Goal: Task Accomplishment & Management: Manage account settings

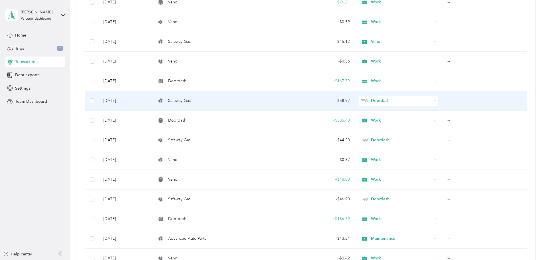
scroll to position [2718, 0]
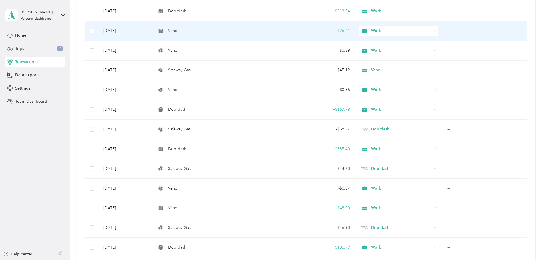
click at [334, 35] on td "+ $76.21" at bounding box center [317, 31] width 76 height 20
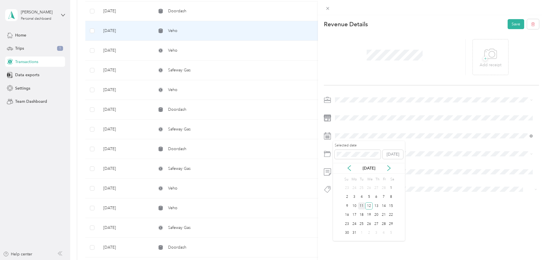
click at [360, 206] on div "11" at bounding box center [361, 205] width 7 height 7
click at [516, 24] on button "Save" at bounding box center [516, 24] width 17 height 10
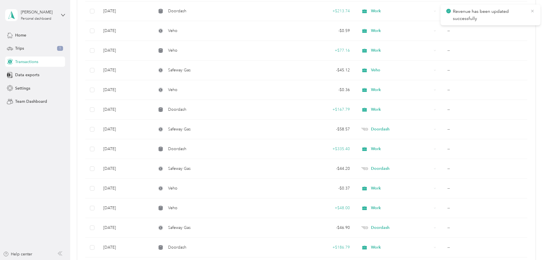
click at [532, 9] on icon at bounding box center [532, 11] width 5 height 5
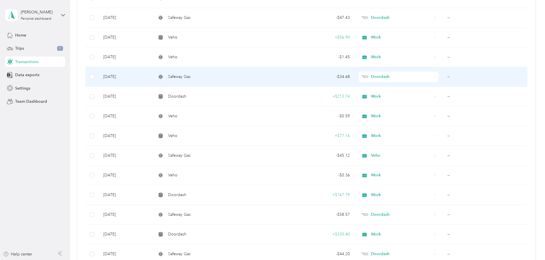
scroll to position [2632, 0]
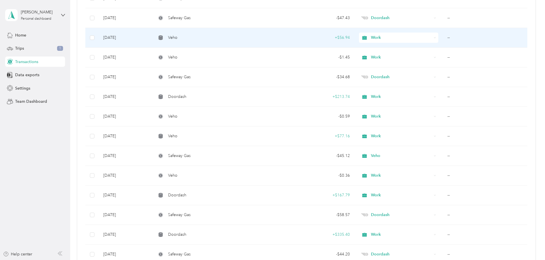
click at [338, 40] on div "+ $56.94" at bounding box center [316, 38] width 67 height 6
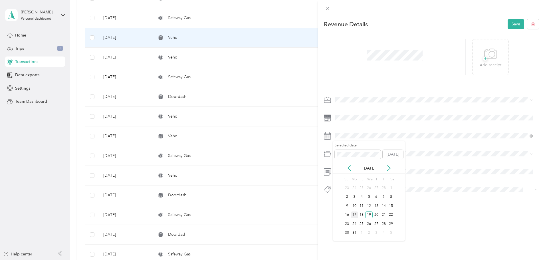
click at [356, 214] on div "17" at bounding box center [354, 214] width 7 height 7
click at [514, 26] on button "Save" at bounding box center [516, 24] width 17 height 10
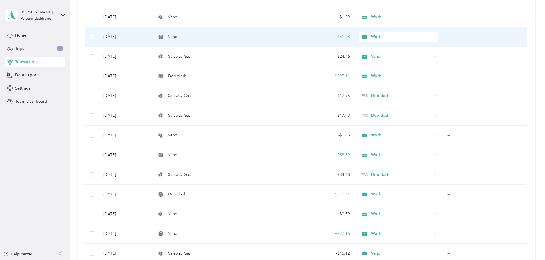
scroll to position [2518, 0]
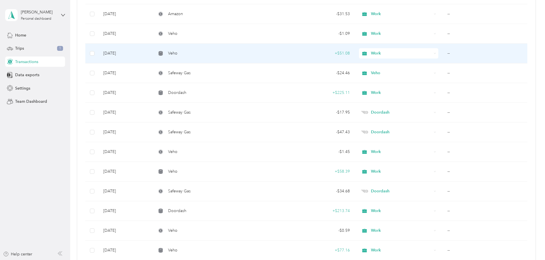
click at [340, 54] on div "+ $51.08" at bounding box center [316, 53] width 67 height 6
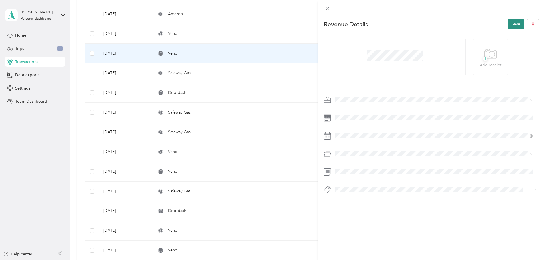
click at [512, 20] on button "Save" at bounding box center [516, 24] width 17 height 10
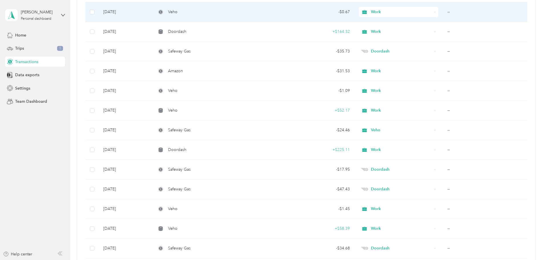
scroll to position [2433, 0]
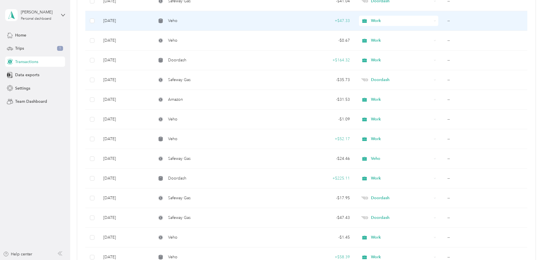
click at [340, 21] on div "+ $47.33" at bounding box center [316, 21] width 67 height 6
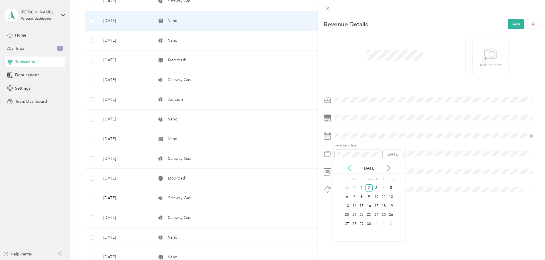
click at [349, 168] on icon at bounding box center [349, 168] width 6 height 6
click at [354, 232] on div "31" at bounding box center [354, 232] width 7 height 7
click at [511, 24] on button "Save" at bounding box center [516, 24] width 17 height 10
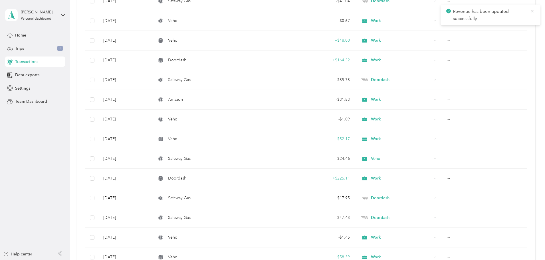
click at [534, 11] on icon at bounding box center [532, 11] width 5 height 5
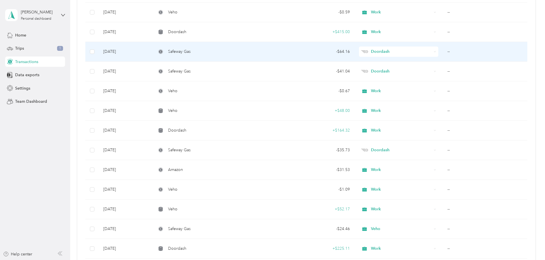
scroll to position [2347, 0]
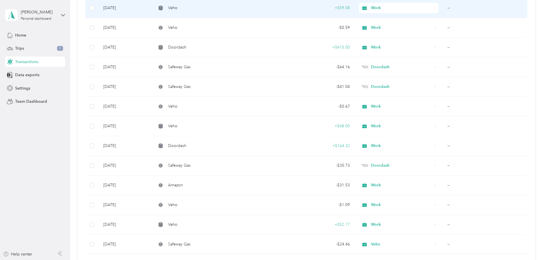
click at [340, 7] on div "+ $59.08" at bounding box center [316, 8] width 67 height 6
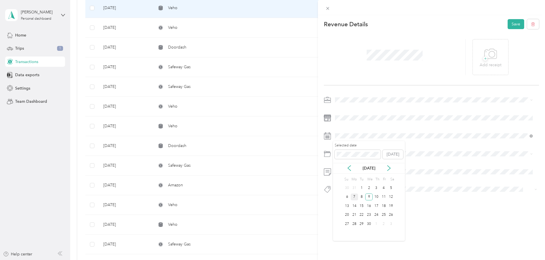
click at [353, 197] on div "7" at bounding box center [354, 196] width 7 height 7
click at [511, 25] on button "Save" at bounding box center [516, 24] width 17 height 10
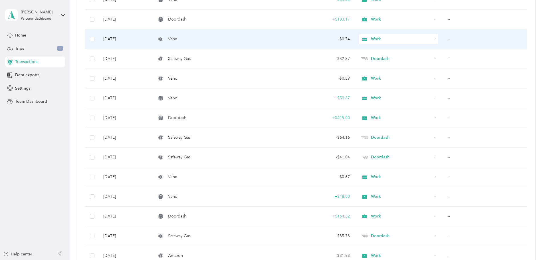
scroll to position [2261, 0]
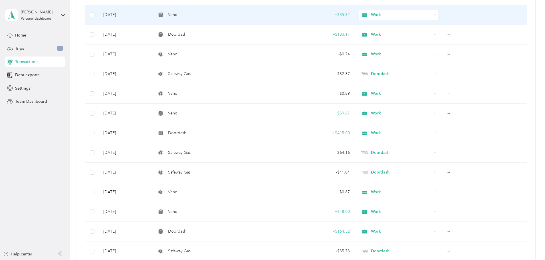
click at [341, 18] on td "+ $35.82" at bounding box center [317, 15] width 76 height 20
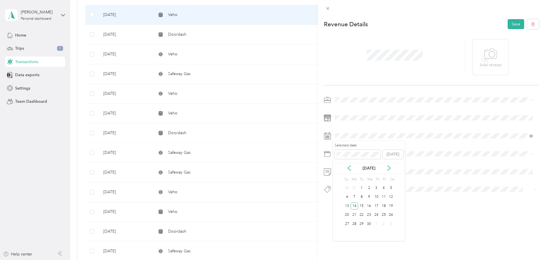
click at [376, 192] on div "10" at bounding box center [376, 196] width 7 height 9
click at [376, 193] on div "10" at bounding box center [376, 196] width 7 height 7
click at [510, 25] on button "Save" at bounding box center [516, 24] width 17 height 10
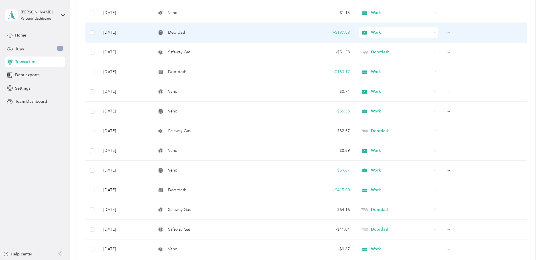
scroll to position [2176, 0]
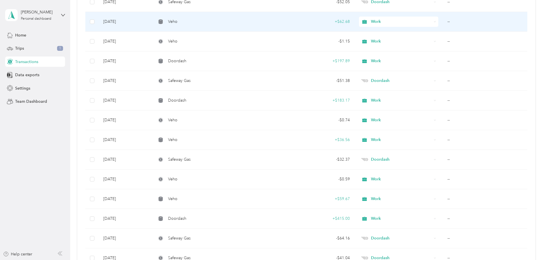
click at [342, 24] on td "+ $62.68" at bounding box center [317, 22] width 76 height 20
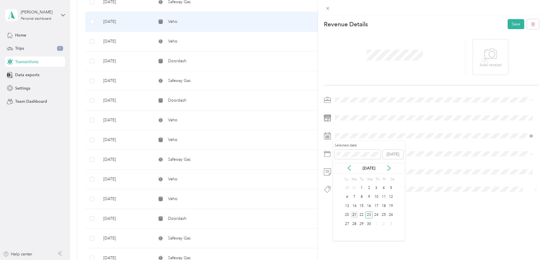
click at [354, 214] on div "21" at bounding box center [354, 214] width 7 height 7
click at [511, 25] on button "Save" at bounding box center [516, 24] width 17 height 10
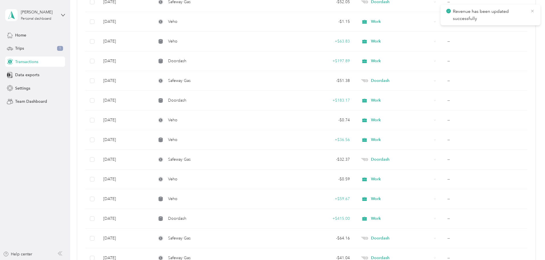
click at [532, 11] on icon at bounding box center [532, 11] width 5 height 5
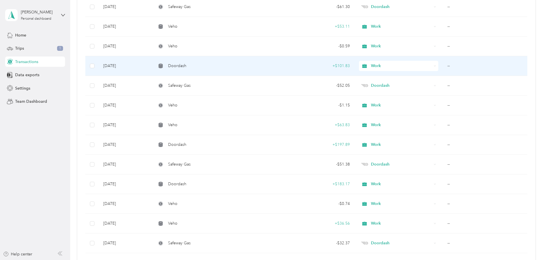
scroll to position [2090, 0]
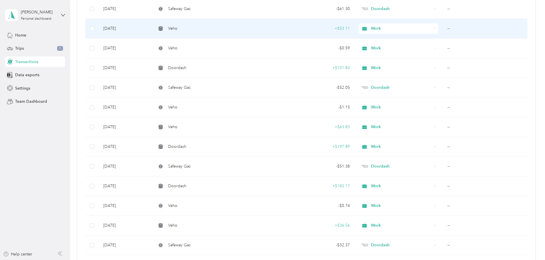
click at [340, 31] on div "+ $53.11" at bounding box center [316, 28] width 67 height 6
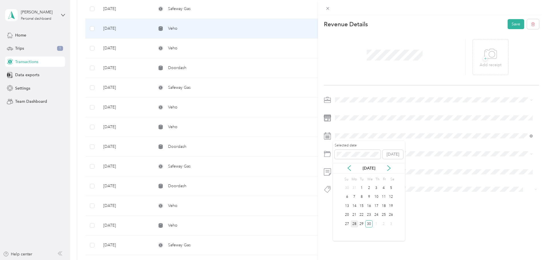
click at [354, 223] on div "28" at bounding box center [354, 223] width 7 height 7
click at [508, 24] on button "Save" at bounding box center [516, 24] width 17 height 10
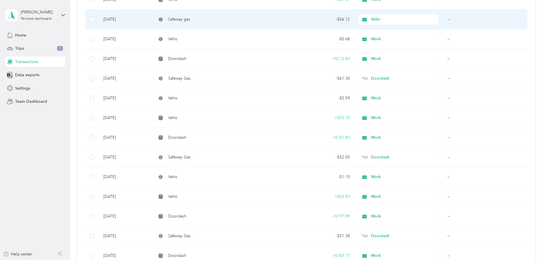
scroll to position [2005, 0]
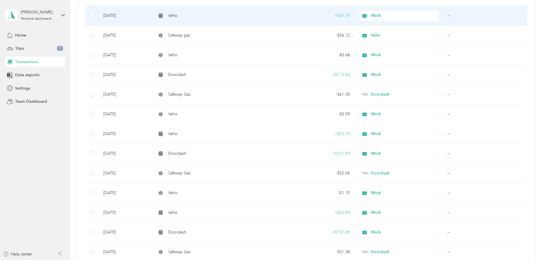
click at [342, 16] on td "+ $51.37" at bounding box center [317, 16] width 76 height 20
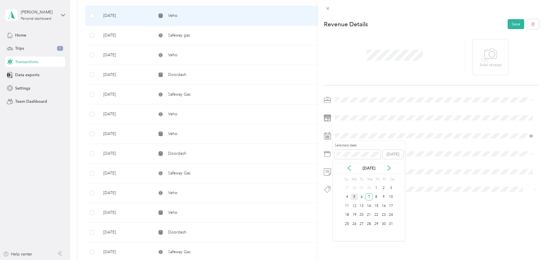
click at [355, 197] on div "5" at bounding box center [354, 196] width 7 height 7
click at [510, 23] on button "Save" at bounding box center [516, 24] width 17 height 10
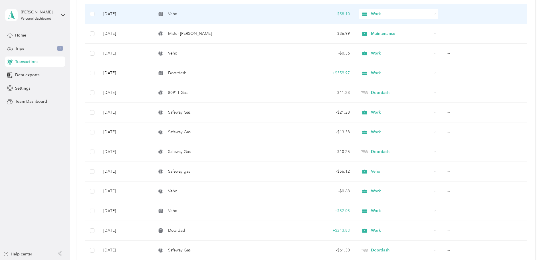
scroll to position [1833, 0]
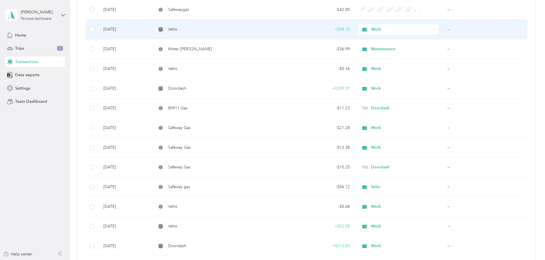
click at [342, 31] on td "+ $58.10" at bounding box center [317, 30] width 76 height 20
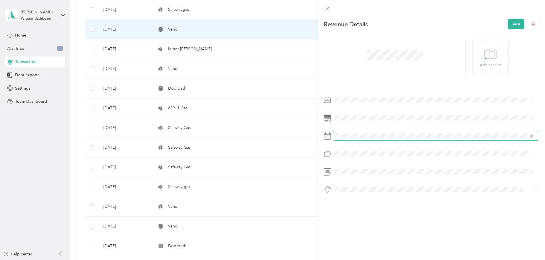
click at [350, 133] on span at bounding box center [436, 135] width 206 height 9
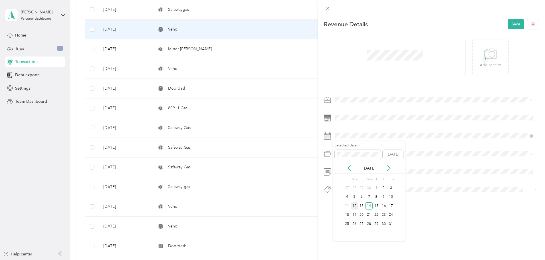
click at [352, 207] on div "12" at bounding box center [354, 205] width 7 height 7
click at [508, 27] on button "Save" at bounding box center [516, 24] width 17 height 10
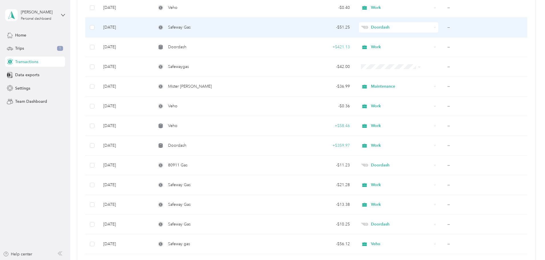
scroll to position [1748, 0]
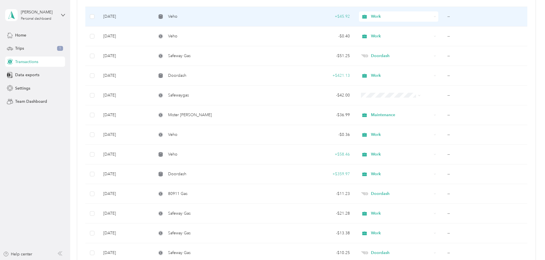
click at [338, 16] on div "+ $45.92" at bounding box center [316, 16] width 67 height 6
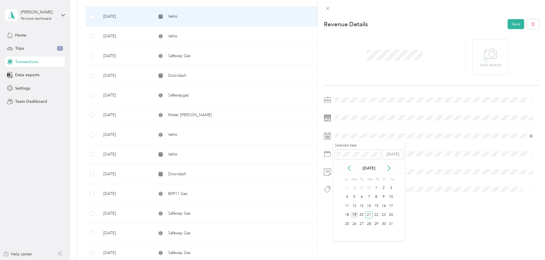
click at [354, 214] on div "19" at bounding box center [354, 214] width 7 height 7
click at [511, 25] on button "Save" at bounding box center [516, 24] width 17 height 10
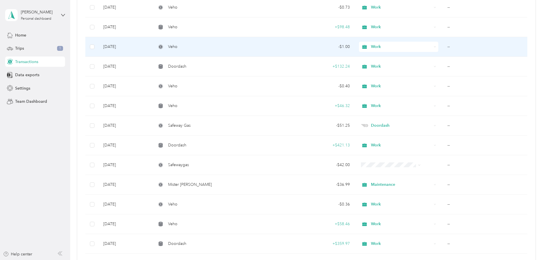
scroll to position [1662, 0]
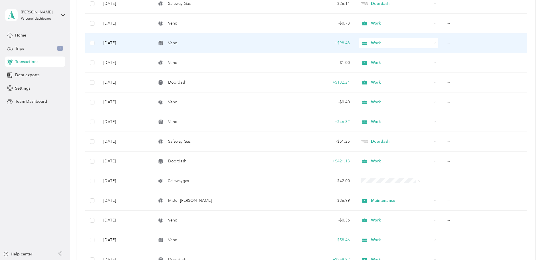
click at [337, 43] on div "+ $98.48" at bounding box center [316, 43] width 67 height 6
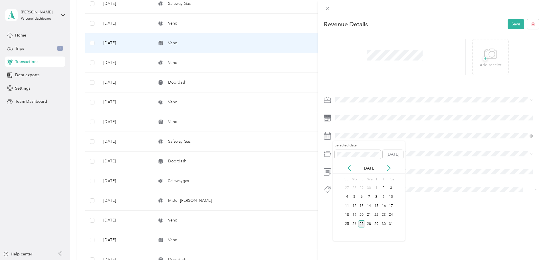
click at [360, 223] on div "27" at bounding box center [361, 223] width 7 height 7
click at [510, 25] on button "Save" at bounding box center [516, 24] width 17 height 10
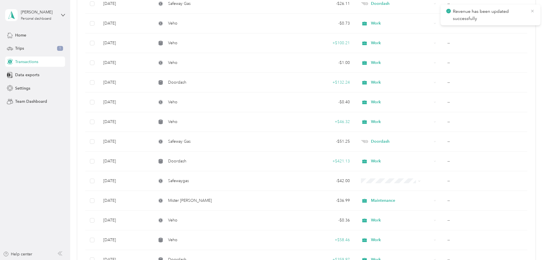
click at [532, 11] on icon at bounding box center [532, 11] width 3 height 3
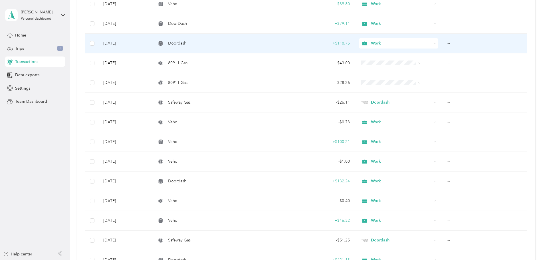
scroll to position [1548, 0]
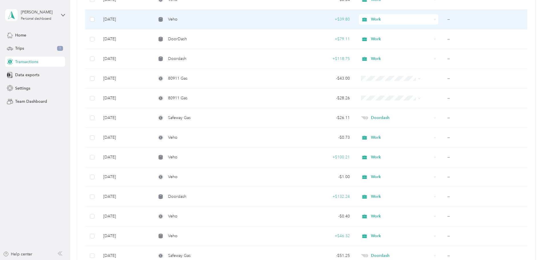
click at [344, 19] on td "+ $39.80" at bounding box center [317, 20] width 76 height 20
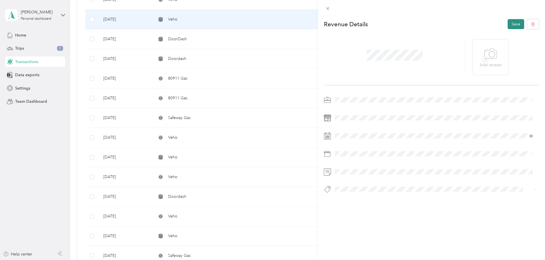
click at [508, 23] on button "Save" at bounding box center [516, 24] width 17 height 10
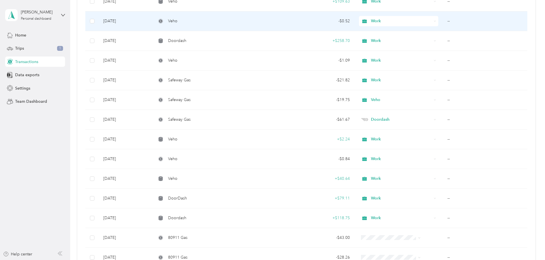
scroll to position [1377, 0]
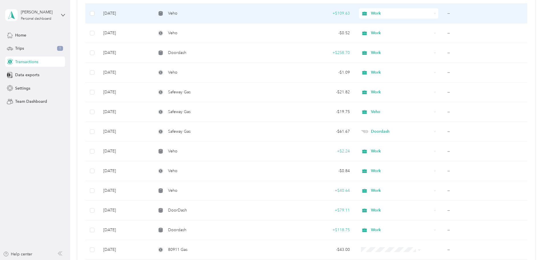
click at [329, 11] on div "+ $109.63" at bounding box center [316, 13] width 67 height 6
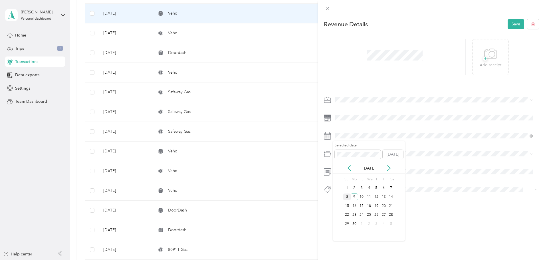
click at [349, 197] on div "8" at bounding box center [346, 196] width 7 height 7
click at [510, 23] on button "Save" at bounding box center [516, 24] width 17 height 10
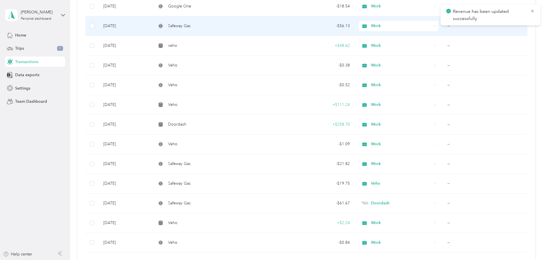
scroll to position [1291, 0]
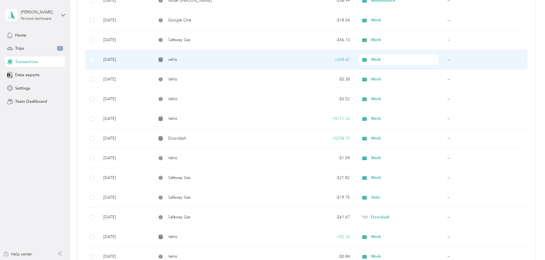
click at [335, 60] on div "+ $48.62" at bounding box center [316, 59] width 67 height 6
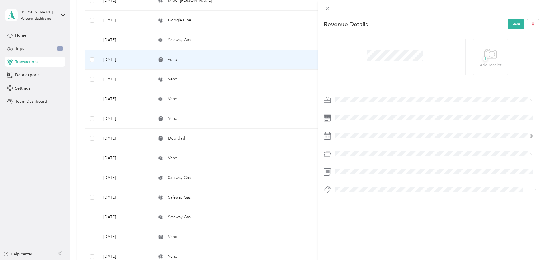
click at [342, 141] on div at bounding box center [431, 146] width 215 height 102
click at [354, 196] on div "9" at bounding box center [354, 196] width 7 height 7
click at [512, 22] on button "Save" at bounding box center [516, 24] width 17 height 10
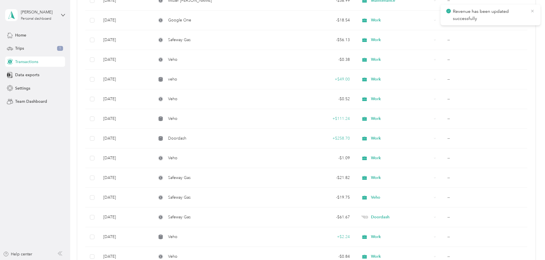
click at [530, 12] on icon at bounding box center [532, 11] width 5 height 5
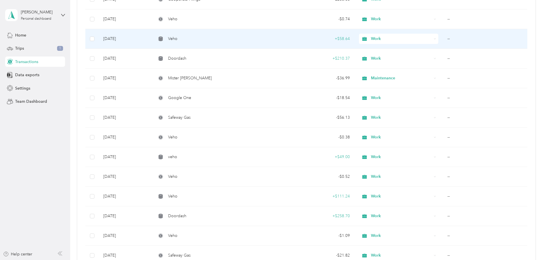
scroll to position [1206, 0]
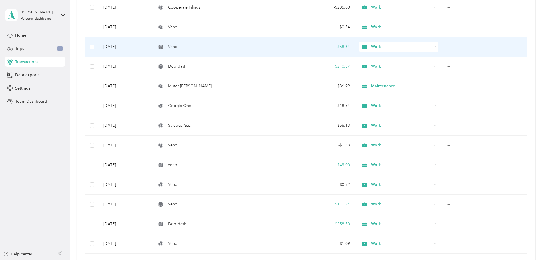
click at [339, 49] on div "+ $58.64" at bounding box center [316, 47] width 67 height 6
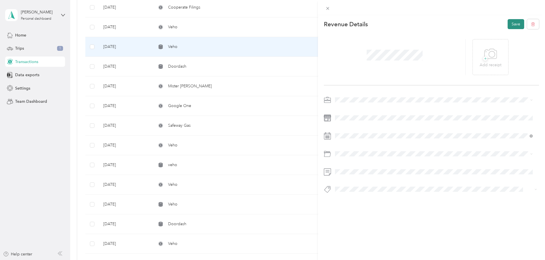
click at [510, 25] on button "Save" at bounding box center [516, 24] width 17 height 10
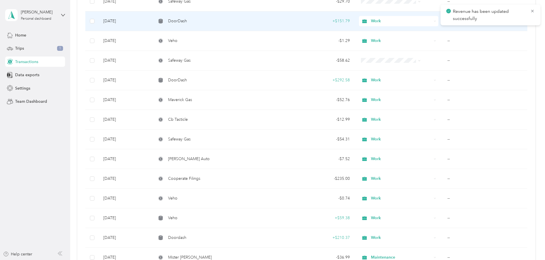
scroll to position [1006, 0]
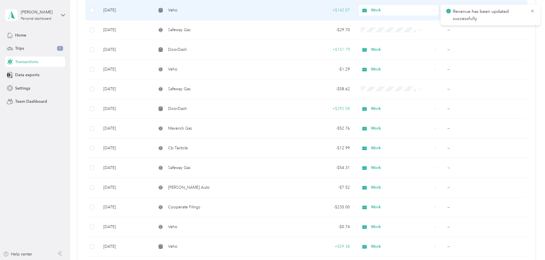
click at [333, 11] on div "+ $142.07" at bounding box center [316, 10] width 67 height 6
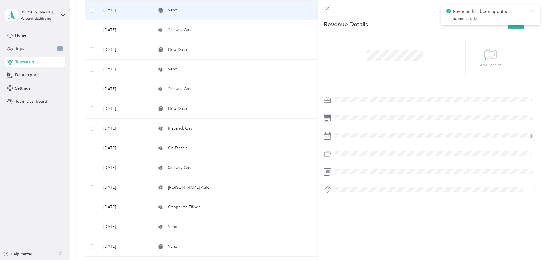
click at [532, 10] on icon at bounding box center [532, 11] width 5 height 5
click at [513, 24] on button "Save" at bounding box center [516, 24] width 17 height 10
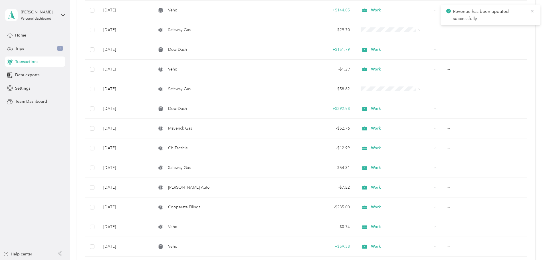
click at [527, 13] on span "Revenue has been updated successfully" at bounding box center [490, 15] width 88 height 14
click at [531, 11] on icon at bounding box center [532, 11] width 5 height 5
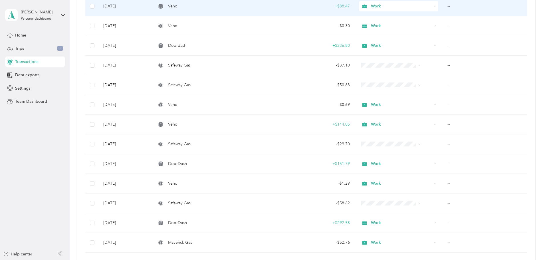
scroll to position [863, 0]
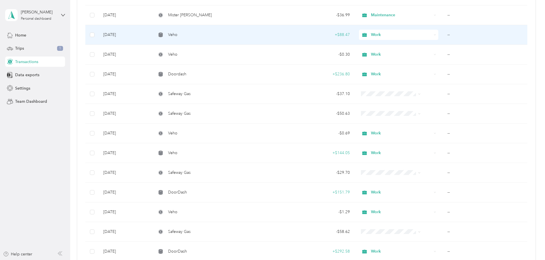
click at [340, 33] on div "+ $88.47" at bounding box center [316, 35] width 67 height 6
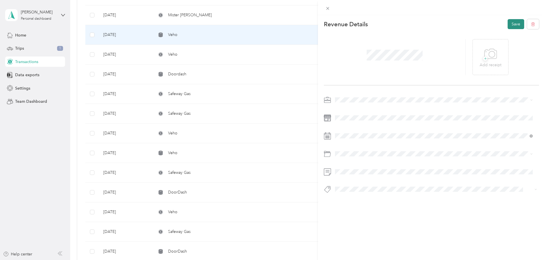
click at [514, 23] on button "Save" at bounding box center [516, 24] width 17 height 10
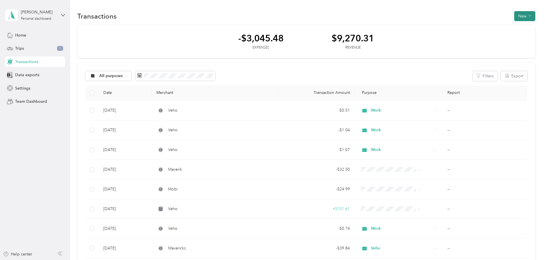
click at [514, 16] on button "New" at bounding box center [524, 16] width 21 height 10
click at [480, 35] on span "Revenue" at bounding box center [484, 37] width 16 height 6
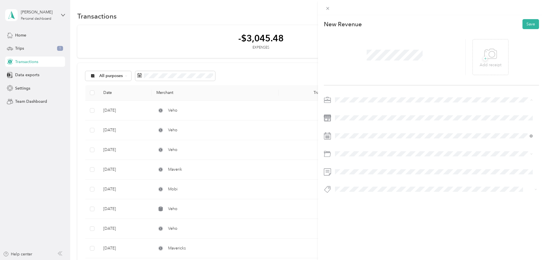
click at [350, 108] on div "Work" at bounding box center [434, 110] width 194 height 6
click at [349, 167] on icon at bounding box center [349, 168] width 3 height 5
click at [391, 206] on div "19" at bounding box center [390, 205] width 7 height 7
click at [348, 115] on span at bounding box center [436, 117] width 206 height 9
click at [523, 24] on button "Save" at bounding box center [530, 24] width 17 height 10
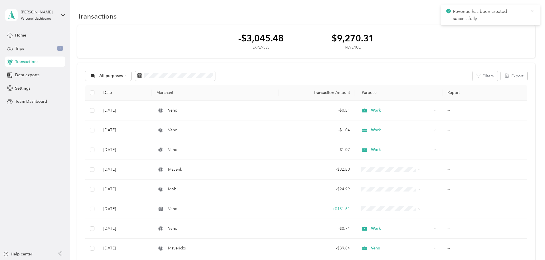
click at [534, 11] on icon at bounding box center [532, 11] width 5 height 5
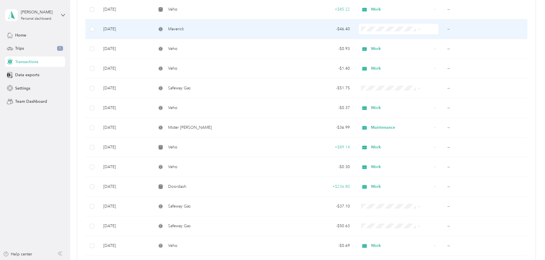
scroll to position [742, 0]
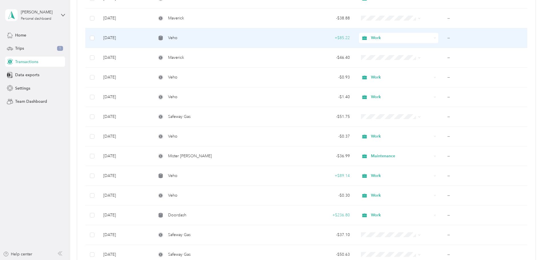
click at [340, 38] on div "+ $85.22" at bounding box center [316, 38] width 67 height 6
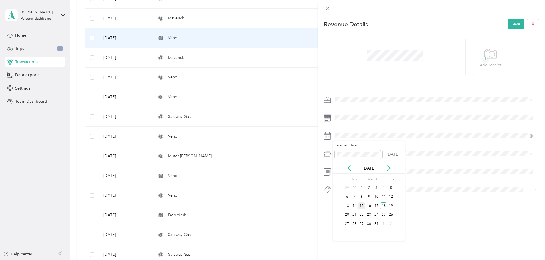
click at [362, 205] on div "15" at bounding box center [361, 205] width 7 height 7
click at [516, 20] on button "Save" at bounding box center [516, 24] width 17 height 10
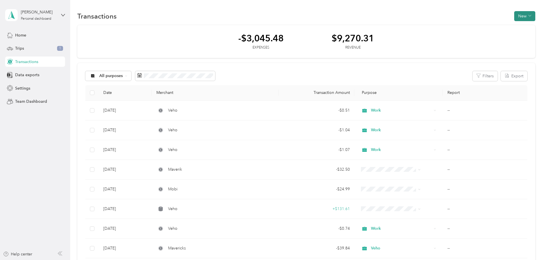
click at [528, 16] on icon "button" at bounding box center [529, 15] width 3 height 3
click at [480, 37] on span "Revenue" at bounding box center [484, 37] width 16 height 6
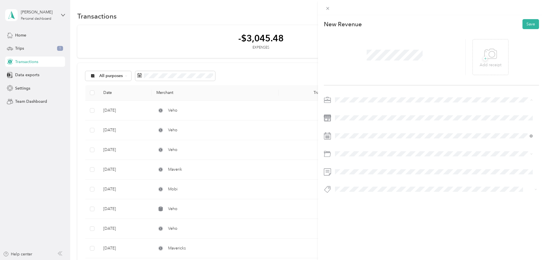
click at [343, 109] on span "Work" at bounding box center [342, 110] width 10 height 5
click at [350, 168] on icon at bounding box center [349, 168] width 6 height 6
click at [370, 206] on div "16" at bounding box center [368, 205] width 7 height 7
click at [531, 24] on button "Save" at bounding box center [530, 24] width 17 height 10
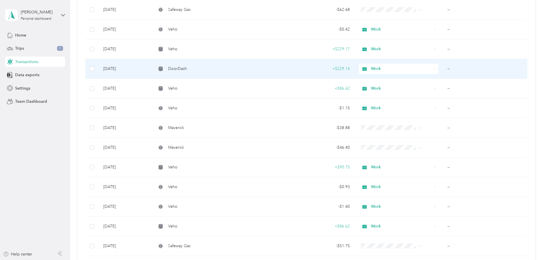
scroll to position [628, 0]
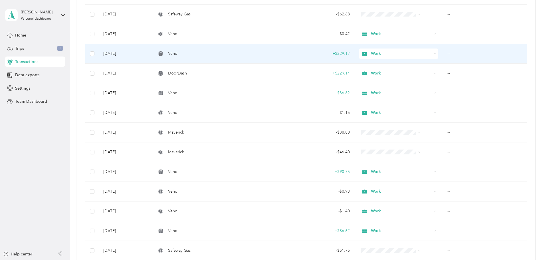
click at [336, 52] on div "+ $229.17" at bounding box center [316, 54] width 67 height 6
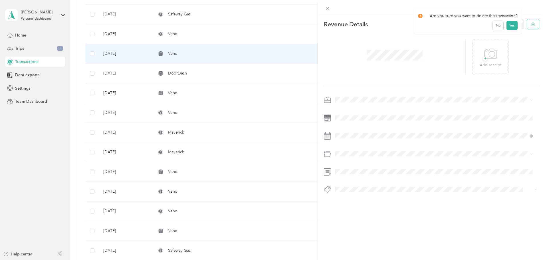
click at [531, 26] on button "button" at bounding box center [533, 24] width 12 height 10
click at [507, 28] on button "Yes" at bounding box center [511, 28] width 11 height 9
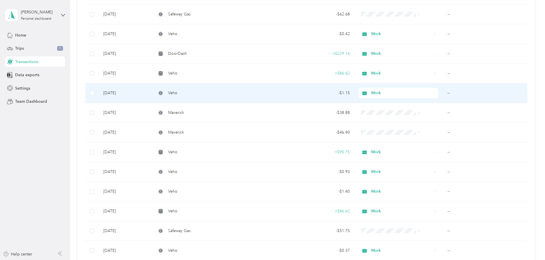
scroll to position [599, 0]
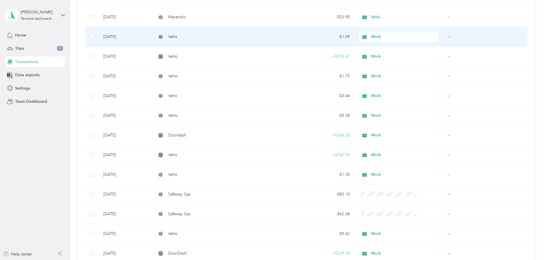
drag, startPoint x: 383, startPoint y: 41, endPoint x: 380, endPoint y: 41, distance: 2.9
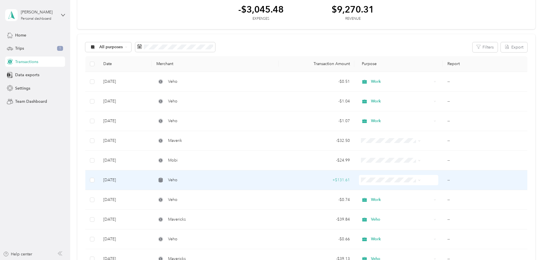
scroll to position [0, 0]
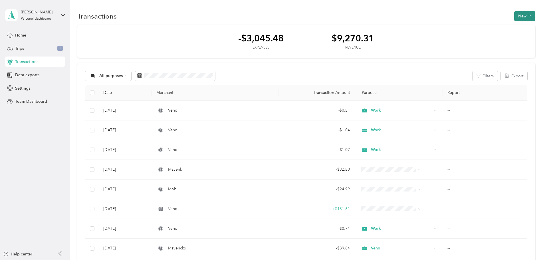
click at [514, 16] on button "New" at bounding box center [524, 16] width 21 height 10
click at [475, 36] on div "Revenue" at bounding box center [481, 37] width 22 height 6
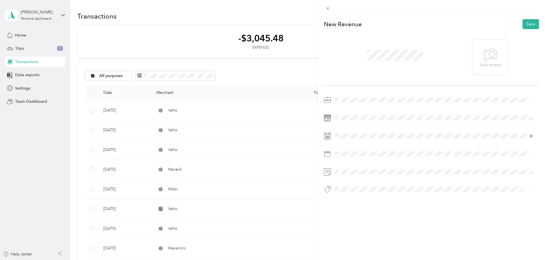
click at [345, 108] on span "Work" at bounding box center [342, 110] width 10 height 5
click at [350, 169] on icon at bounding box center [349, 168] width 6 height 6
click at [346, 215] on div "20" at bounding box center [346, 214] width 7 height 7
click at [525, 23] on button "Save" at bounding box center [530, 24] width 17 height 10
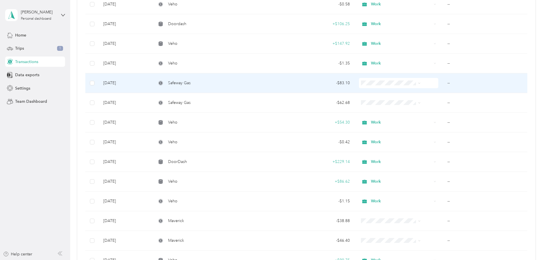
scroll to position [542, 0]
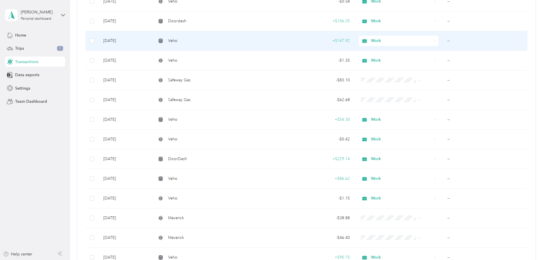
click at [341, 40] on td "+ $147.92" at bounding box center [317, 41] width 76 height 20
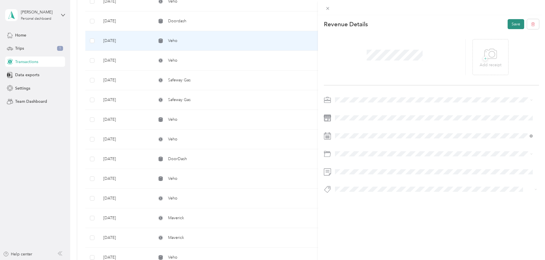
click at [512, 22] on button "Save" at bounding box center [516, 24] width 17 height 10
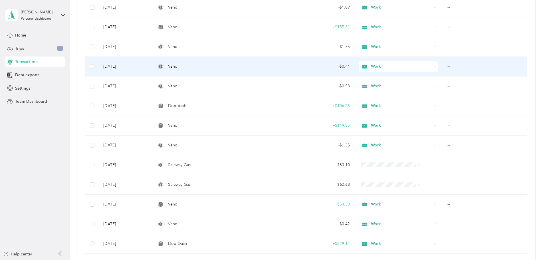
scroll to position [457, 0]
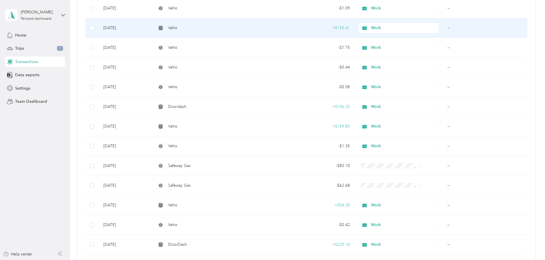
click at [339, 30] on div "+ $155.61" at bounding box center [316, 28] width 67 height 6
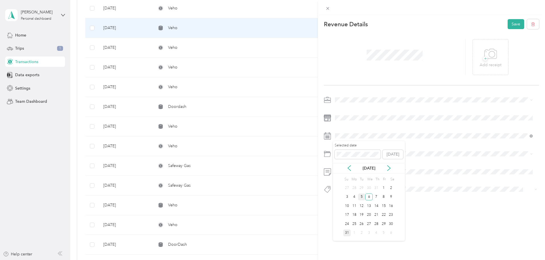
click at [362, 196] on div "5" at bounding box center [361, 196] width 7 height 7
click at [513, 23] on button "Save" at bounding box center [516, 24] width 17 height 10
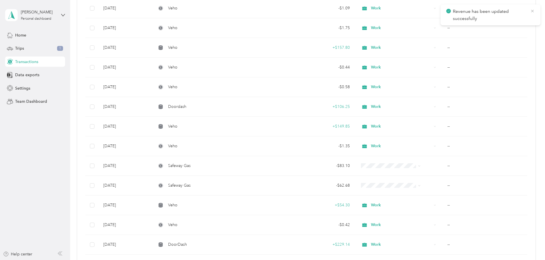
click at [534, 11] on icon at bounding box center [532, 11] width 5 height 5
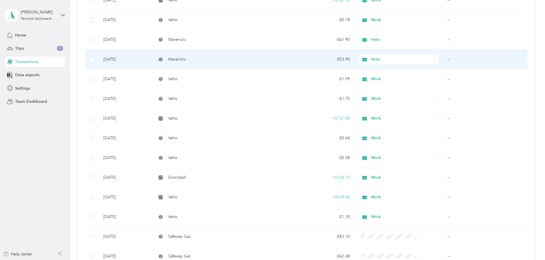
scroll to position [371, 0]
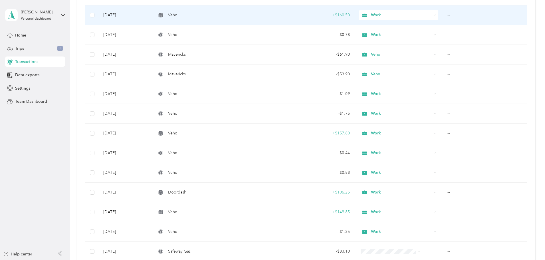
click at [344, 14] on td "+ $160.50" at bounding box center [317, 15] width 76 height 20
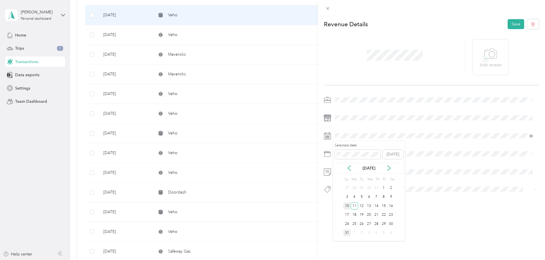
click at [346, 205] on div "10" at bounding box center [346, 205] width 7 height 7
click at [508, 24] on button "Save" at bounding box center [516, 24] width 17 height 10
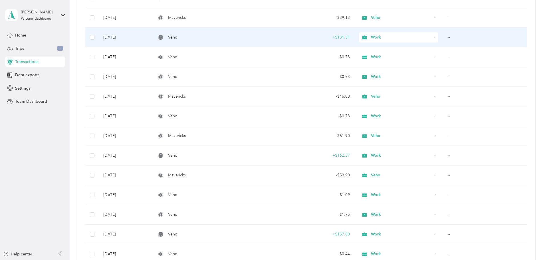
scroll to position [257, 0]
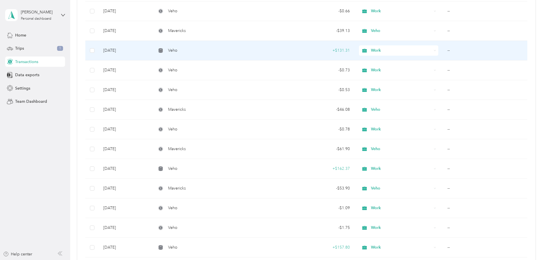
click at [341, 51] on td "+ $131.31" at bounding box center [317, 51] width 76 height 20
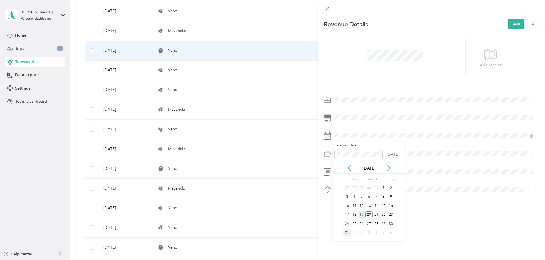
click at [364, 213] on div "19" at bounding box center [361, 214] width 7 height 7
click at [510, 24] on button "Save" at bounding box center [516, 24] width 17 height 10
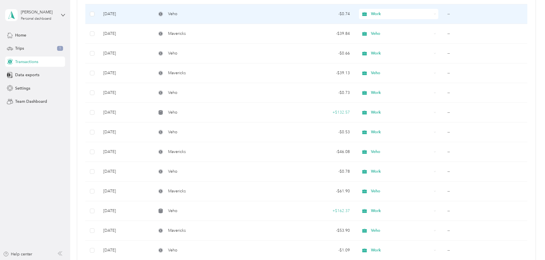
scroll to position [200, 0]
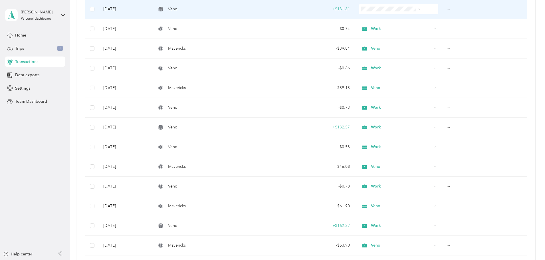
click at [341, 9] on td "+ $131.61" at bounding box center [317, 9] width 76 height 20
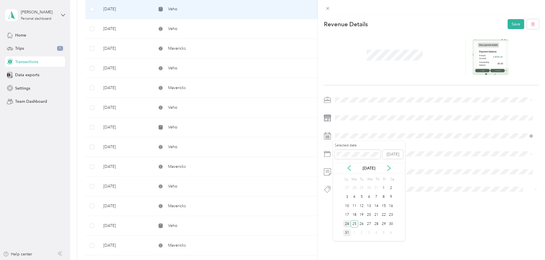
click at [349, 223] on div "24" at bounding box center [346, 223] width 7 height 7
click at [509, 21] on button "Save" at bounding box center [516, 24] width 17 height 10
click at [346, 110] on span "Work" at bounding box center [342, 110] width 10 height 5
click at [509, 24] on button "Save" at bounding box center [516, 24] width 17 height 10
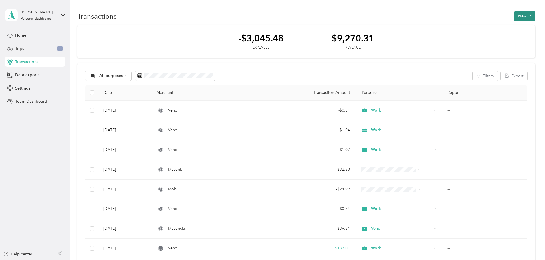
click at [514, 17] on button "New" at bounding box center [524, 16] width 21 height 10
click at [488, 35] on span "Revenue" at bounding box center [484, 37] width 16 height 6
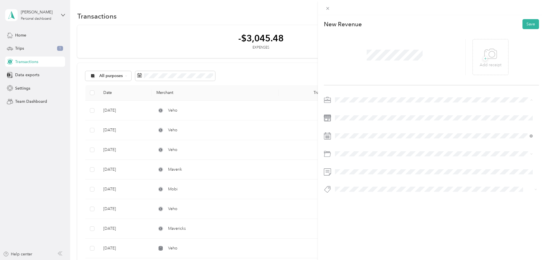
click at [346, 107] on div "Work" at bounding box center [434, 110] width 194 height 6
click at [523, 23] on button "Save" at bounding box center [530, 24] width 17 height 10
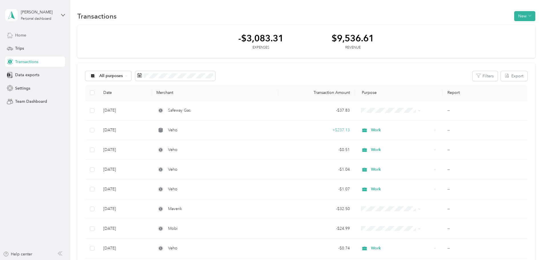
click at [32, 36] on div "Home" at bounding box center [35, 35] width 60 height 10
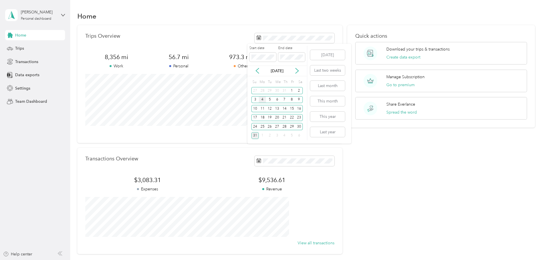
click at [261, 98] on div "4" at bounding box center [262, 99] width 7 height 7
click at [256, 136] on div "31" at bounding box center [254, 135] width 7 height 7
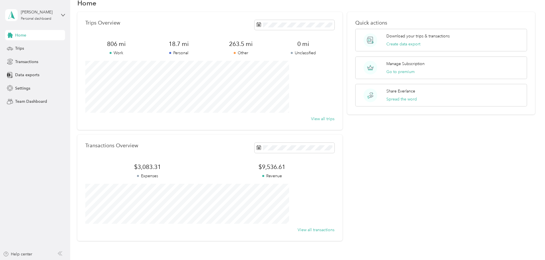
scroll to position [29, 0]
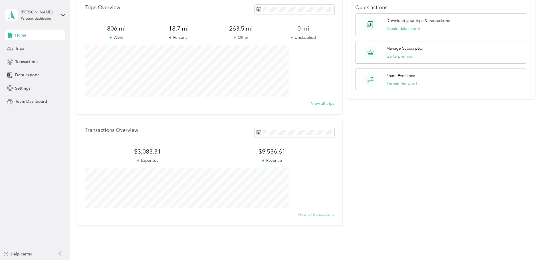
click at [309, 216] on button "View all transactions" at bounding box center [316, 214] width 37 height 6
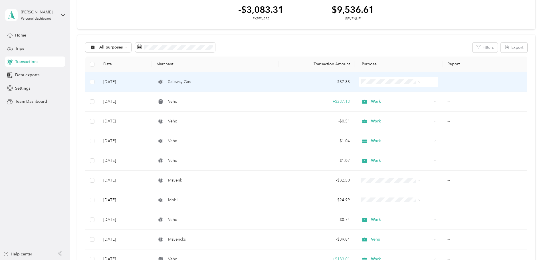
click at [443, 81] on td "--" at bounding box center [485, 82] width 84 height 20
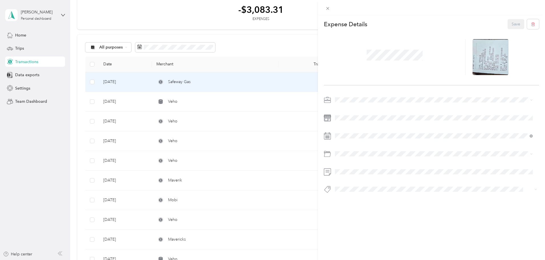
click at [97, 33] on div "This expense cannot be edited because it is either under review, approved, or p…" at bounding box center [272, 130] width 545 height 260
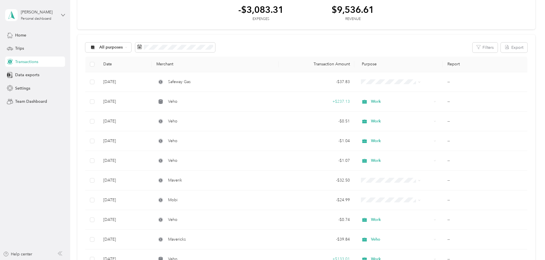
click at [62, 15] on icon at bounding box center [63, 15] width 4 height 4
click at [42, 35] on div "Home" at bounding box center [35, 35] width 60 height 10
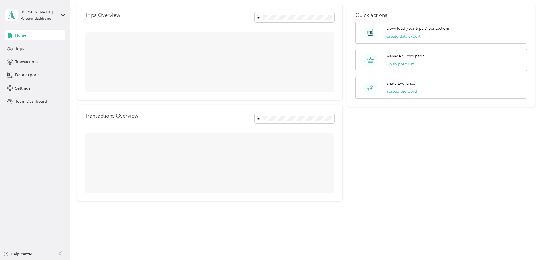
scroll to position [29, 0]
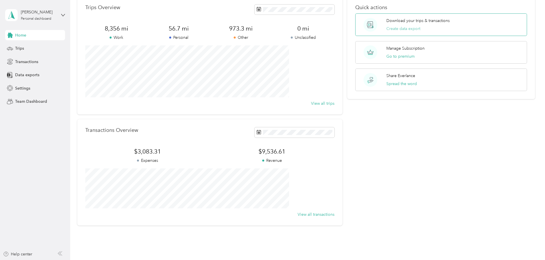
click at [400, 27] on button "Create data export" at bounding box center [403, 29] width 34 height 6
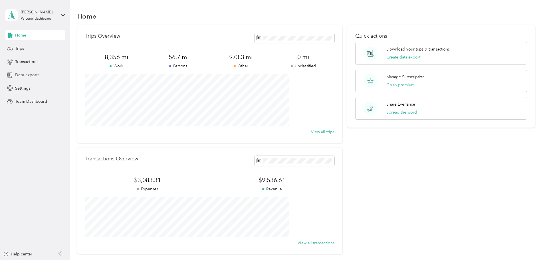
click at [35, 74] on span "Data exports" at bounding box center [27, 75] width 24 height 6
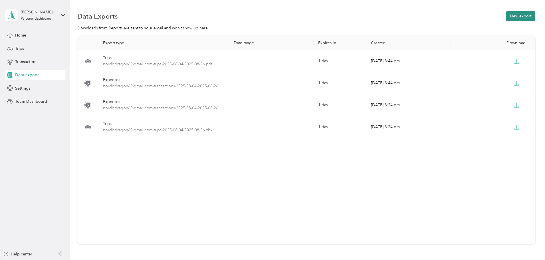
click at [506, 18] on button "New export" at bounding box center [520, 16] width 29 height 10
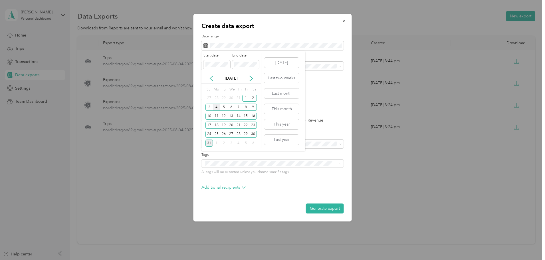
click at [216, 106] on div "4" at bounding box center [216, 107] width 7 height 7
click at [208, 144] on div "31" at bounding box center [208, 143] width 7 height 7
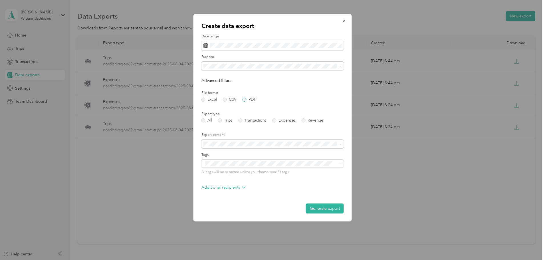
click at [244, 100] on label "PDF" at bounding box center [250, 100] width 14 height 4
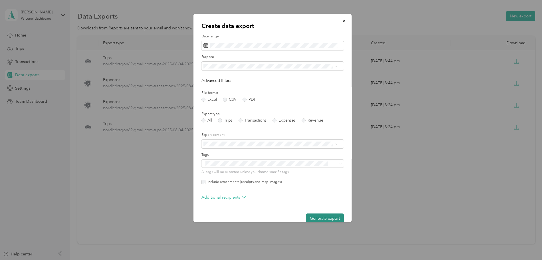
click at [322, 217] on button "Generate export" at bounding box center [325, 218] width 38 height 10
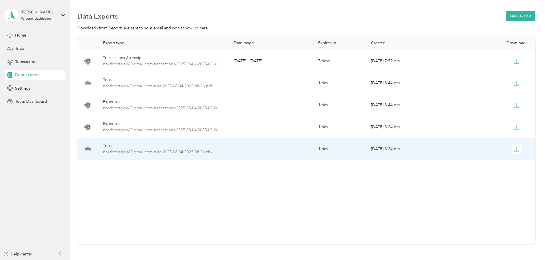
drag, startPoint x: 173, startPoint y: 153, endPoint x: 158, endPoint y: 174, distance: 25.8
click at [158, 174] on div "Export type Date range Expires in Created Download Transactions & receipts nord…" at bounding box center [306, 140] width 458 height 208
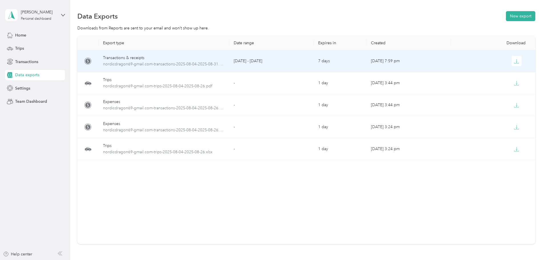
click at [225, 58] on div "Transactions & receipts" at bounding box center [164, 58] width 122 height 6
click at [514, 61] on icon "button" at bounding box center [516, 61] width 5 height 5
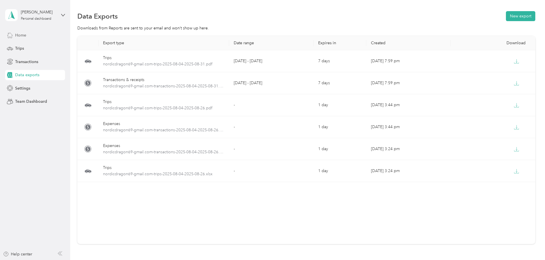
click at [36, 35] on div "Home" at bounding box center [35, 35] width 60 height 10
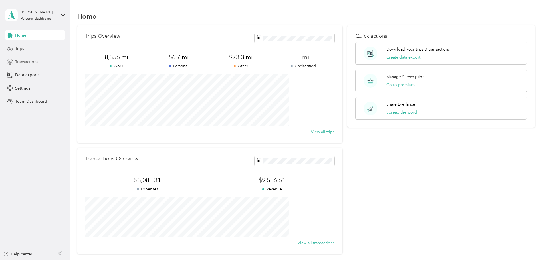
click at [27, 62] on span "Transactions" at bounding box center [26, 62] width 23 height 6
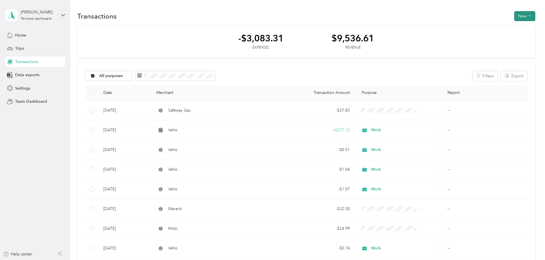
click at [514, 13] on button "New" at bounding box center [524, 16] width 21 height 10
click at [489, 29] on span "Expense" at bounding box center [483, 27] width 15 height 6
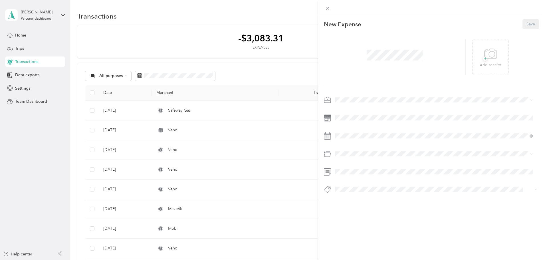
click at [87, 115] on div "This expense cannot be edited because it is either under review, approved, or p…" at bounding box center [272, 130] width 545 height 260
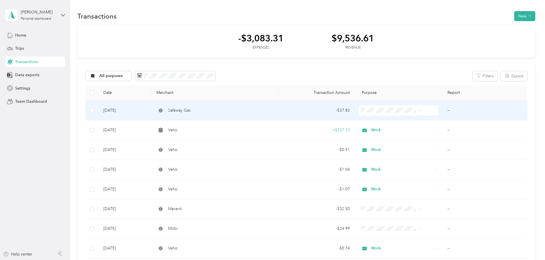
click at [412, 110] on span at bounding box center [398, 110] width 79 height 10
click at [418, 110] on icon at bounding box center [419, 110] width 3 height 3
click at [373, 122] on li "Work" at bounding box center [382, 120] width 64 height 10
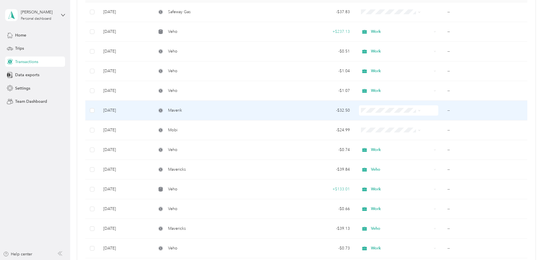
scroll to position [114, 0]
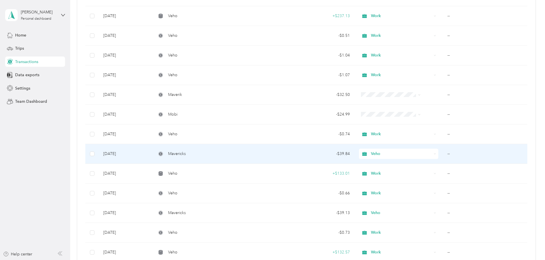
click at [434, 153] on icon at bounding box center [435, 154] width 3 height 3
click at [381, 162] on span "Work" at bounding box center [387, 165] width 46 height 6
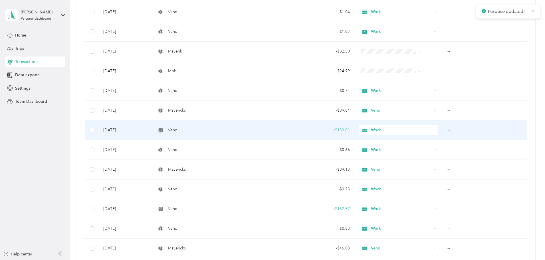
scroll to position [200, 0]
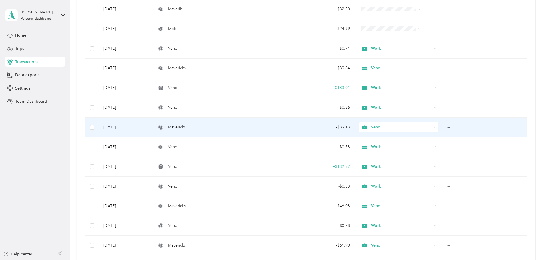
click at [434, 128] on icon at bounding box center [435, 127] width 3 height 3
click at [391, 138] on span "Work" at bounding box center [387, 138] width 46 height 6
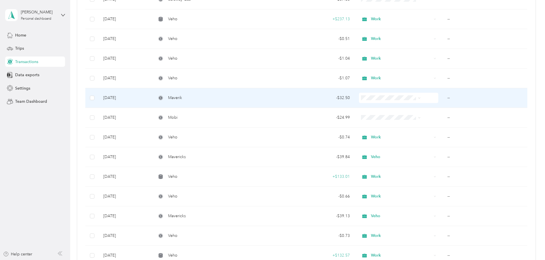
scroll to position [114, 0]
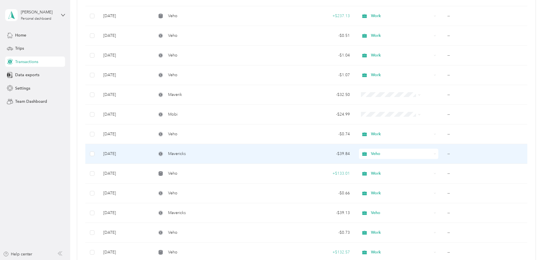
click at [434, 154] on icon at bounding box center [435, 154] width 3 height 3
click at [378, 164] on span "Work" at bounding box center [387, 165] width 46 height 6
click at [411, 152] on div "Veho" at bounding box center [398, 154] width 79 height 10
click at [403, 194] on li "Veho" at bounding box center [382, 194] width 64 height 10
click at [434, 154] on icon at bounding box center [435, 154] width 3 height 3
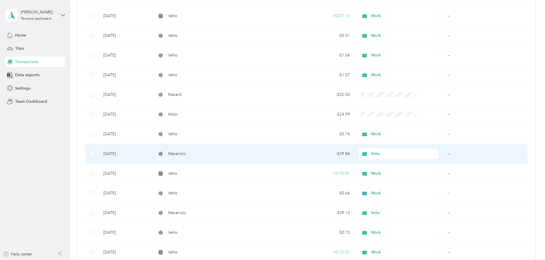
click at [406, 165] on li "Work" at bounding box center [382, 165] width 64 height 10
click at [362, 154] on icon at bounding box center [364, 154] width 5 height 4
click at [443, 154] on td "--" at bounding box center [485, 154] width 84 height 20
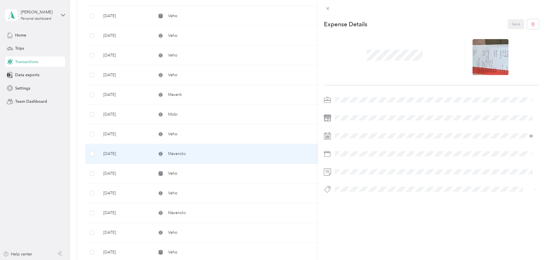
click at [344, 110] on span "Work" at bounding box center [342, 110] width 10 height 5
click at [512, 24] on button "Save" at bounding box center [516, 24] width 17 height 10
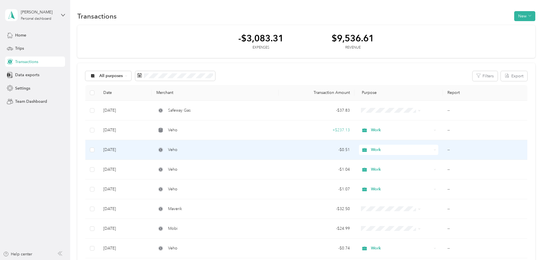
click at [434, 149] on icon at bounding box center [435, 150] width 3 height 3
click at [382, 190] on span "Veho" at bounding box center [387, 190] width 46 height 6
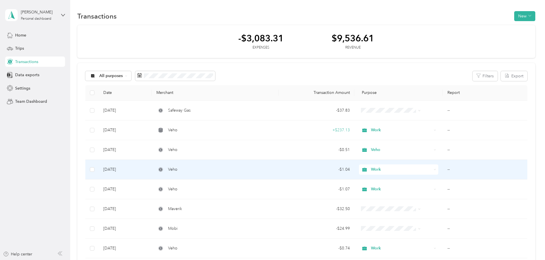
click at [434, 170] on icon at bounding box center [435, 169] width 3 height 3
click at [388, 209] on span "Veho" at bounding box center [387, 210] width 46 height 6
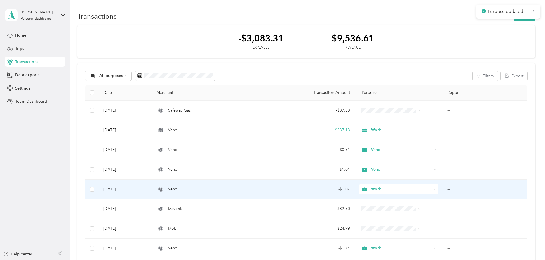
click at [434, 189] on icon at bounding box center [435, 189] width 3 height 3
click at [377, 137] on span "Veho" at bounding box center [387, 136] width 46 height 6
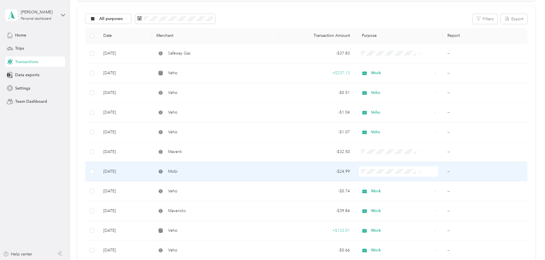
scroll to position [86, 0]
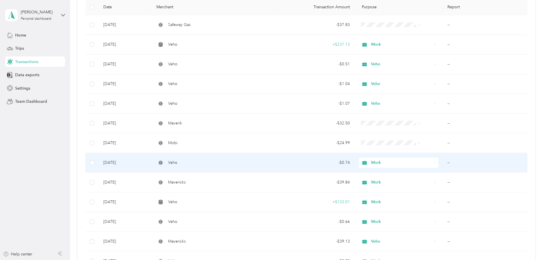
click at [434, 162] on icon at bounding box center [435, 163] width 3 height 3
click at [394, 202] on span "Veho" at bounding box center [387, 203] width 46 height 6
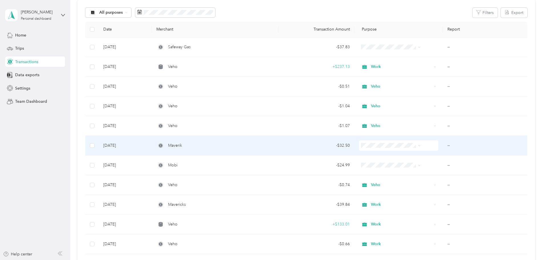
scroll to position [0, 0]
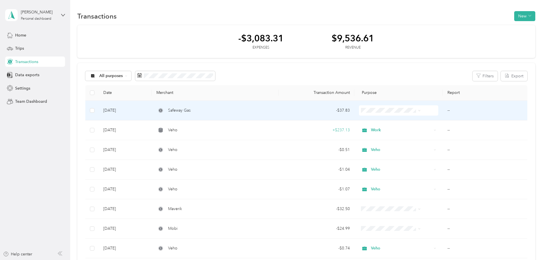
click at [443, 110] on td "--" at bounding box center [485, 111] width 84 height 20
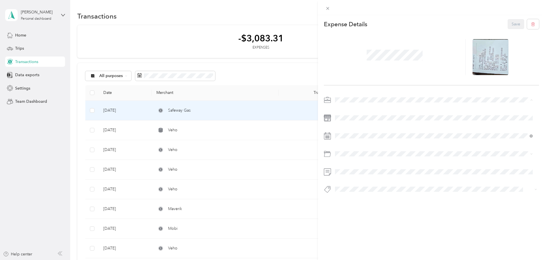
click at [344, 110] on span "Work" at bounding box center [342, 110] width 10 height 5
click at [510, 25] on button "Save" at bounding box center [516, 24] width 17 height 10
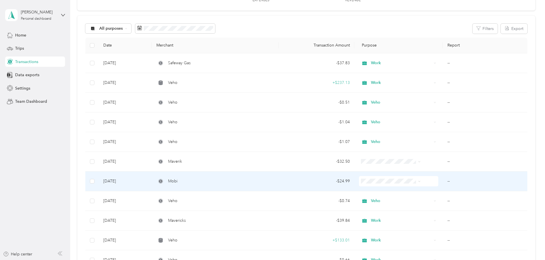
scroll to position [57, 0]
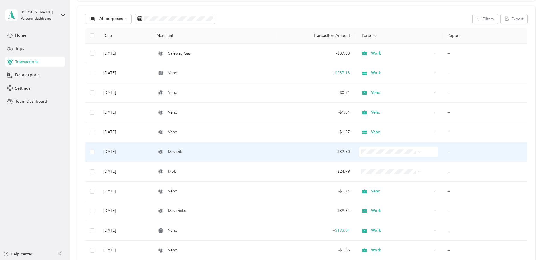
click at [443, 152] on td "--" at bounding box center [485, 152] width 84 height 20
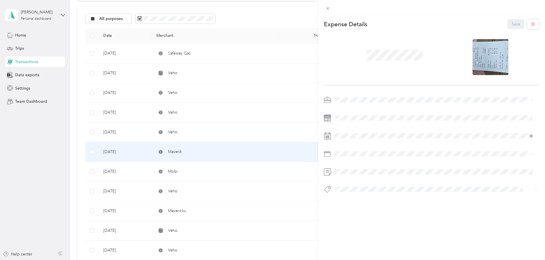
click at [356, 110] on div "Work" at bounding box center [434, 110] width 194 height 6
click at [513, 24] on button "Save" at bounding box center [516, 24] width 17 height 10
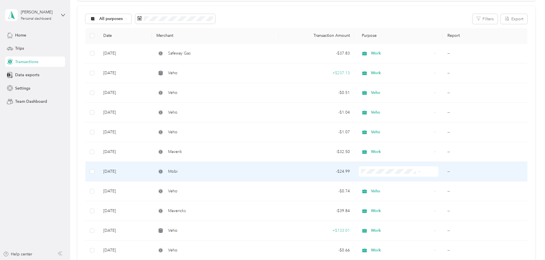
click at [443, 171] on td "--" at bounding box center [485, 172] width 84 height 20
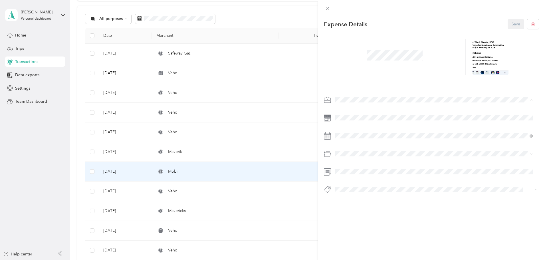
click at [343, 109] on span "Work" at bounding box center [342, 110] width 10 height 5
click at [514, 22] on button "Save" at bounding box center [516, 24] width 17 height 10
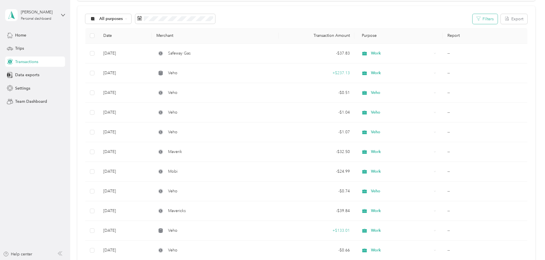
click at [473, 20] on button "Filters" at bounding box center [485, 19] width 25 height 10
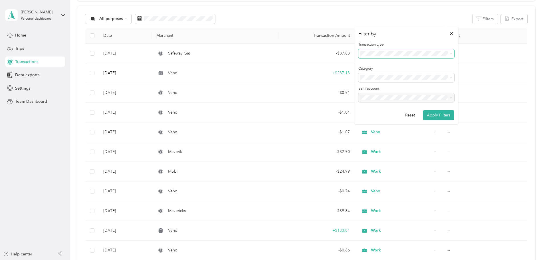
click at [450, 53] on icon at bounding box center [451, 54] width 3 height 3
click at [450, 78] on icon at bounding box center [451, 77] width 3 height 3
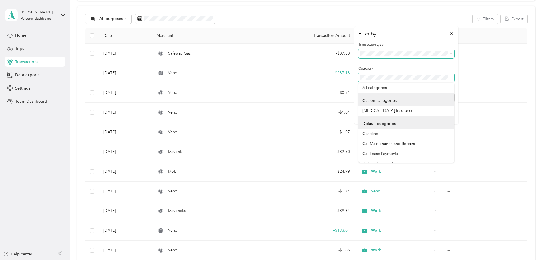
click at [451, 78] on icon at bounding box center [451, 77] width 3 height 3
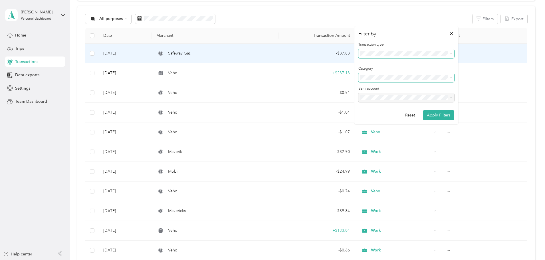
click at [469, 55] on td "--" at bounding box center [485, 54] width 84 height 20
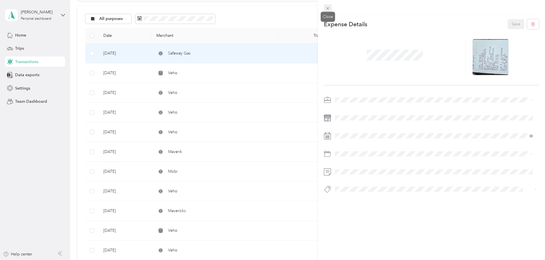
click at [327, 8] on icon at bounding box center [327, 8] width 3 height 3
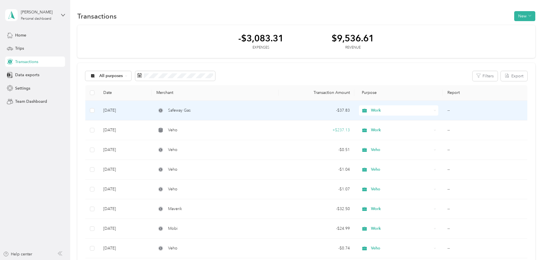
click at [443, 109] on td "--" at bounding box center [485, 111] width 84 height 20
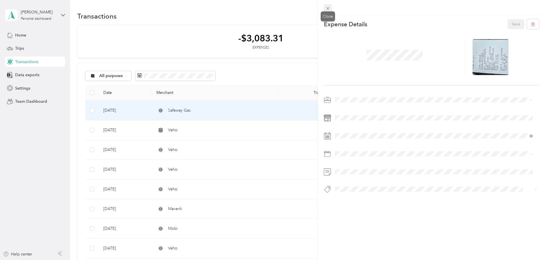
click at [327, 7] on icon at bounding box center [327, 8] width 3 height 3
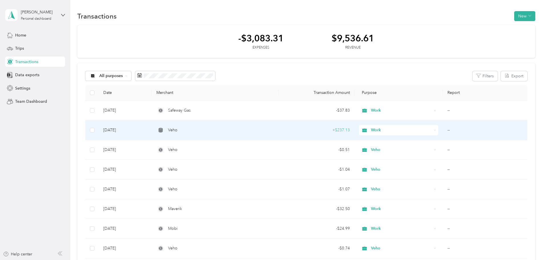
click at [443, 130] on td "--" at bounding box center [485, 130] width 84 height 20
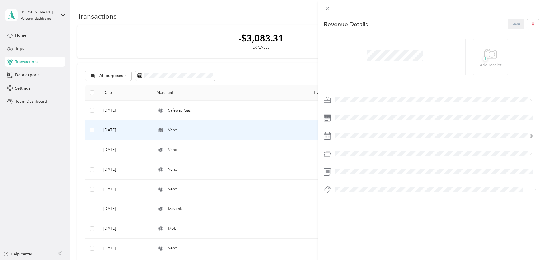
click at [352, 165] on div "Custom categories" at bounding box center [434, 167] width 194 height 6
click at [352, 167] on div "Custom categories" at bounding box center [434, 167] width 194 height 6
click at [366, 167] on li "Custom categories" at bounding box center [434, 164] width 202 height 13
click at [355, 166] on div "Default categories" at bounding box center [434, 167] width 194 height 6
click at [311, 153] on div "This revenue cannot be edited because it is either under review, approved, or p…" at bounding box center [272, 130] width 545 height 260
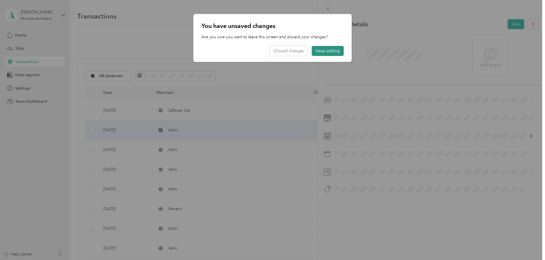
click at [318, 51] on button "Keep editing" at bounding box center [328, 51] width 32 height 10
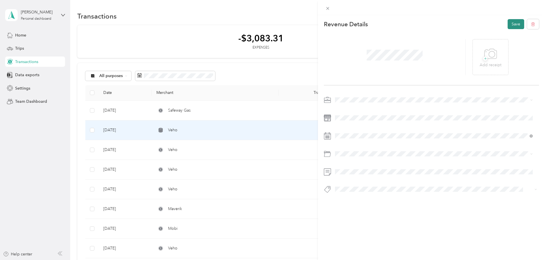
click at [509, 23] on button "Save" at bounding box center [516, 24] width 17 height 10
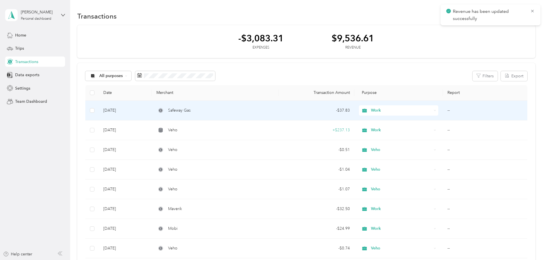
click at [443, 110] on td "--" at bounding box center [485, 111] width 84 height 20
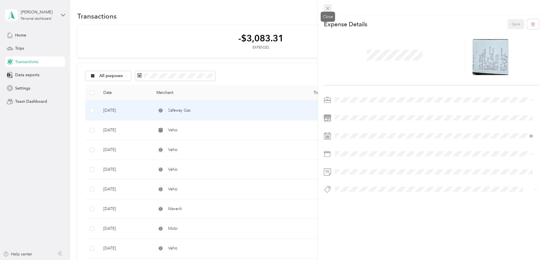
click at [327, 9] on icon at bounding box center [327, 8] width 3 height 3
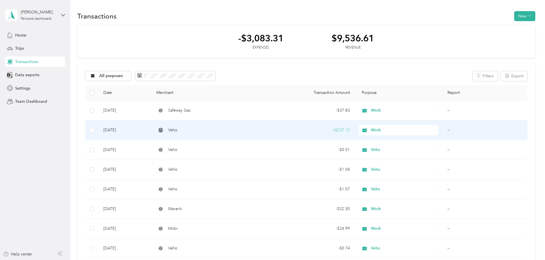
click at [443, 128] on td "--" at bounding box center [485, 130] width 84 height 20
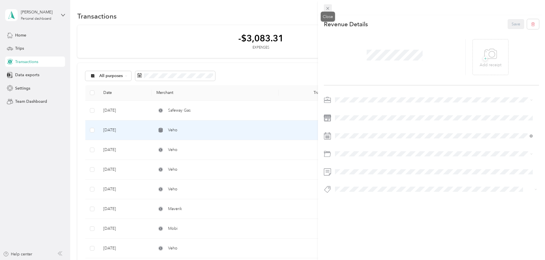
click at [326, 8] on icon at bounding box center [327, 8] width 5 height 5
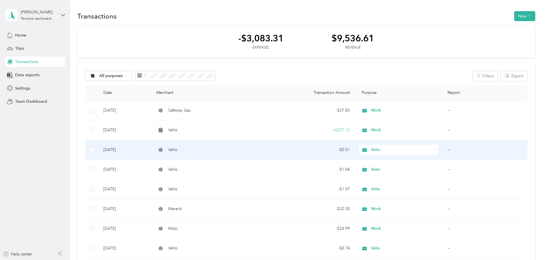
click at [443, 148] on td "--" at bounding box center [485, 150] width 84 height 20
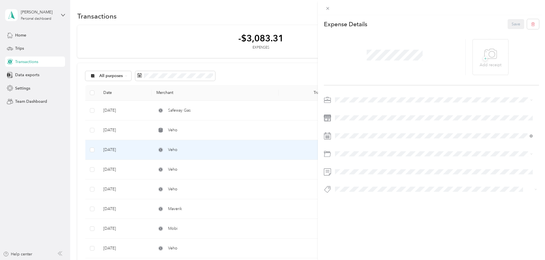
click at [342, 110] on div "Work" at bounding box center [434, 108] width 194 height 6
click at [508, 24] on button "Save" at bounding box center [516, 24] width 17 height 10
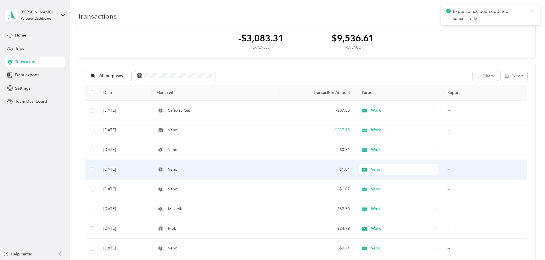
click at [443, 169] on td "--" at bounding box center [485, 170] width 84 height 20
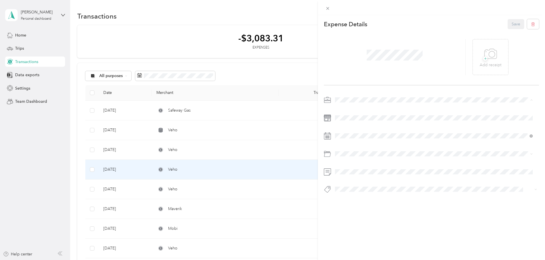
click at [346, 109] on span "Work" at bounding box center [342, 110] width 10 height 5
click at [516, 20] on button "Save" at bounding box center [516, 24] width 17 height 10
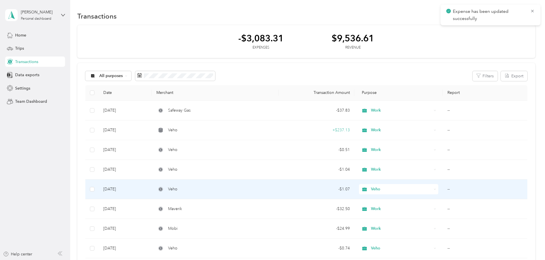
click at [443, 189] on td "--" at bounding box center [485, 189] width 84 height 20
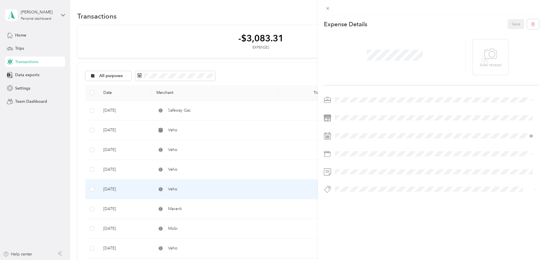
click at [354, 110] on div "Work" at bounding box center [434, 110] width 194 height 6
click at [510, 25] on button "Save" at bounding box center [516, 24] width 17 height 10
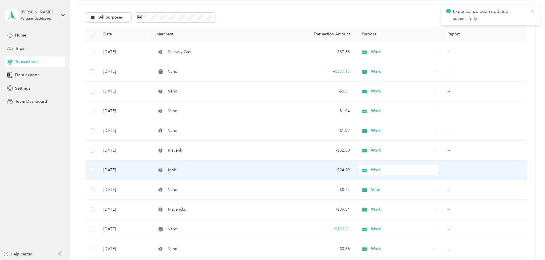
scroll to position [86, 0]
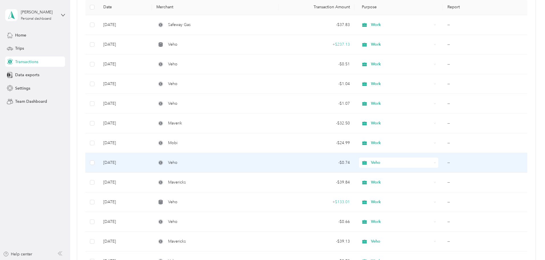
click at [443, 162] on td "--" at bounding box center [485, 163] width 84 height 20
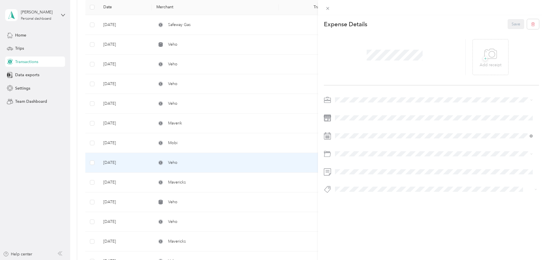
click at [353, 110] on div "Work" at bounding box center [434, 110] width 194 height 6
click at [508, 24] on button "Save" at bounding box center [516, 24] width 17 height 10
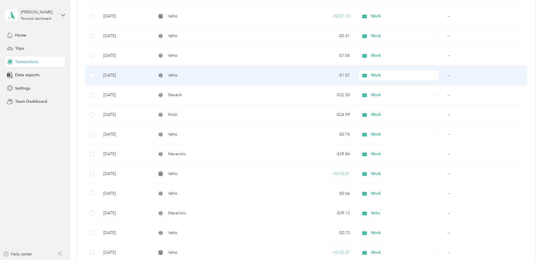
scroll to position [114, 0]
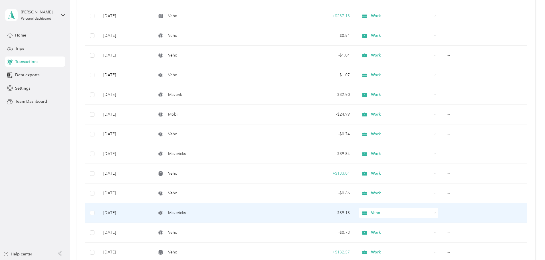
click at [443, 213] on td "--" at bounding box center [485, 213] width 84 height 20
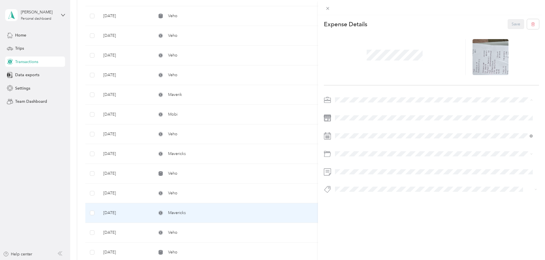
click at [356, 108] on div "Work" at bounding box center [434, 110] width 194 height 6
click at [511, 26] on button "Save" at bounding box center [516, 24] width 17 height 10
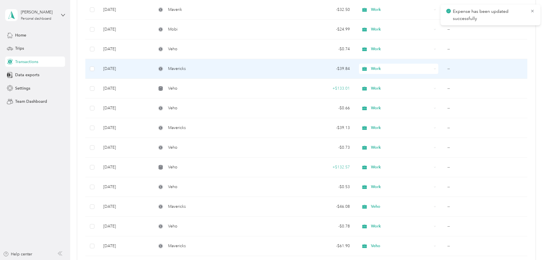
scroll to position [200, 0]
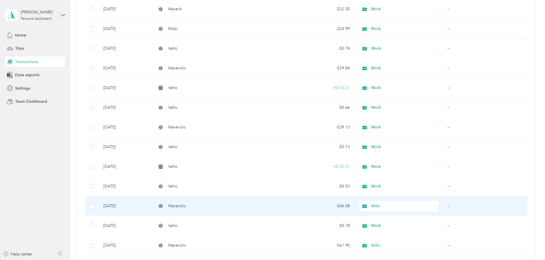
click at [443, 205] on td "--" at bounding box center [485, 206] width 84 height 20
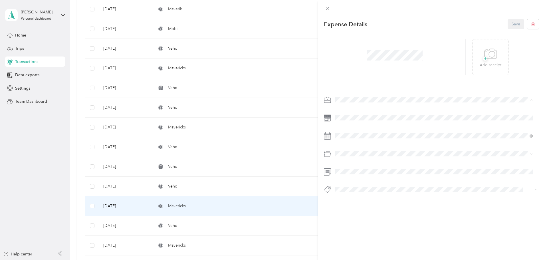
click at [359, 110] on div "Work" at bounding box center [434, 110] width 194 height 6
click at [515, 24] on button "Save" at bounding box center [516, 24] width 17 height 10
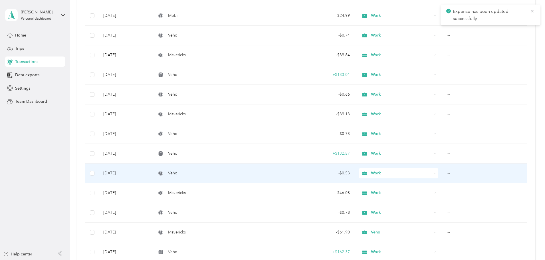
scroll to position [257, 0]
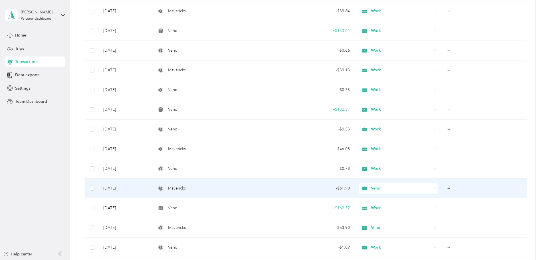
click at [443, 187] on td "--" at bounding box center [485, 189] width 84 height 20
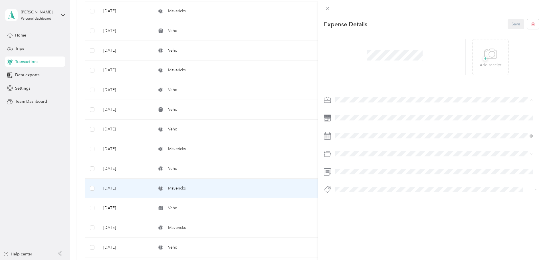
click at [365, 111] on li "Work" at bounding box center [434, 110] width 202 height 10
click at [510, 27] on button "Save" at bounding box center [516, 24] width 17 height 10
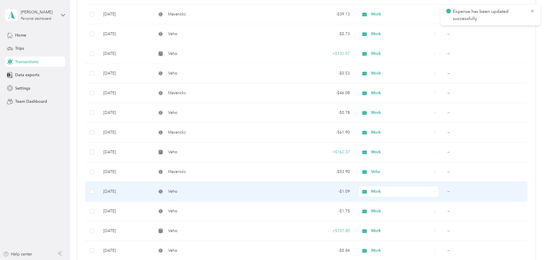
scroll to position [285, 0]
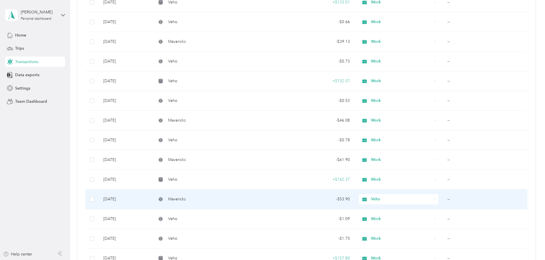
click at [443, 199] on td "--" at bounding box center [485, 199] width 84 height 20
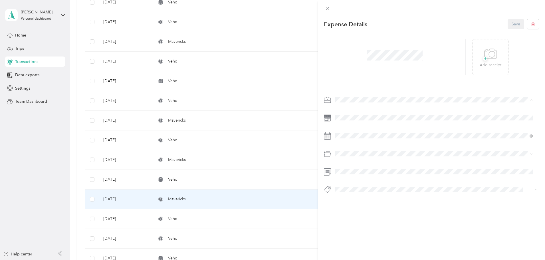
click at [356, 109] on div "Work" at bounding box center [434, 110] width 194 height 6
click at [515, 25] on button "Save" at bounding box center [516, 24] width 17 height 10
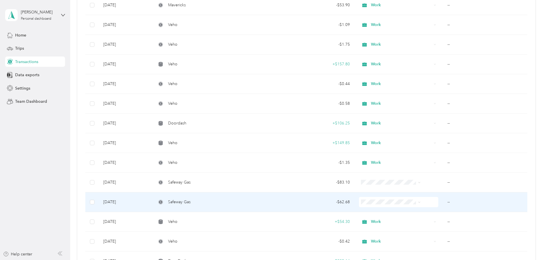
scroll to position [485, 0]
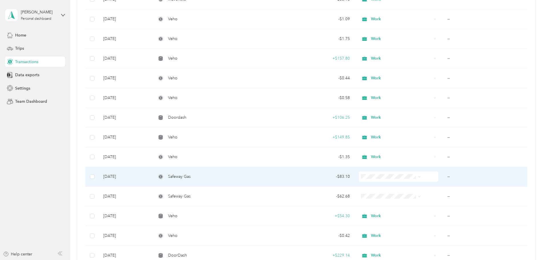
click at [443, 175] on td "--" at bounding box center [485, 177] width 84 height 20
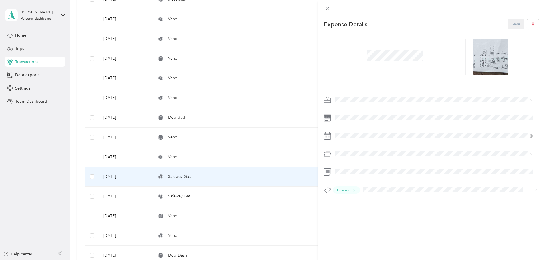
click at [348, 111] on li "Work" at bounding box center [434, 107] width 202 height 10
click at [355, 200] on div "Gasoline" at bounding box center [434, 200] width 194 height 6
click at [508, 25] on button "Save" at bounding box center [516, 24] width 17 height 10
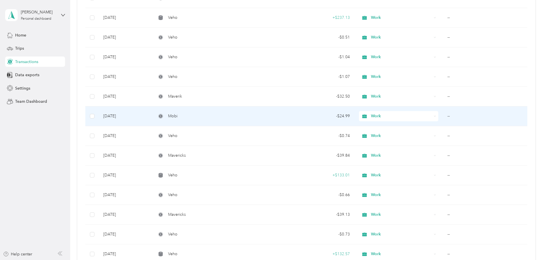
scroll to position [114, 0]
click at [443, 114] on td "--" at bounding box center [485, 115] width 84 height 20
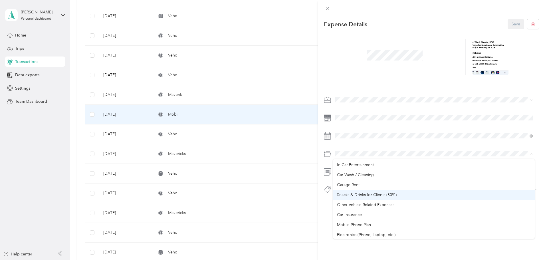
scroll to position [114, 0]
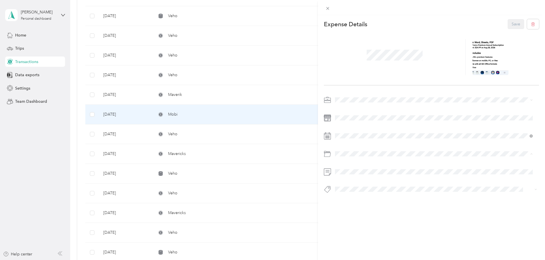
click at [351, 205] on span "Software" at bounding box center [345, 205] width 16 height 5
click at [514, 23] on button "Save" at bounding box center [516, 24] width 17 height 10
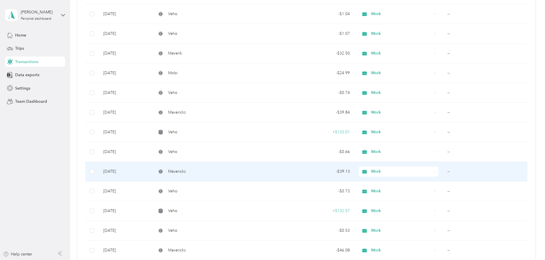
scroll to position [171, 0]
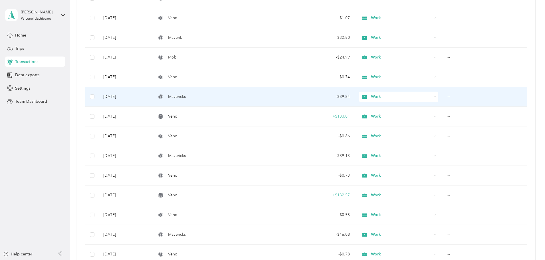
click at [443, 97] on td "--" at bounding box center [485, 97] width 84 height 20
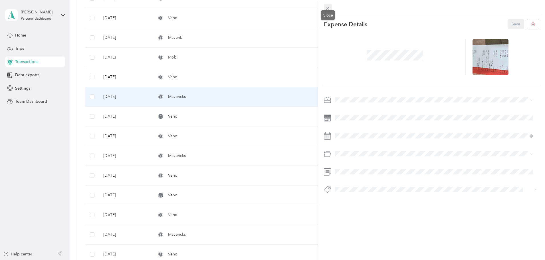
click at [327, 8] on icon at bounding box center [327, 8] width 3 height 3
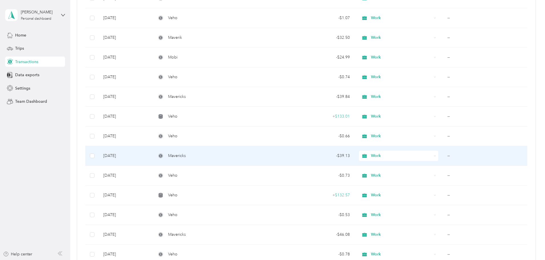
click at [443, 157] on td "--" at bounding box center [485, 156] width 84 height 20
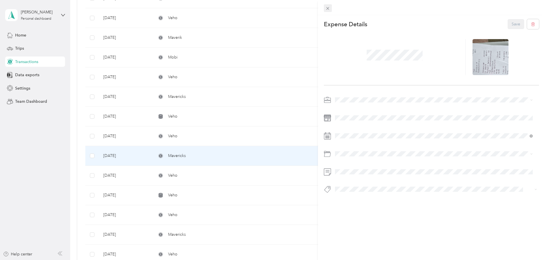
click at [331, 8] on span at bounding box center [328, 8] width 8 height 8
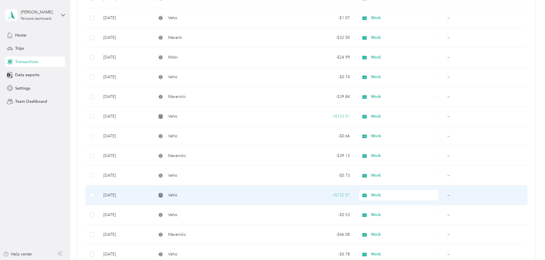
click at [443, 195] on td "--" at bounding box center [485, 195] width 84 height 20
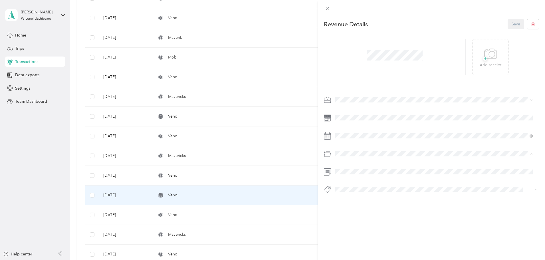
click at [353, 167] on div "Custom categories" at bounding box center [434, 167] width 194 height 6
click at [338, 207] on div "Revenue Details Save + Add receipt" at bounding box center [431, 116] width 227 height 202
click at [508, 24] on button "Save" at bounding box center [516, 24] width 17 height 10
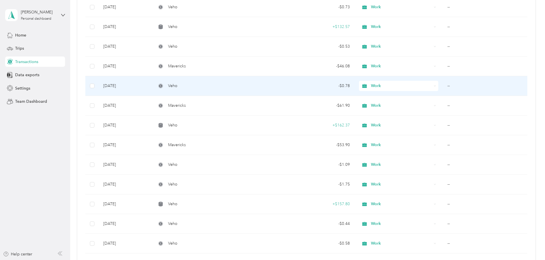
scroll to position [342, 0]
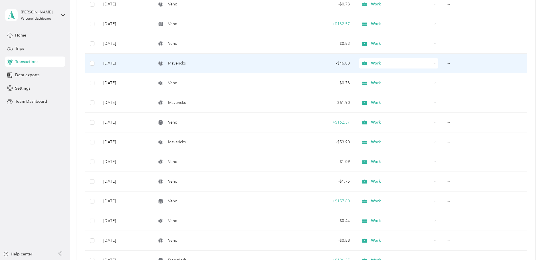
click at [443, 63] on td "--" at bounding box center [485, 64] width 84 height 20
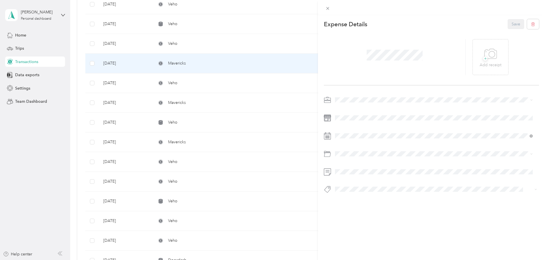
click at [347, 199] on span "Gasoline" at bounding box center [345, 199] width 16 height 5
click at [510, 22] on button "Save" at bounding box center [516, 24] width 17 height 10
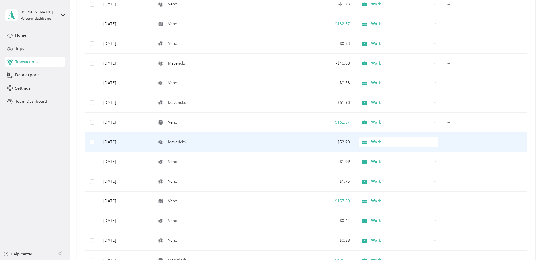
click at [443, 142] on td "--" at bounding box center [485, 142] width 84 height 20
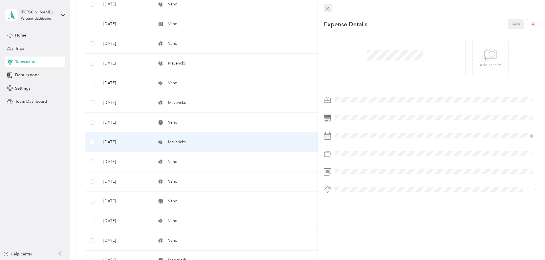
click at [328, 9] on icon at bounding box center [327, 8] width 3 height 3
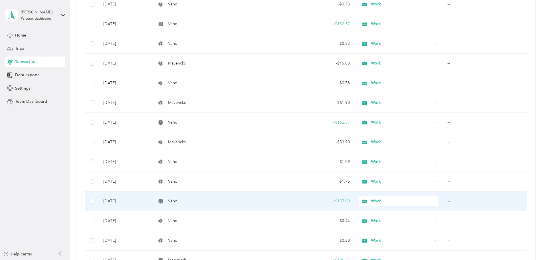
click at [443, 201] on td "--" at bounding box center [485, 201] width 84 height 20
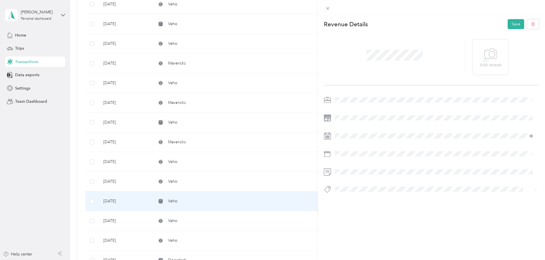
click at [301, 148] on div "This revenue cannot be edited because it is either under review, approved, or p…" at bounding box center [272, 130] width 545 height 260
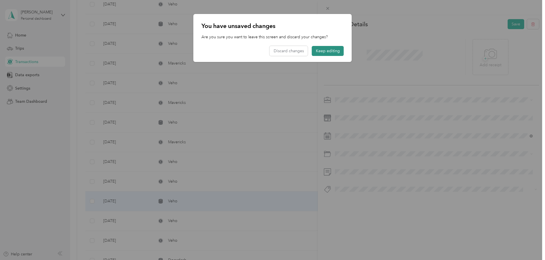
click at [322, 52] on button "Keep editing" at bounding box center [328, 51] width 32 height 10
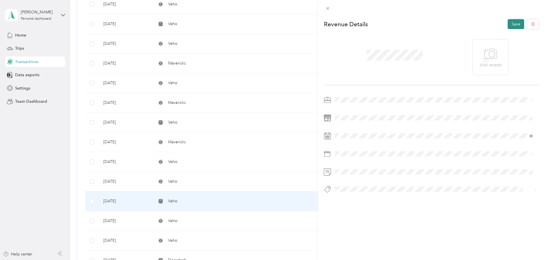
click at [508, 26] on button "Save" at bounding box center [516, 24] width 17 height 10
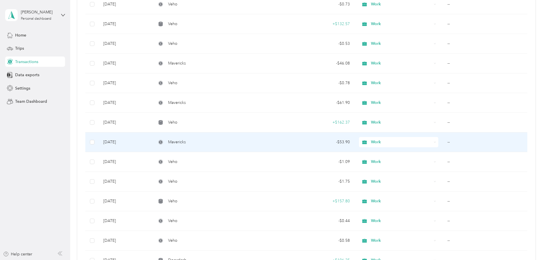
click at [443, 141] on td "--" at bounding box center [485, 142] width 84 height 20
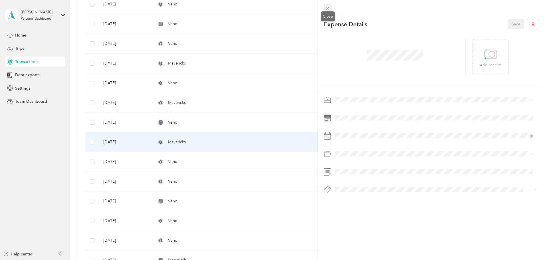
click at [325, 10] on span at bounding box center [328, 8] width 8 height 8
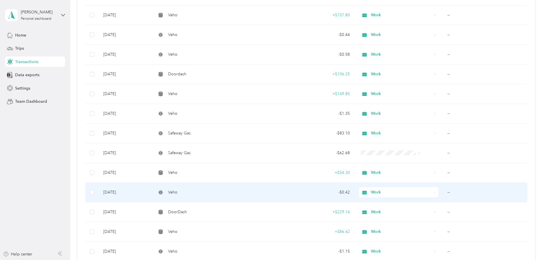
scroll to position [514, 0]
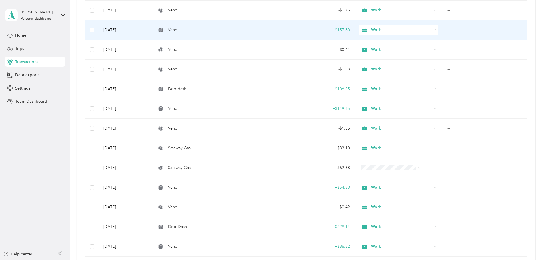
click at [443, 30] on td "--" at bounding box center [485, 30] width 84 height 20
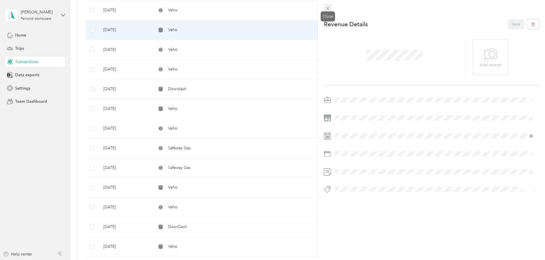
click at [326, 8] on icon at bounding box center [327, 8] width 5 height 5
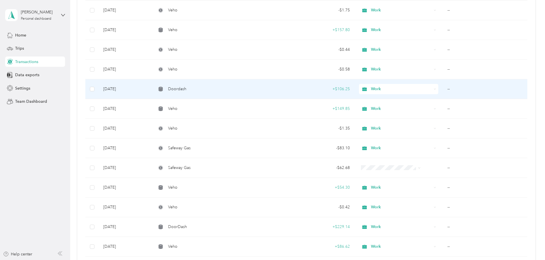
click at [443, 88] on td "--" at bounding box center [485, 89] width 84 height 20
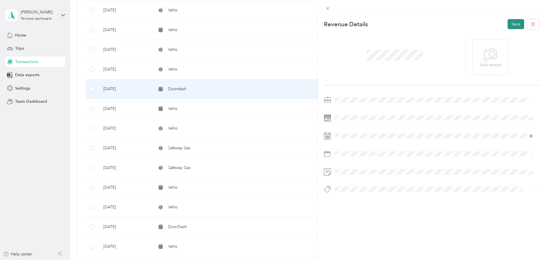
click at [508, 24] on button "Save" at bounding box center [516, 24] width 17 height 10
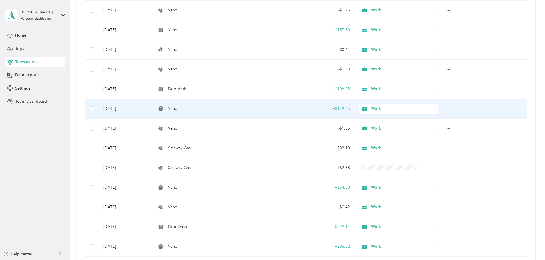
click at [443, 108] on td "--" at bounding box center [485, 109] width 84 height 20
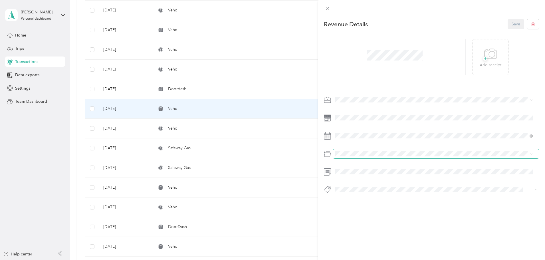
click at [355, 150] on span at bounding box center [436, 153] width 206 height 9
click at [508, 23] on button "Save" at bounding box center [516, 24] width 17 height 10
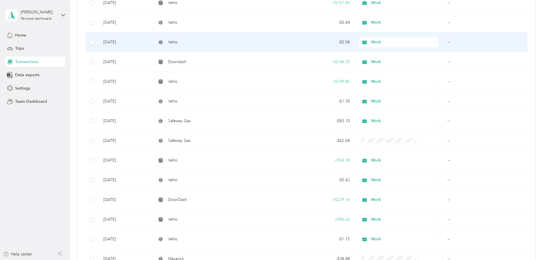
scroll to position [542, 0]
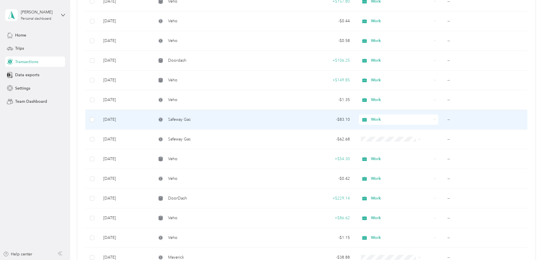
click at [443, 120] on td "--" at bounding box center [485, 120] width 84 height 20
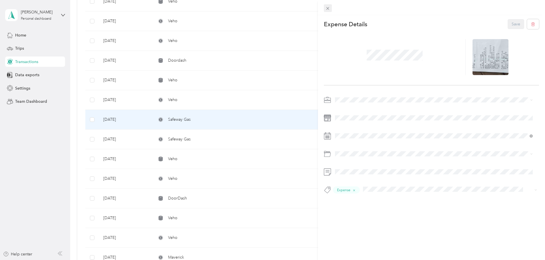
click at [328, 7] on icon at bounding box center [327, 8] width 5 height 5
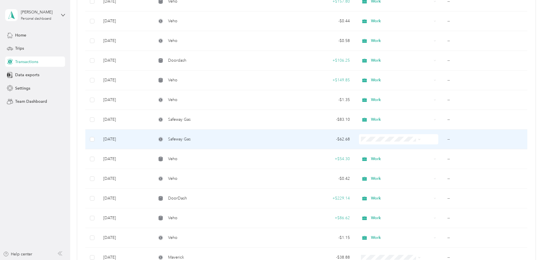
click at [443, 138] on td "--" at bounding box center [485, 140] width 84 height 20
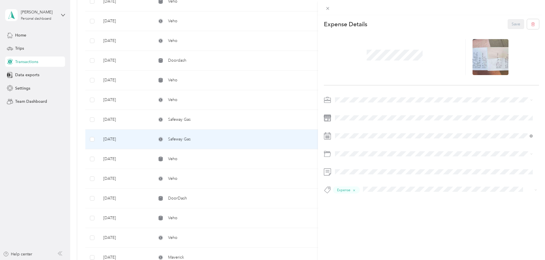
click at [344, 110] on div "Work" at bounding box center [434, 110] width 194 height 6
click at [515, 23] on button "Save" at bounding box center [516, 24] width 17 height 10
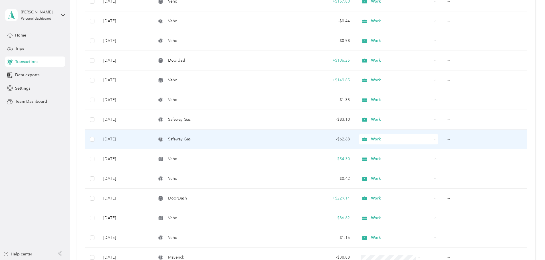
click at [443, 138] on td "--" at bounding box center [485, 140] width 84 height 20
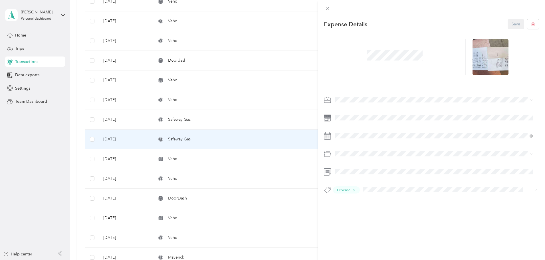
click at [508, 22] on div "Save" at bounding box center [524, 24] width 32 height 10
click at [330, 7] on span at bounding box center [328, 8] width 8 height 8
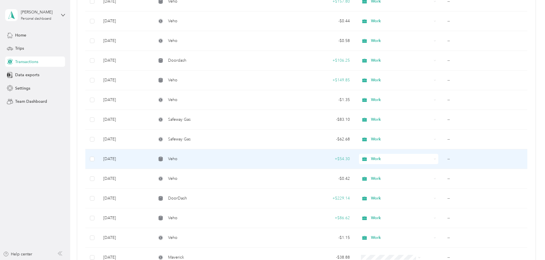
click at [443, 159] on td "--" at bounding box center [485, 159] width 84 height 20
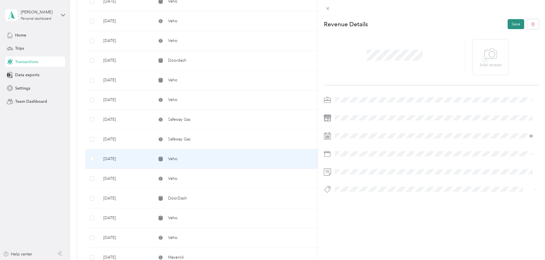
click at [515, 20] on button "Save" at bounding box center [516, 24] width 17 height 10
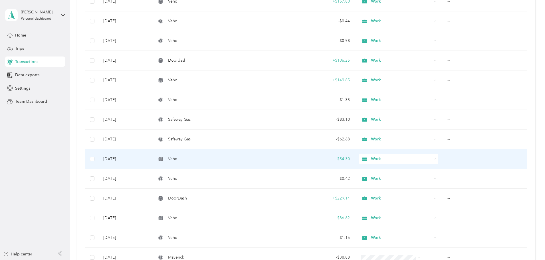
click at [443, 158] on td "--" at bounding box center [485, 159] width 84 height 20
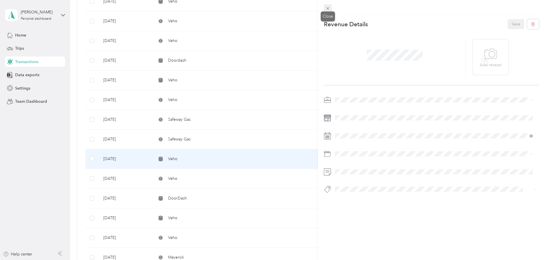
click at [328, 9] on icon at bounding box center [327, 8] width 3 height 3
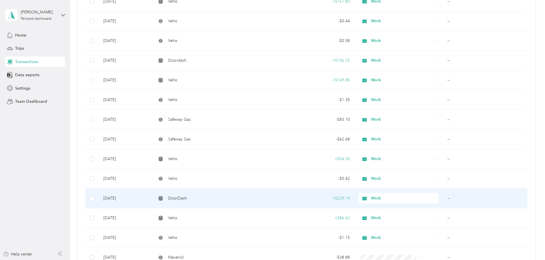
click at [443, 197] on td "--" at bounding box center [485, 199] width 84 height 20
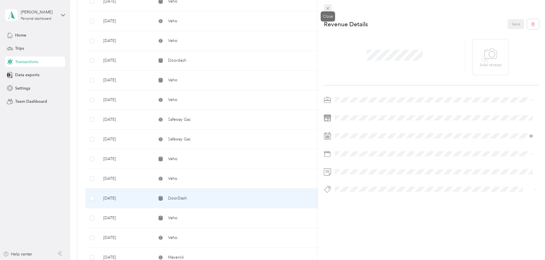
click at [325, 7] on span at bounding box center [328, 8] width 8 height 8
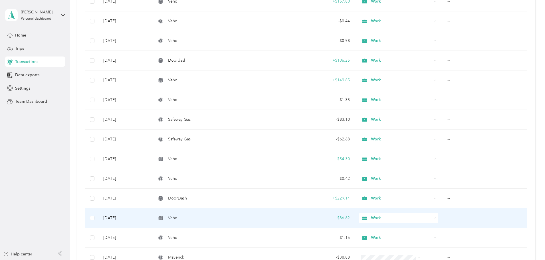
click at [443, 218] on td "--" at bounding box center [485, 218] width 84 height 20
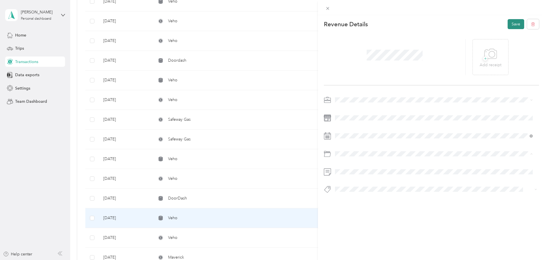
click at [508, 23] on button "Save" at bounding box center [516, 24] width 17 height 10
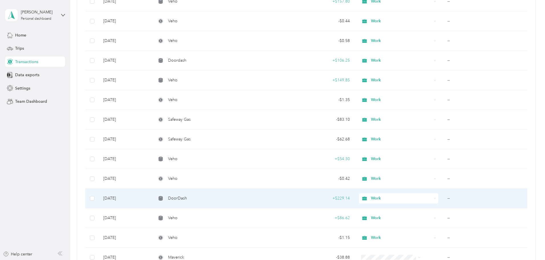
click at [443, 198] on td "--" at bounding box center [485, 199] width 84 height 20
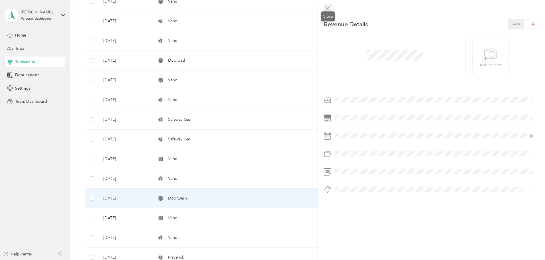
click at [330, 7] on icon at bounding box center [327, 8] width 5 height 5
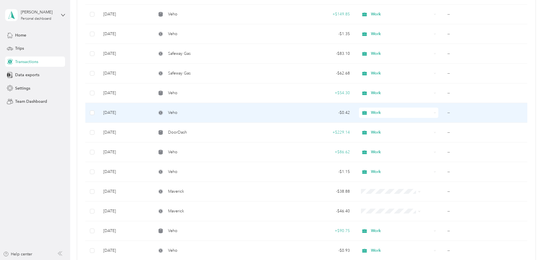
scroll to position [628, 0]
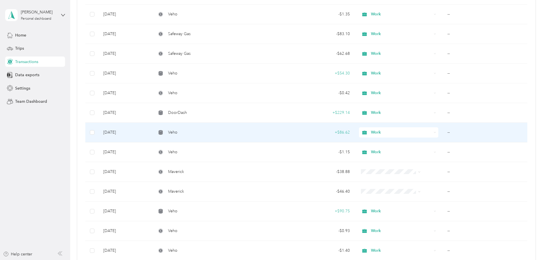
click at [443, 132] on td "--" at bounding box center [485, 133] width 84 height 20
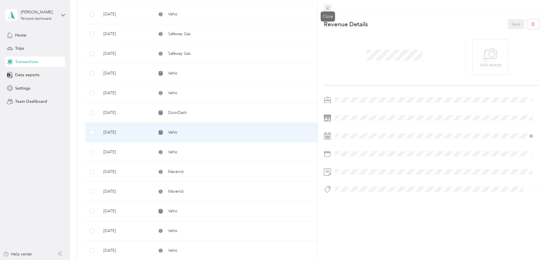
click at [326, 5] on span at bounding box center [328, 8] width 8 height 8
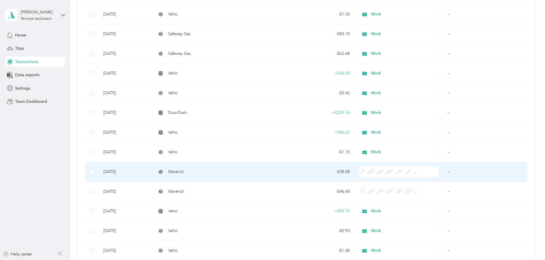
click at [443, 170] on td "--" at bounding box center [485, 172] width 84 height 20
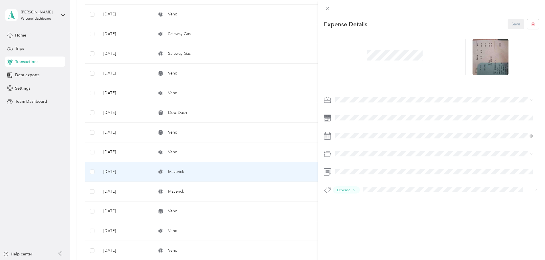
click at [344, 109] on span "Work" at bounding box center [342, 109] width 10 height 5
click at [513, 21] on button "Save" at bounding box center [516, 24] width 17 height 10
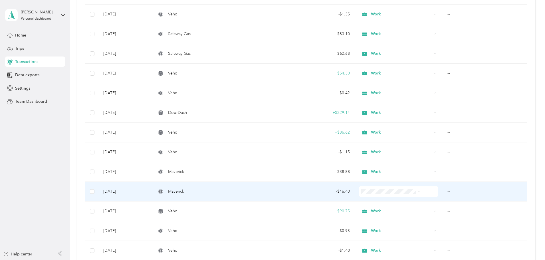
click at [443, 193] on td "--" at bounding box center [485, 192] width 84 height 20
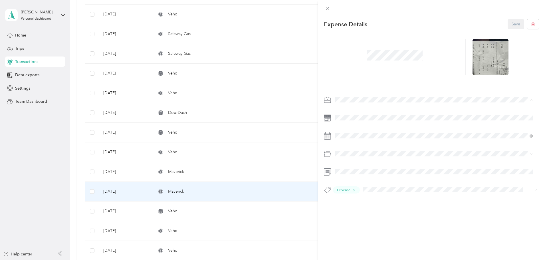
click at [346, 108] on span "Work" at bounding box center [342, 110] width 10 height 5
click at [513, 22] on button "Save" at bounding box center [516, 24] width 17 height 10
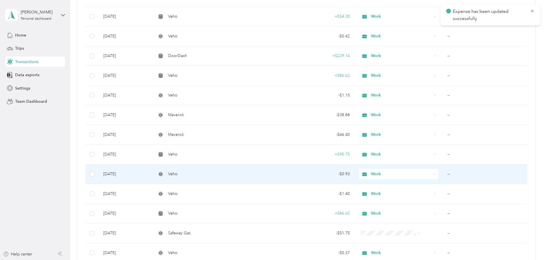
scroll to position [685, 0]
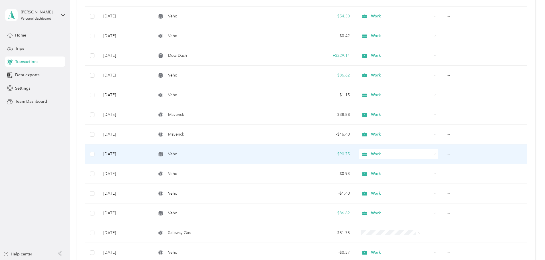
click at [443, 153] on td "--" at bounding box center [485, 154] width 84 height 20
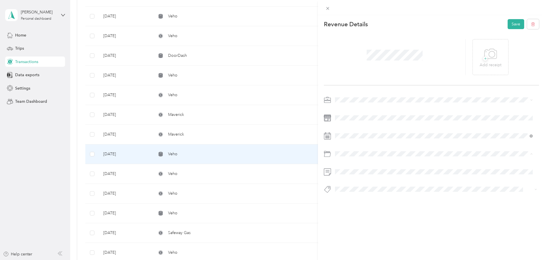
click at [451, 56] on div at bounding box center [395, 57] width 142 height 36
click at [509, 23] on button "Save" at bounding box center [516, 24] width 17 height 10
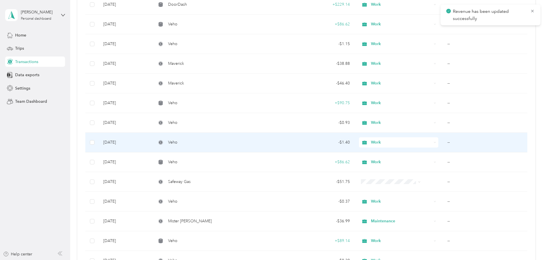
scroll to position [742, 0]
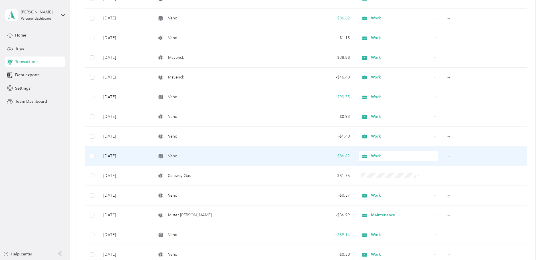
click at [443, 154] on td "--" at bounding box center [485, 156] width 84 height 20
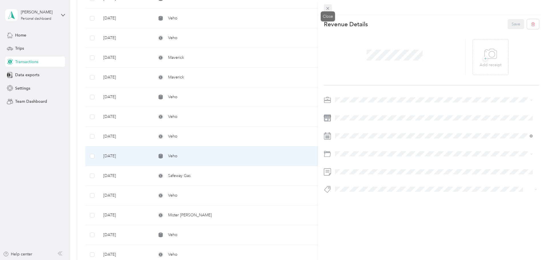
click at [327, 6] on icon at bounding box center [327, 8] width 5 height 5
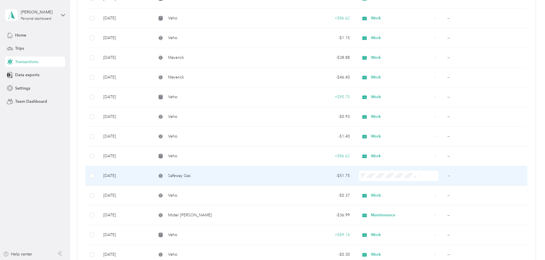
click at [443, 174] on td "--" at bounding box center [485, 176] width 84 height 20
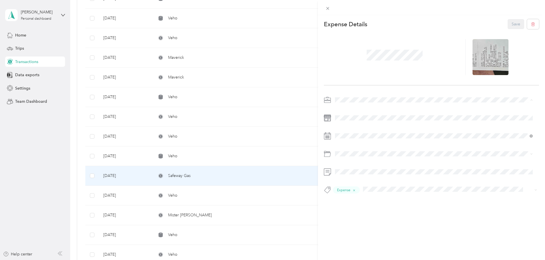
click at [342, 108] on span "Work" at bounding box center [342, 110] width 10 height 5
click at [512, 22] on button "Save" at bounding box center [516, 24] width 17 height 10
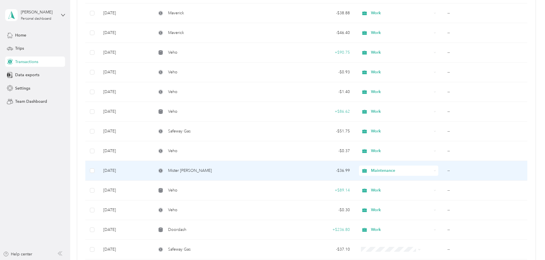
scroll to position [799, 0]
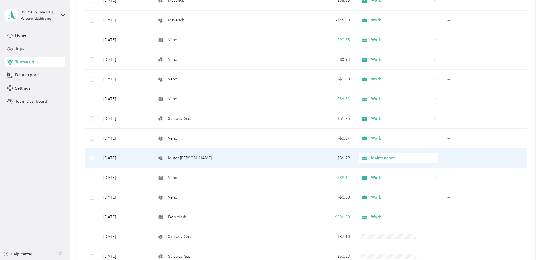
click at [443, 157] on td "--" at bounding box center [485, 158] width 84 height 20
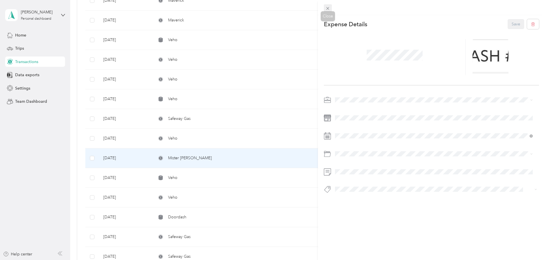
click at [329, 8] on icon at bounding box center [327, 8] width 3 height 3
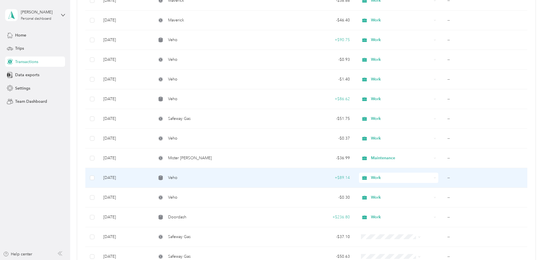
click at [443, 178] on td "--" at bounding box center [485, 178] width 84 height 20
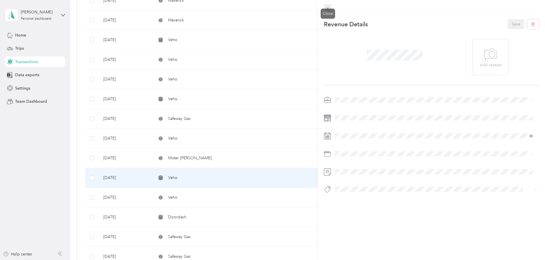
click at [328, 7] on icon at bounding box center [327, 8] width 5 height 5
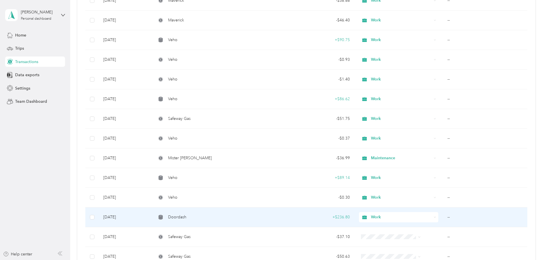
click at [443, 216] on td "--" at bounding box center [485, 217] width 84 height 20
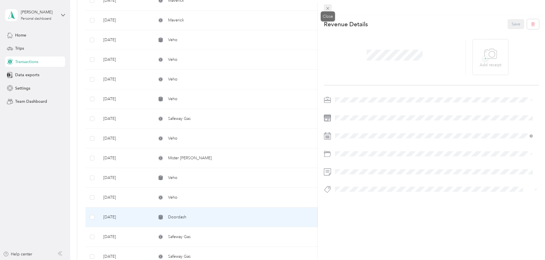
click at [328, 9] on icon at bounding box center [327, 8] width 5 height 5
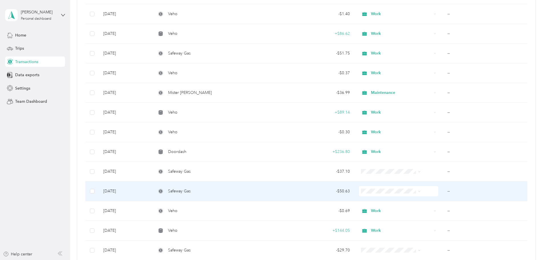
scroll to position [885, 0]
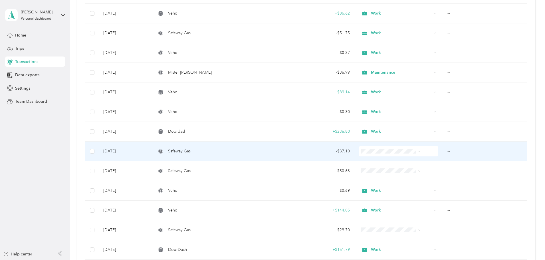
click at [443, 151] on td "--" at bounding box center [485, 152] width 84 height 20
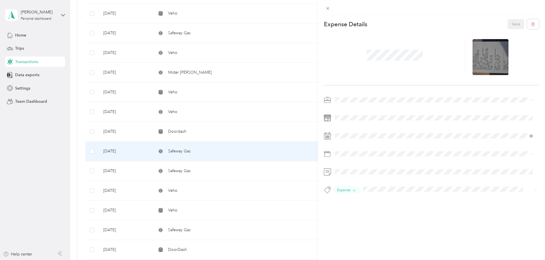
click at [347, 110] on div "Work" at bounding box center [434, 109] width 194 height 6
click at [508, 25] on button "Save" at bounding box center [516, 24] width 17 height 10
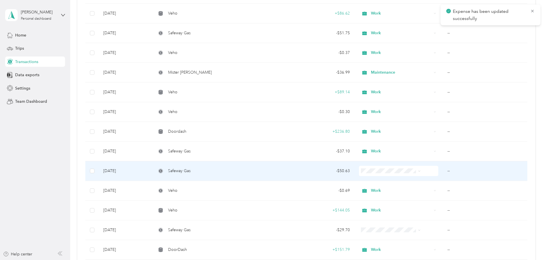
click at [443, 172] on td "--" at bounding box center [485, 171] width 84 height 20
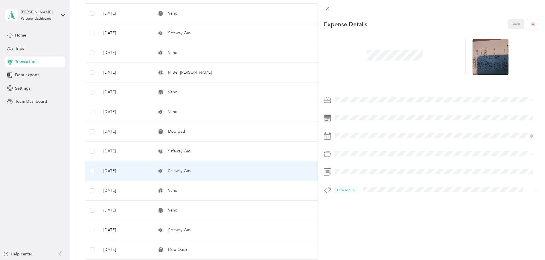
click at [374, 105] on div "Expense" at bounding box center [431, 146] width 215 height 103
click at [346, 107] on div "Work" at bounding box center [434, 110] width 194 height 6
click at [510, 21] on button "Save" at bounding box center [516, 24] width 17 height 10
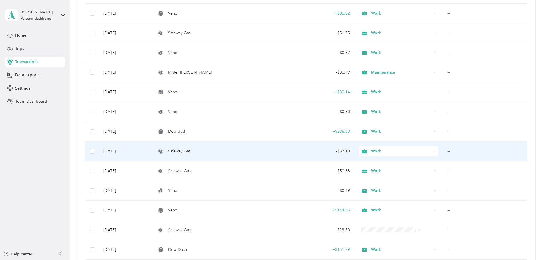
click at [443, 150] on td "--" at bounding box center [485, 152] width 84 height 20
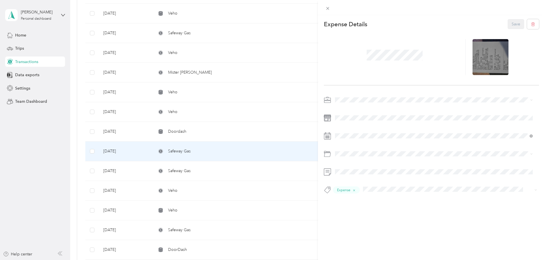
click at [510, 23] on div "Save" at bounding box center [524, 24] width 32 height 10
click at [330, 10] on icon at bounding box center [327, 8] width 5 height 5
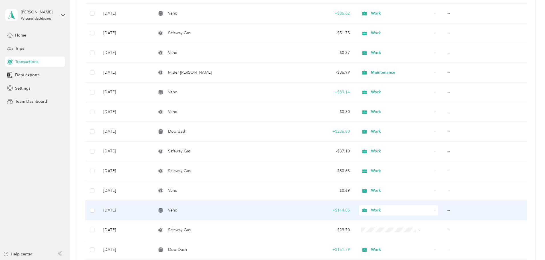
click at [443, 208] on td "--" at bounding box center [485, 211] width 84 height 20
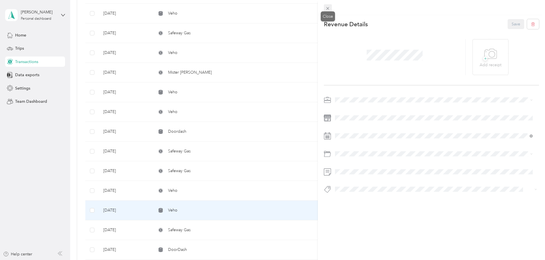
click at [330, 11] on div "Close" at bounding box center [328, 16] width 14 height 10
click at [329, 10] on icon at bounding box center [327, 8] width 5 height 5
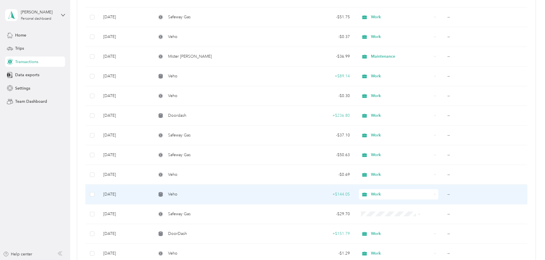
scroll to position [913, 0]
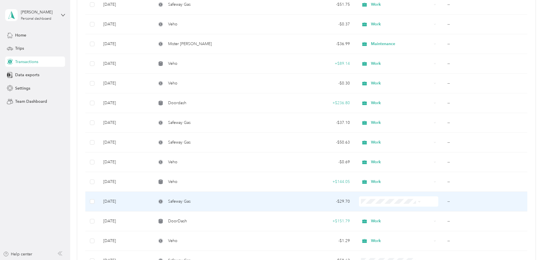
click at [443, 203] on td "--" at bounding box center [485, 202] width 84 height 20
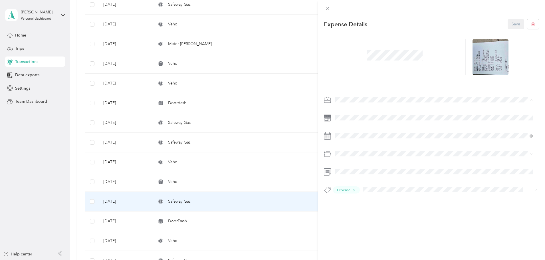
click at [345, 110] on span "Work" at bounding box center [342, 110] width 10 height 5
click at [512, 22] on button "Save" at bounding box center [516, 24] width 17 height 10
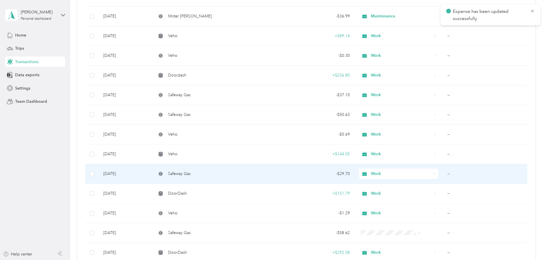
scroll to position [942, 0]
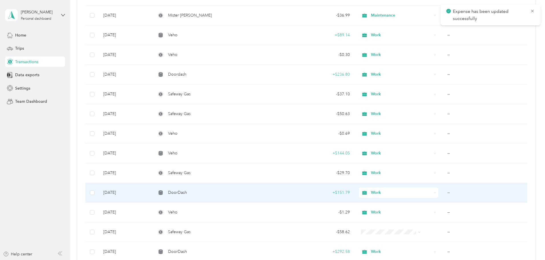
click at [443, 193] on td "--" at bounding box center [485, 193] width 84 height 20
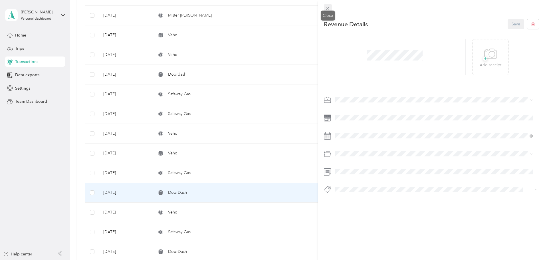
click at [327, 7] on icon at bounding box center [327, 8] width 5 height 5
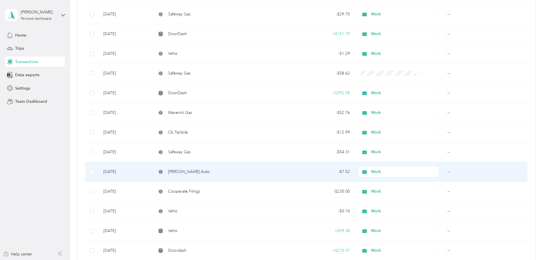
scroll to position [1113, 0]
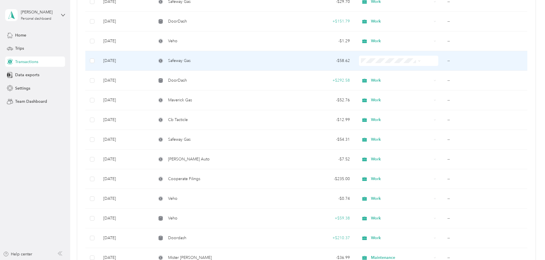
click at [443, 61] on td "--" at bounding box center [485, 61] width 84 height 20
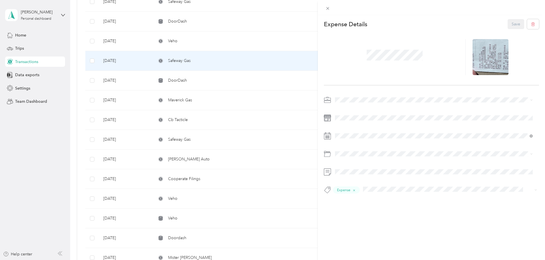
click at [353, 96] on span at bounding box center [436, 99] width 206 height 9
click at [343, 109] on span "Work" at bounding box center [342, 110] width 10 height 5
click at [510, 25] on button "Save" at bounding box center [516, 24] width 17 height 10
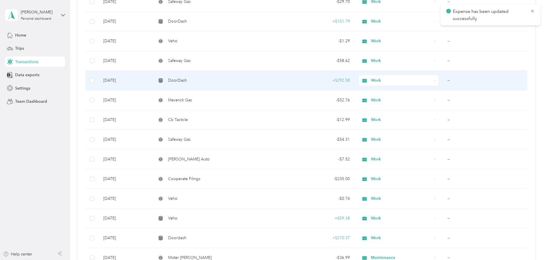
click at [443, 80] on td "--" at bounding box center [485, 81] width 84 height 20
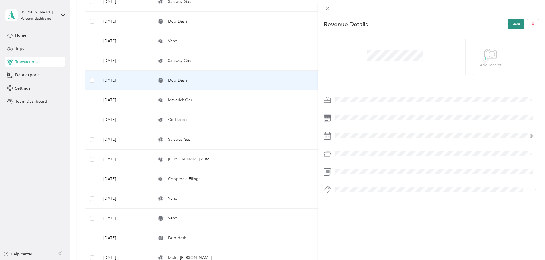
click at [513, 24] on button "Save" at bounding box center [516, 24] width 17 height 10
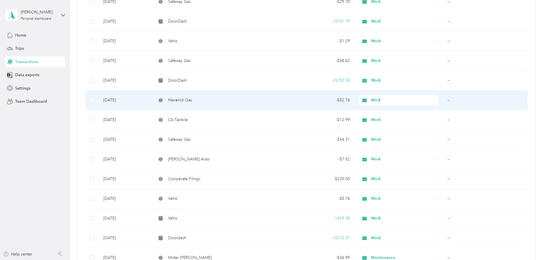
click at [443, 99] on td "--" at bounding box center [485, 100] width 84 height 20
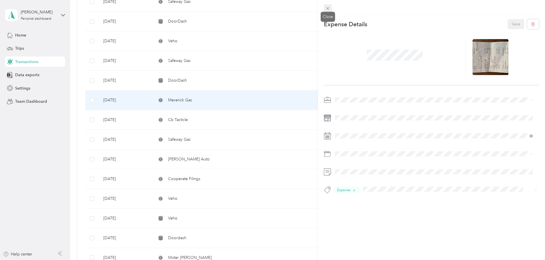
click at [327, 9] on icon at bounding box center [327, 8] width 3 height 3
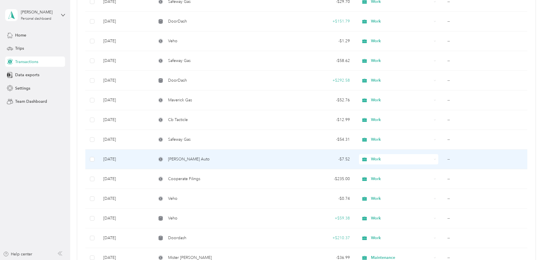
click at [443, 154] on td "--" at bounding box center [485, 160] width 84 height 20
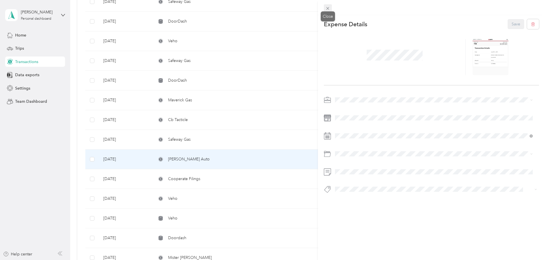
click at [325, 8] on span at bounding box center [328, 8] width 8 height 8
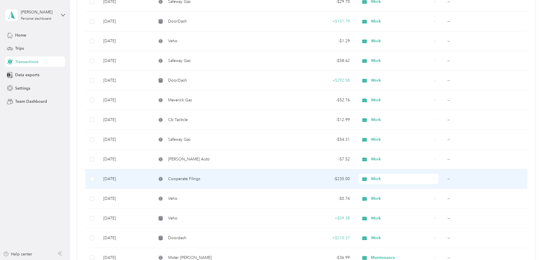
click at [443, 178] on td "--" at bounding box center [485, 179] width 84 height 20
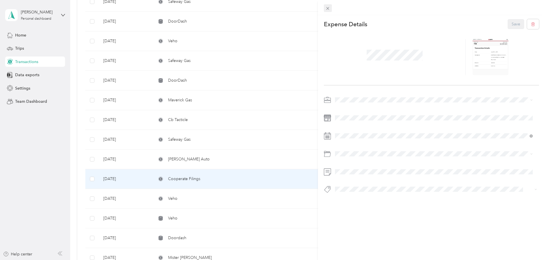
click at [328, 8] on icon at bounding box center [327, 8] width 5 height 5
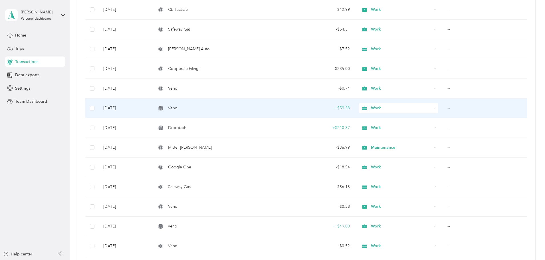
scroll to position [1227, 0]
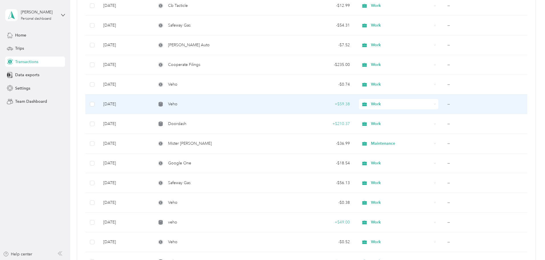
click at [443, 103] on td "--" at bounding box center [485, 104] width 84 height 20
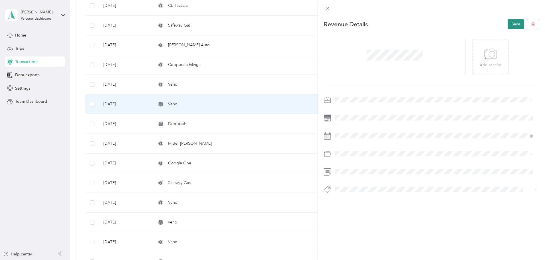
click at [508, 25] on button "Save" at bounding box center [516, 24] width 17 height 10
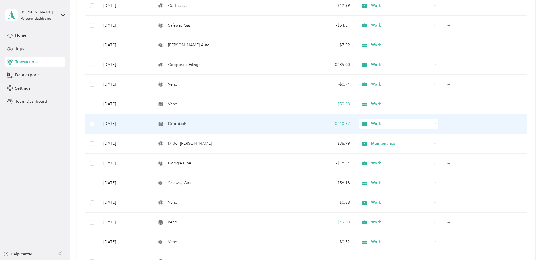
click at [443, 124] on td "--" at bounding box center [485, 124] width 84 height 20
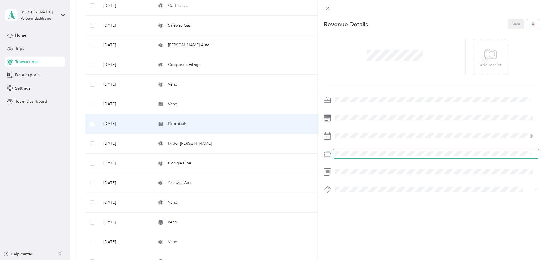
click at [353, 151] on span at bounding box center [436, 153] width 206 height 9
click at [352, 166] on div "Default categories" at bounding box center [434, 167] width 194 height 6
click at [514, 23] on button "Save" at bounding box center [516, 24] width 17 height 10
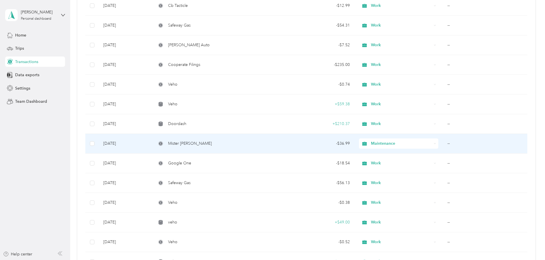
click at [443, 143] on td "--" at bounding box center [485, 144] width 84 height 20
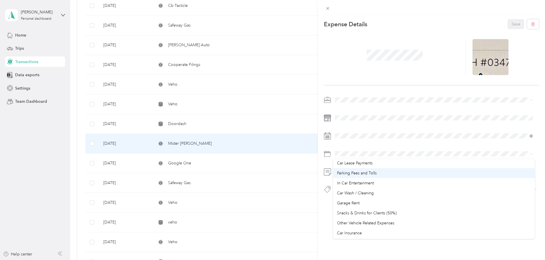
scroll to position [57, 0]
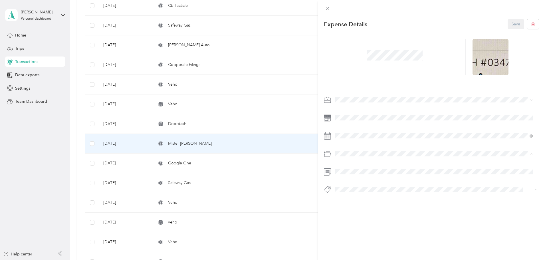
click at [358, 192] on span "Car Wash / Cleaning" at bounding box center [355, 192] width 37 height 5
click at [512, 23] on button "Save" at bounding box center [516, 24] width 17 height 10
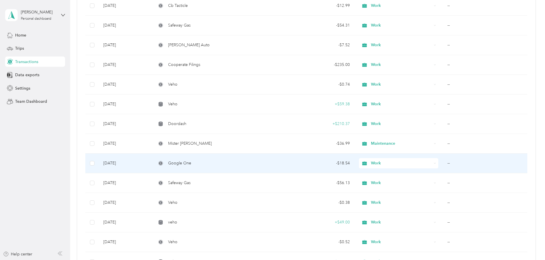
click at [443, 164] on td "--" at bounding box center [485, 164] width 84 height 20
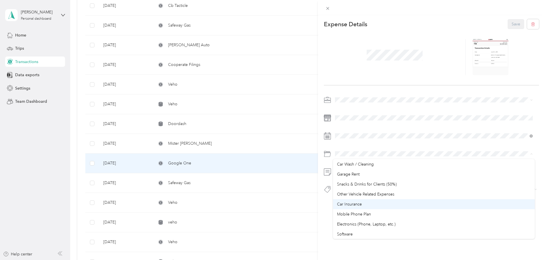
scroll to position [114, 0]
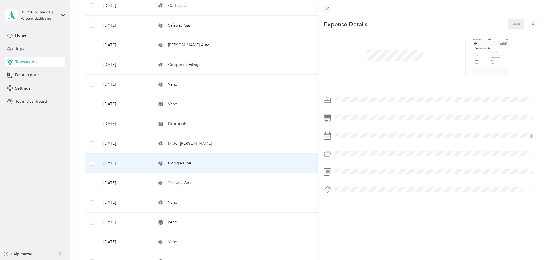
click at [350, 204] on span "Software" at bounding box center [345, 205] width 16 height 5
click at [511, 25] on button "Save" at bounding box center [516, 24] width 17 height 10
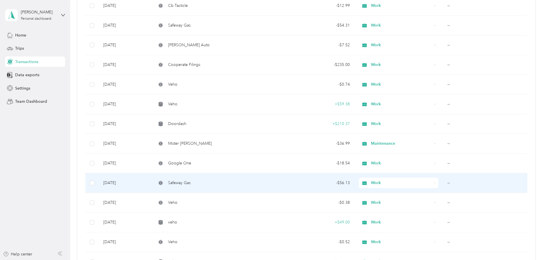
click at [443, 181] on td "--" at bounding box center [485, 183] width 84 height 20
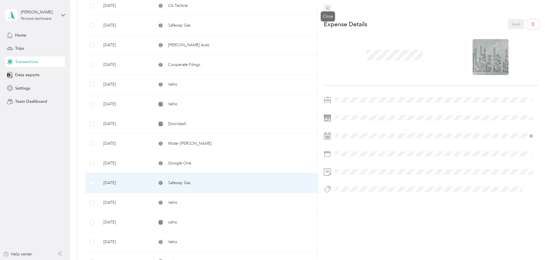
click at [328, 6] on icon at bounding box center [327, 8] width 5 height 5
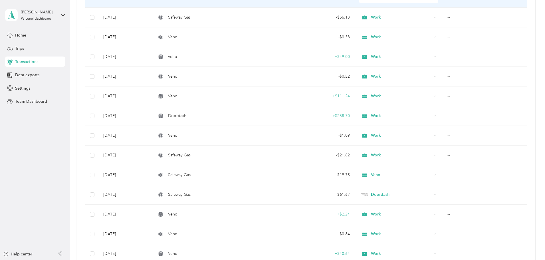
scroll to position [1398, 0]
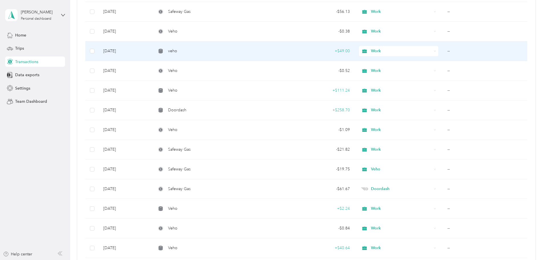
click at [443, 51] on td "--" at bounding box center [485, 51] width 84 height 20
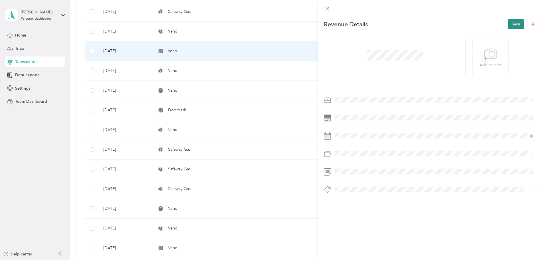
click at [511, 26] on button "Save" at bounding box center [516, 24] width 17 height 10
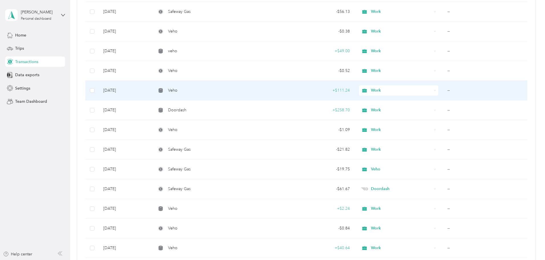
click at [443, 90] on td "--" at bounding box center [485, 91] width 84 height 20
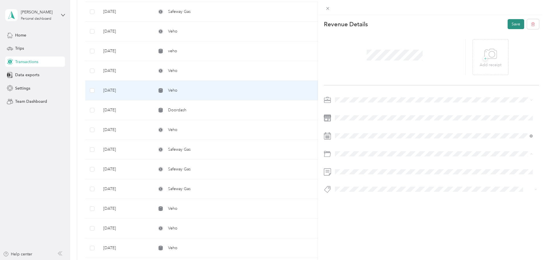
click at [508, 24] on button "Save" at bounding box center [516, 24] width 17 height 10
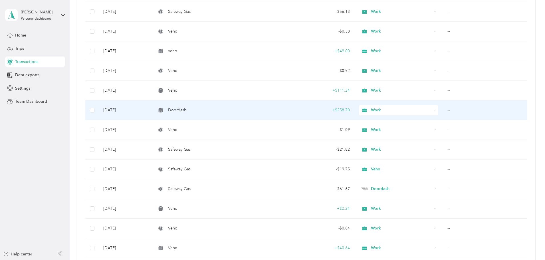
click at [443, 110] on td "--" at bounding box center [485, 110] width 84 height 20
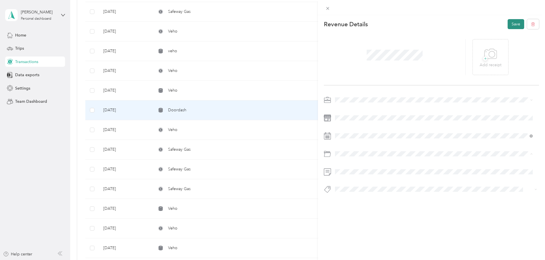
click at [514, 20] on button "Save" at bounding box center [516, 24] width 17 height 10
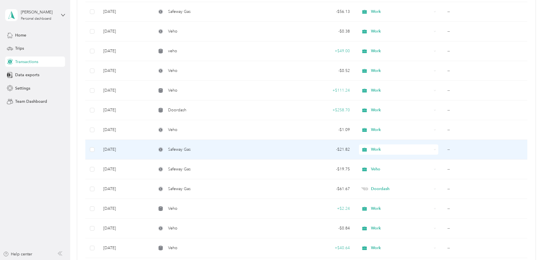
click at [443, 149] on td "--" at bounding box center [485, 150] width 84 height 20
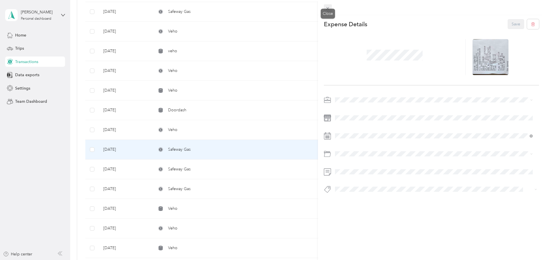
click at [328, 8] on icon at bounding box center [327, 8] width 5 height 5
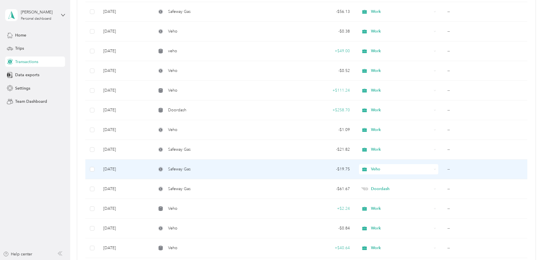
click at [443, 168] on td "--" at bounding box center [485, 170] width 84 height 20
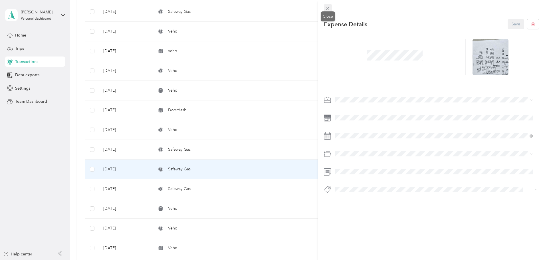
click at [328, 9] on icon at bounding box center [327, 8] width 5 height 5
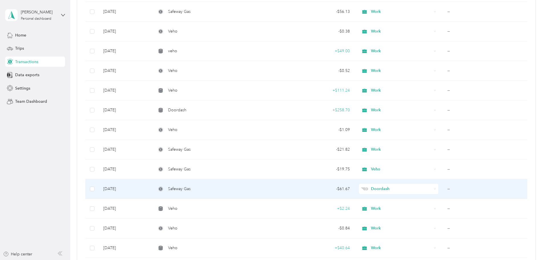
click at [443, 189] on td "--" at bounding box center [485, 189] width 84 height 20
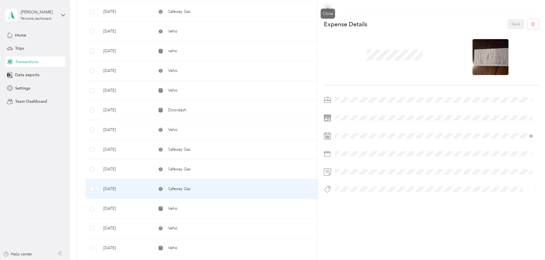
click at [329, 8] on icon at bounding box center [327, 8] width 5 height 5
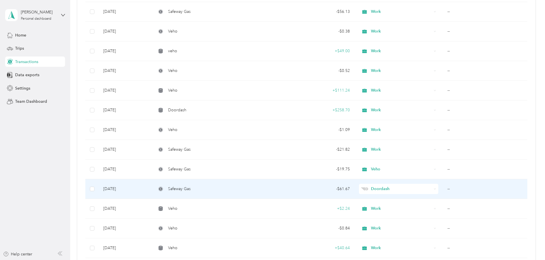
click at [443, 188] on td "--" at bounding box center [485, 189] width 84 height 20
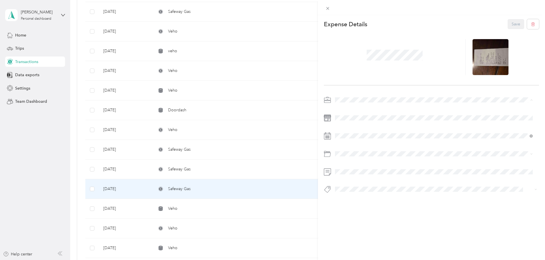
click at [348, 109] on div "Work" at bounding box center [434, 110] width 194 height 6
click at [514, 22] on button "Save" at bounding box center [516, 24] width 17 height 10
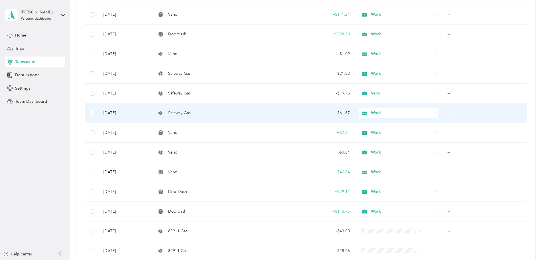
scroll to position [1484, 0]
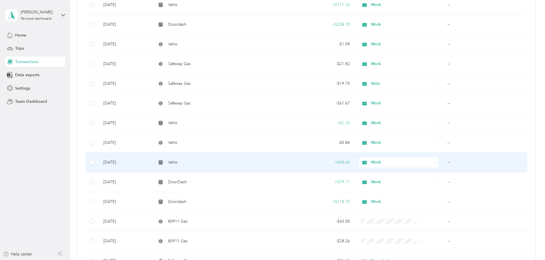
click at [443, 161] on td "--" at bounding box center [485, 163] width 84 height 20
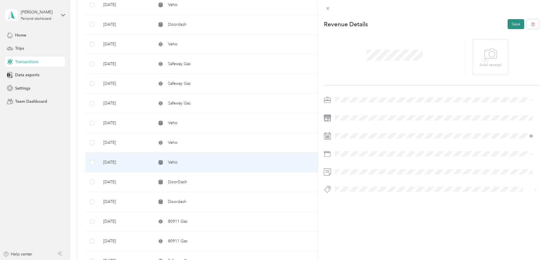
click at [509, 24] on button "Save" at bounding box center [516, 24] width 17 height 10
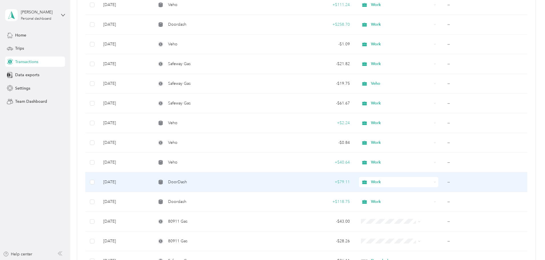
click at [443, 181] on td "--" at bounding box center [485, 182] width 84 height 20
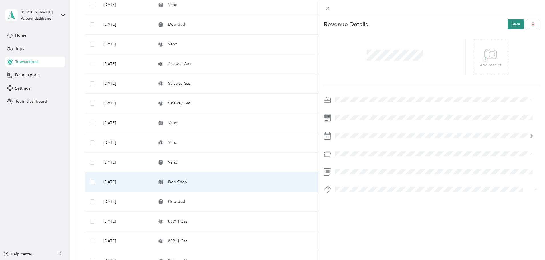
click at [512, 27] on button "Save" at bounding box center [516, 24] width 17 height 10
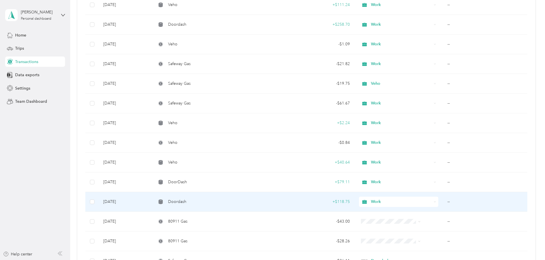
click at [443, 203] on td "--" at bounding box center [485, 202] width 84 height 20
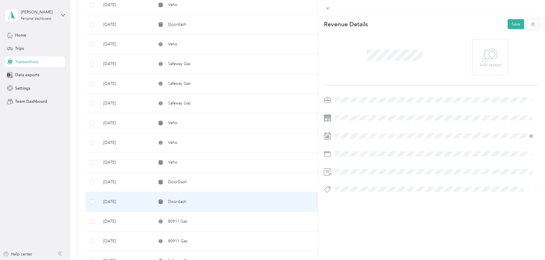
click at [344, 167] on div "Default categories" at bounding box center [434, 167] width 194 height 6
click at [508, 25] on button "Save" at bounding box center [516, 24] width 17 height 10
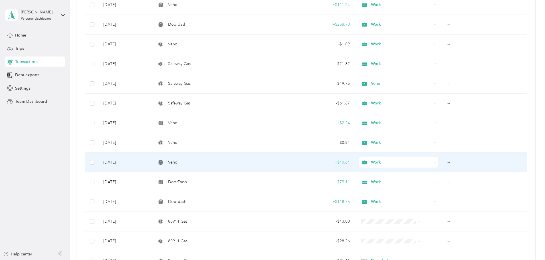
click at [443, 162] on td "--" at bounding box center [485, 163] width 84 height 20
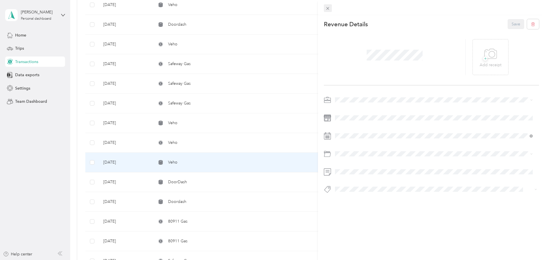
click at [326, 10] on icon at bounding box center [327, 8] width 5 height 5
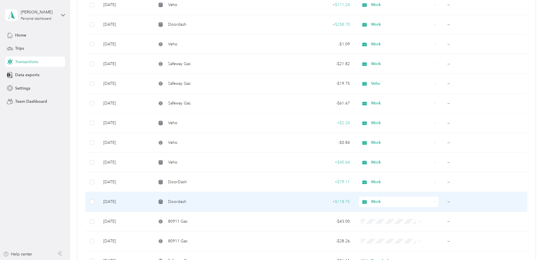
click at [443, 200] on td "--" at bounding box center [485, 202] width 84 height 20
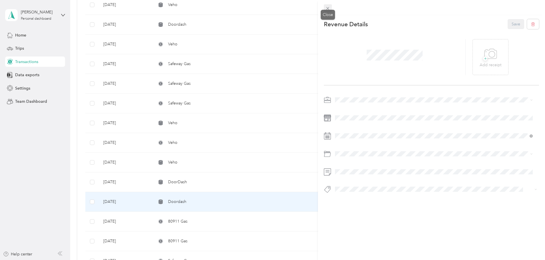
click at [328, 9] on icon at bounding box center [327, 8] width 3 height 3
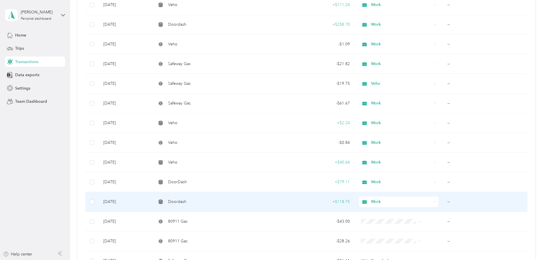
scroll to position [1541, 0]
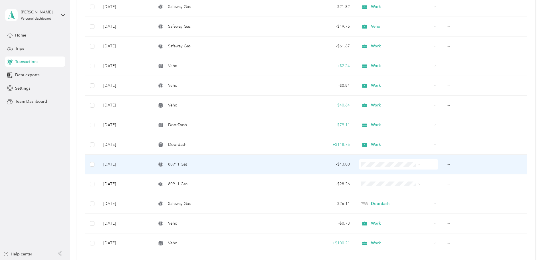
click at [443, 163] on td "--" at bounding box center [485, 165] width 84 height 20
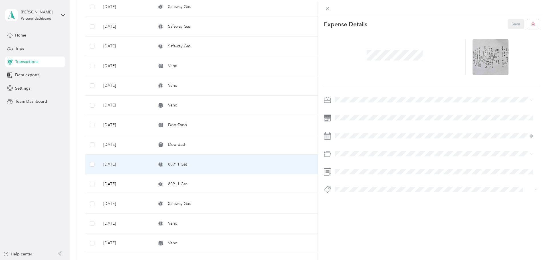
click at [348, 108] on div "Work" at bounding box center [434, 110] width 194 height 6
click at [510, 25] on button "Save" at bounding box center [516, 24] width 17 height 10
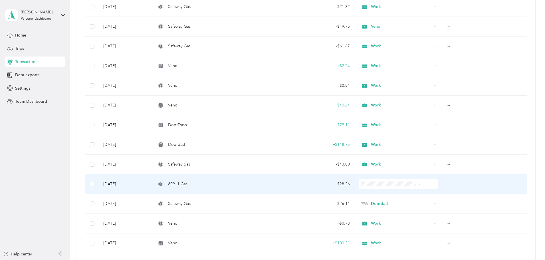
click at [443, 183] on td "--" at bounding box center [485, 184] width 84 height 20
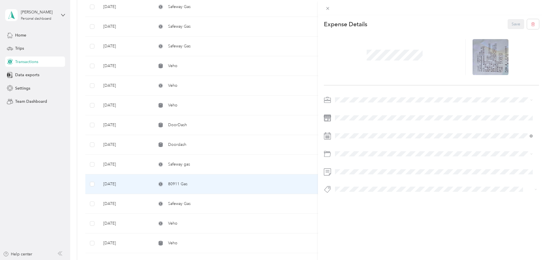
click at [345, 110] on span "Work" at bounding box center [342, 109] width 10 height 5
click at [513, 23] on button "Save" at bounding box center [516, 24] width 17 height 10
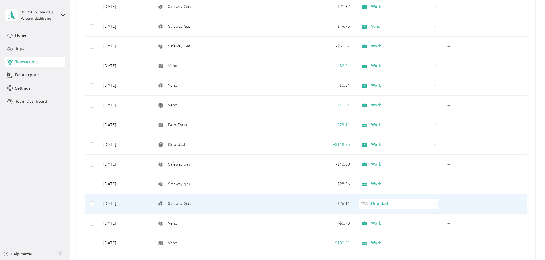
click at [443, 203] on td "--" at bounding box center [485, 204] width 84 height 20
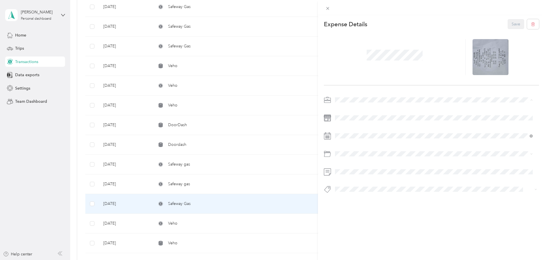
click at [347, 110] on div "Work" at bounding box center [434, 110] width 194 height 6
click at [510, 25] on button "Save" at bounding box center [516, 24] width 17 height 10
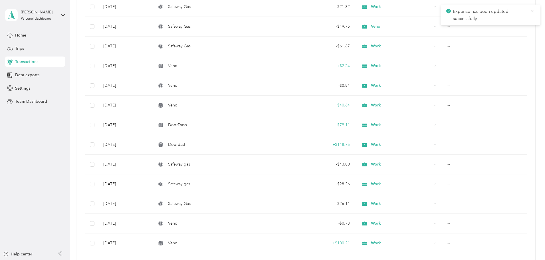
click at [532, 11] on icon at bounding box center [532, 11] width 5 height 5
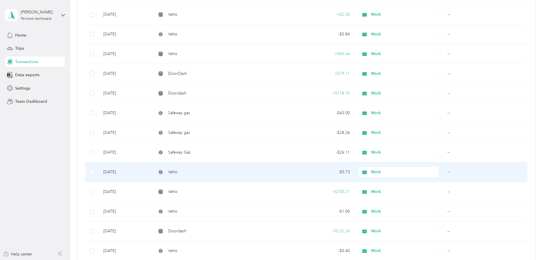
scroll to position [1598, 0]
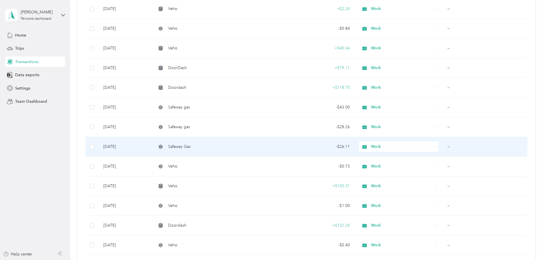
click at [443, 146] on td "--" at bounding box center [485, 147] width 84 height 20
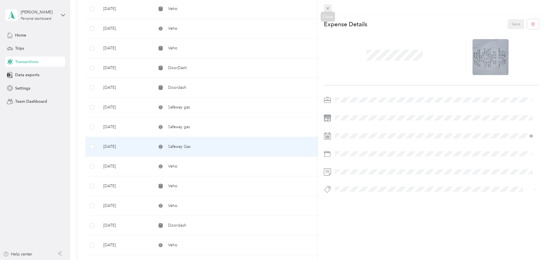
click at [327, 8] on icon at bounding box center [327, 8] width 5 height 5
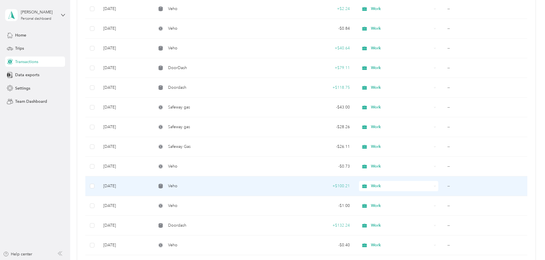
click at [443, 186] on td "--" at bounding box center [485, 186] width 84 height 20
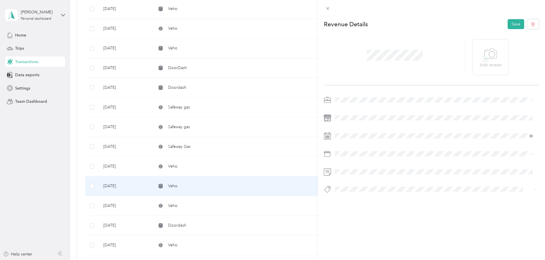
click at [365, 168] on div "Default categories" at bounding box center [434, 167] width 194 height 6
click at [512, 19] on button "Save" at bounding box center [516, 24] width 17 height 10
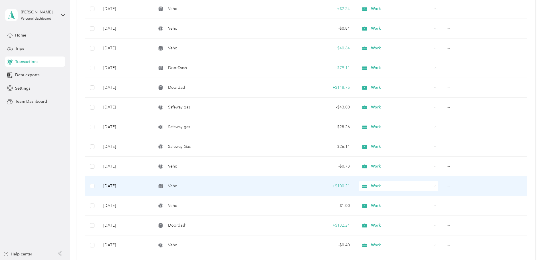
click at [443, 186] on td "--" at bounding box center [485, 186] width 84 height 20
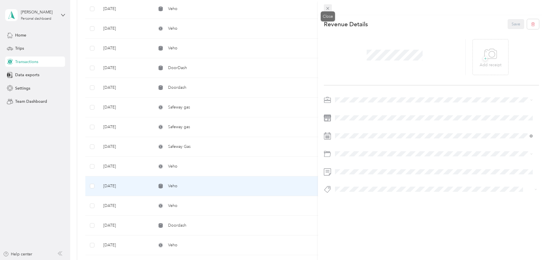
click at [327, 8] on icon at bounding box center [327, 8] width 5 height 5
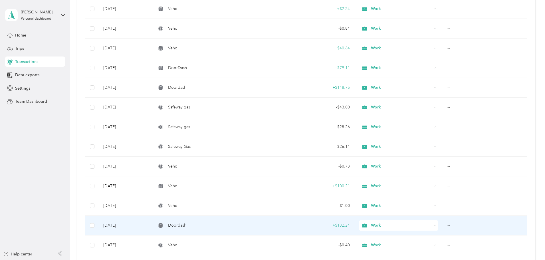
click at [443, 225] on td "--" at bounding box center [485, 226] width 84 height 20
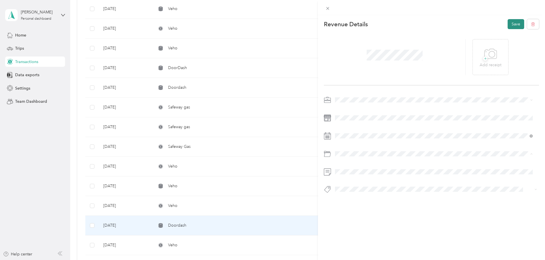
click at [510, 23] on button "Save" at bounding box center [516, 24] width 17 height 10
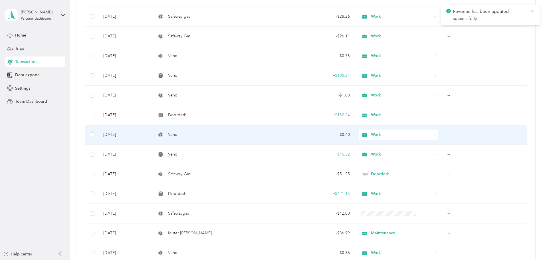
scroll to position [1712, 0]
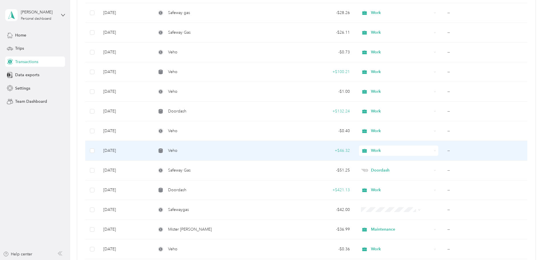
click at [443, 150] on td "--" at bounding box center [485, 151] width 84 height 20
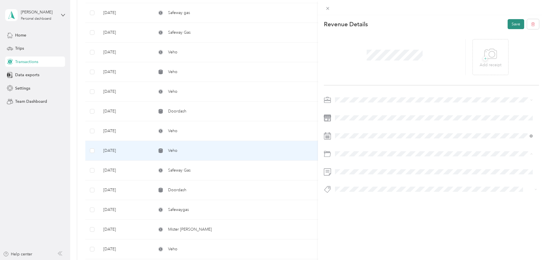
click at [512, 22] on button "Save" at bounding box center [516, 24] width 17 height 10
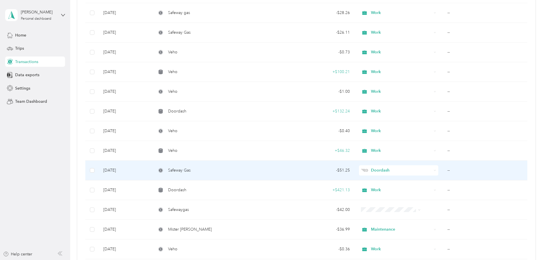
click at [443, 170] on td "--" at bounding box center [485, 171] width 84 height 20
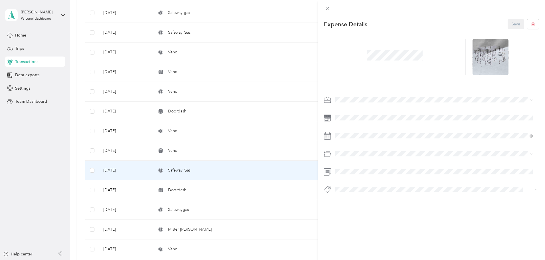
click at [345, 108] on span "Work" at bounding box center [342, 109] width 10 height 5
click at [512, 24] on button "Save" at bounding box center [516, 24] width 17 height 10
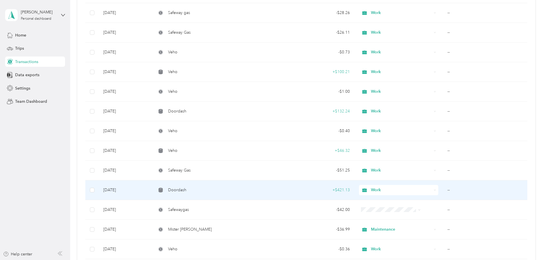
click at [443, 190] on td "--" at bounding box center [485, 190] width 84 height 20
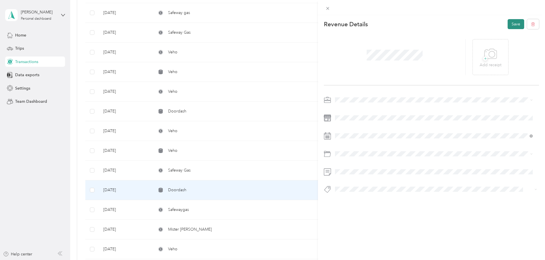
click at [509, 27] on button "Save" at bounding box center [516, 24] width 17 height 10
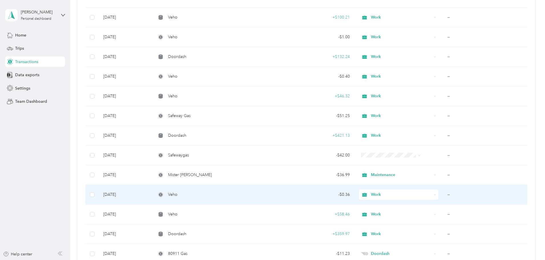
scroll to position [1769, 0]
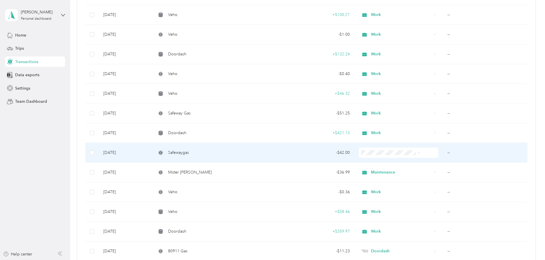
click at [443, 152] on td "--" at bounding box center [485, 153] width 84 height 20
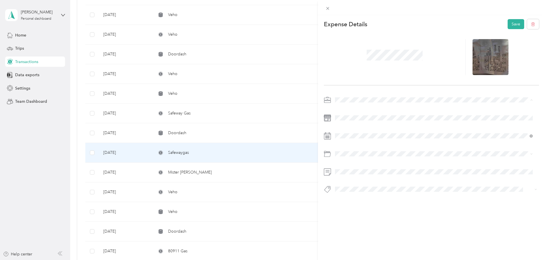
click at [348, 108] on div "Work" at bounding box center [434, 110] width 194 height 6
click at [514, 25] on button "Save" at bounding box center [516, 24] width 17 height 10
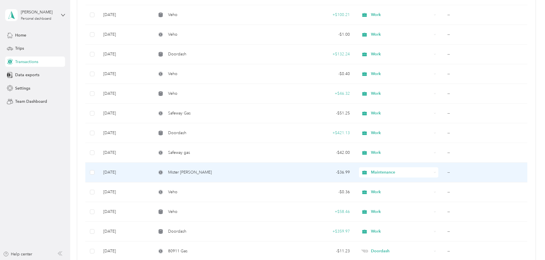
click at [443, 172] on td "--" at bounding box center [485, 173] width 84 height 20
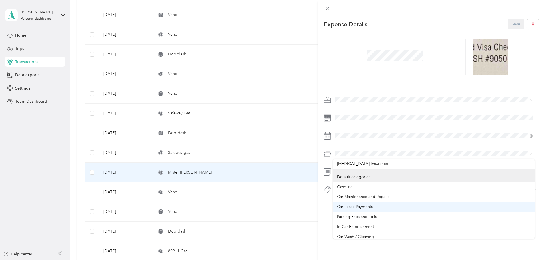
scroll to position [29, 0]
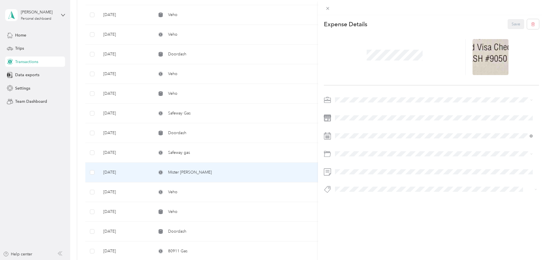
click at [360, 219] on span "Car Wash / Cleaning" at bounding box center [355, 220] width 37 height 5
click at [512, 23] on button "Save" at bounding box center [516, 24] width 17 height 10
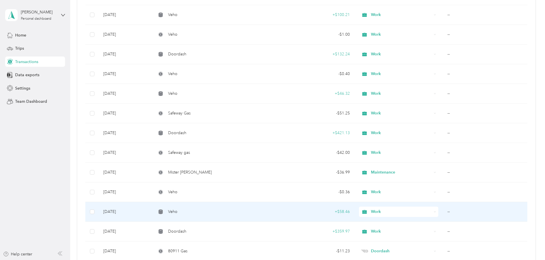
click at [443, 211] on td "--" at bounding box center [485, 212] width 84 height 20
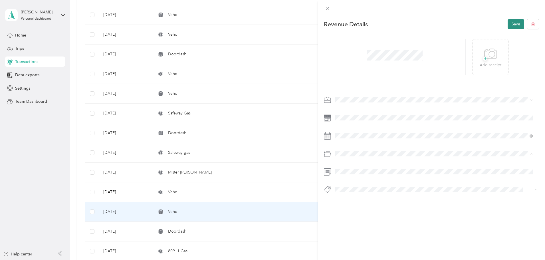
click at [510, 25] on button "Save" at bounding box center [516, 24] width 17 height 10
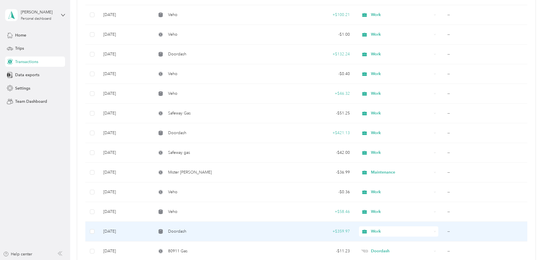
click at [443, 231] on td "--" at bounding box center [485, 232] width 84 height 20
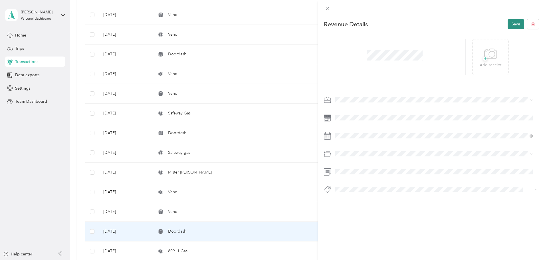
click at [516, 23] on button "Save" at bounding box center [516, 24] width 17 height 10
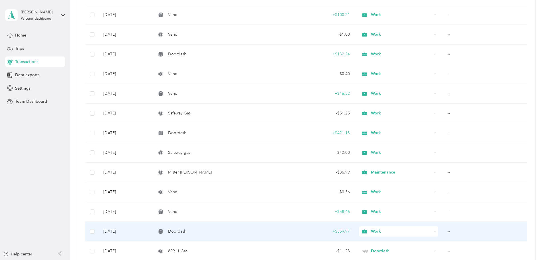
click at [443, 229] on td "--" at bounding box center [485, 232] width 84 height 20
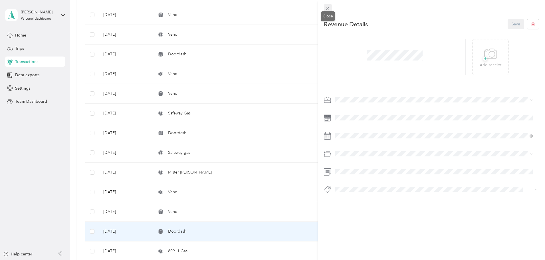
click at [326, 10] on icon at bounding box center [327, 8] width 5 height 5
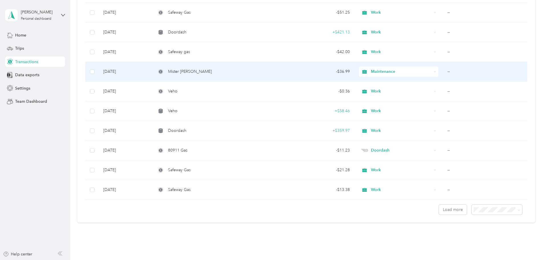
scroll to position [1883, 0]
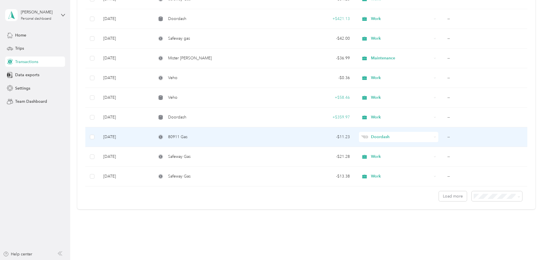
click at [443, 137] on td "--" at bounding box center [485, 137] width 84 height 20
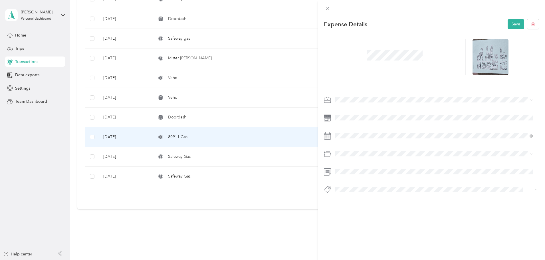
click at [532, 100] on icon at bounding box center [531, 100] width 3 height 3
click at [366, 110] on div "Work" at bounding box center [434, 110] width 194 height 6
click at [514, 28] on button "Save" at bounding box center [516, 24] width 17 height 10
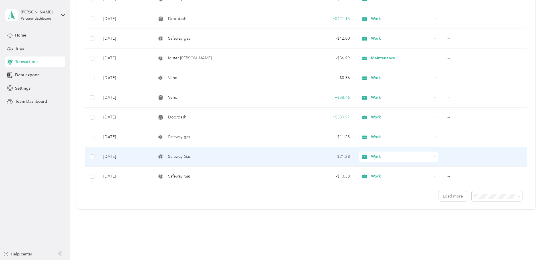
click at [443, 157] on td "--" at bounding box center [485, 157] width 84 height 20
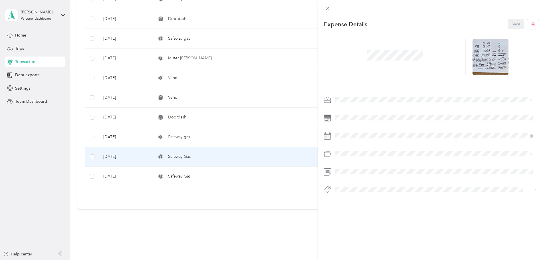
click at [357, 199] on div "Gasoline" at bounding box center [434, 200] width 194 height 6
click at [516, 19] on button "Save" at bounding box center [516, 24] width 17 height 10
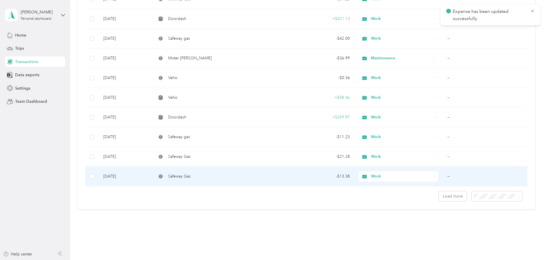
click at [443, 175] on td "--" at bounding box center [485, 177] width 84 height 20
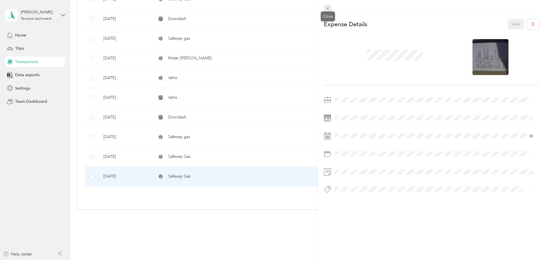
click at [326, 7] on icon at bounding box center [327, 8] width 5 height 5
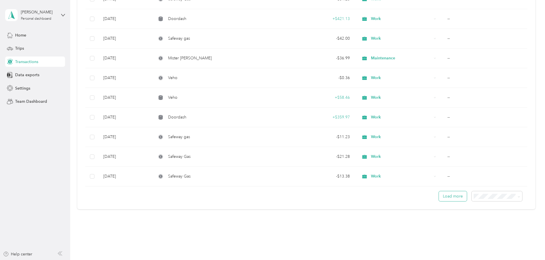
click at [439, 196] on button "Load more" at bounding box center [453, 196] width 28 height 10
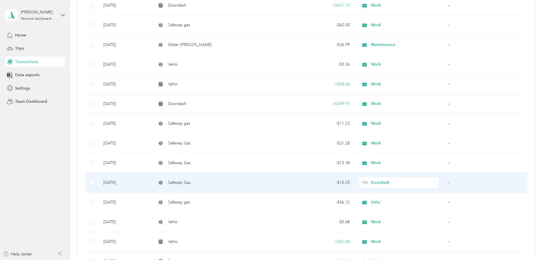
scroll to position [1912, 0]
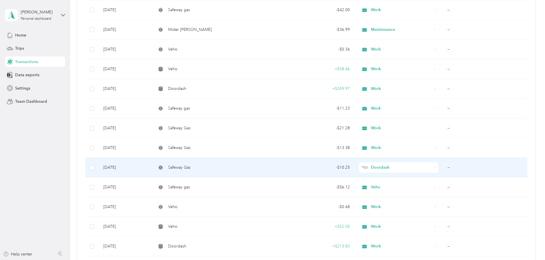
click at [443, 167] on td "--" at bounding box center [485, 168] width 84 height 20
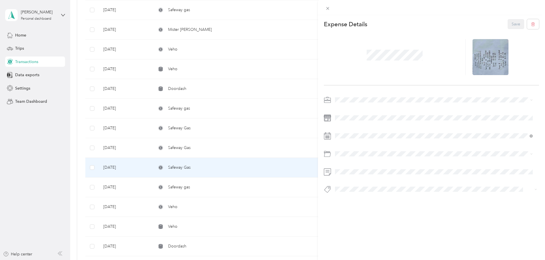
click at [299, 75] on div "This expense cannot be edited because it is either under review, approved, or p…" at bounding box center [272, 130] width 545 height 260
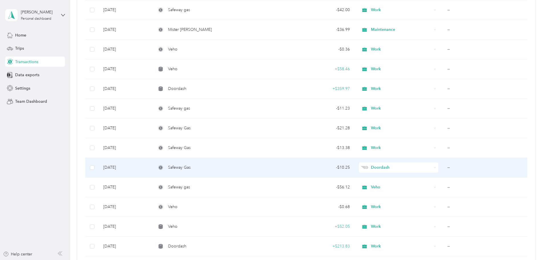
click at [443, 167] on td "--" at bounding box center [485, 168] width 84 height 20
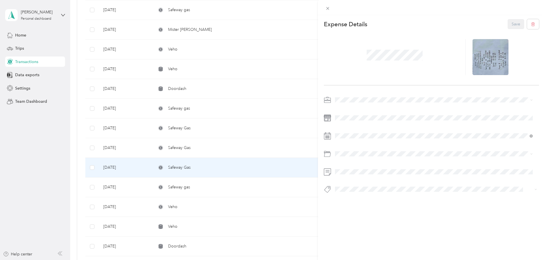
drag, startPoint x: 311, startPoint y: 102, endPoint x: 306, endPoint y: 101, distance: 5.3
click at [311, 102] on div "This expense cannot be edited because it is either under review, approved, or p…" at bounding box center [272, 130] width 545 height 260
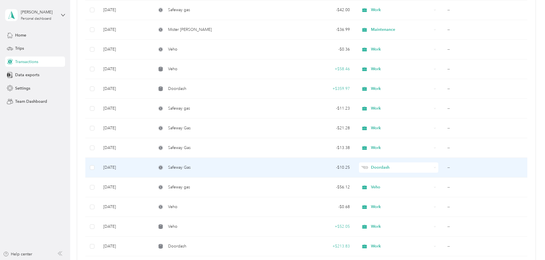
click at [409, 167] on div "Doordash" at bounding box center [398, 167] width 79 height 10
click at [376, 176] on span "Work" at bounding box center [387, 177] width 46 height 6
click at [443, 168] on td "--" at bounding box center [485, 168] width 84 height 20
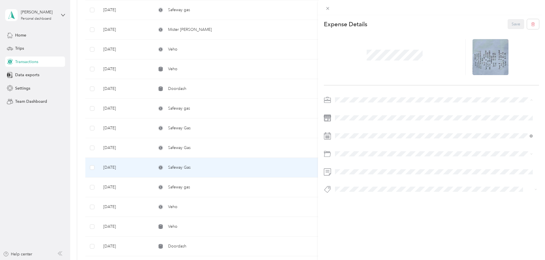
click at [350, 108] on div "Work" at bounding box center [434, 110] width 194 height 6
click at [512, 25] on button "Save" at bounding box center [516, 24] width 17 height 10
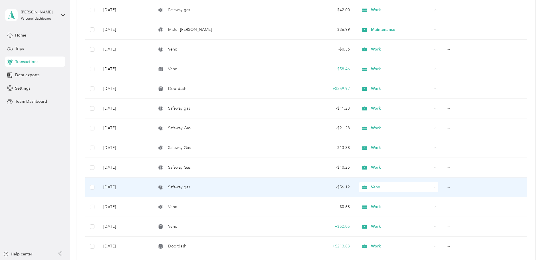
click at [443, 186] on td "--" at bounding box center [485, 187] width 84 height 20
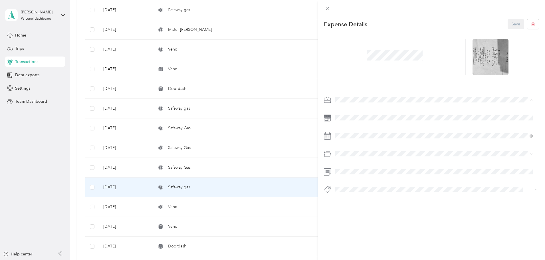
click at [347, 108] on div "Work" at bounding box center [434, 110] width 194 height 6
click at [512, 22] on button "Save" at bounding box center [516, 24] width 17 height 10
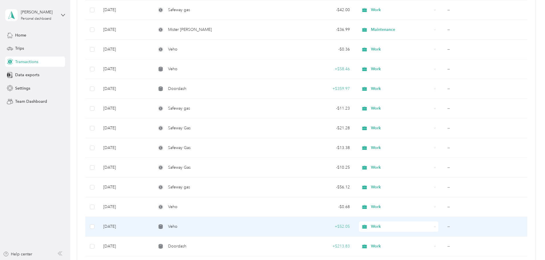
click at [443, 224] on td "--" at bounding box center [485, 227] width 84 height 20
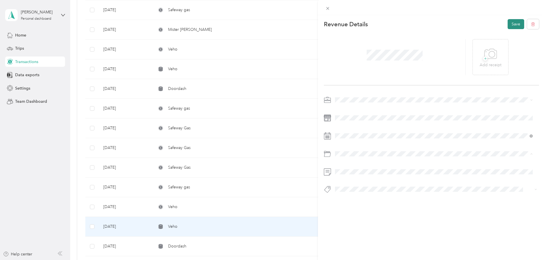
click at [513, 23] on button "Save" at bounding box center [516, 24] width 17 height 10
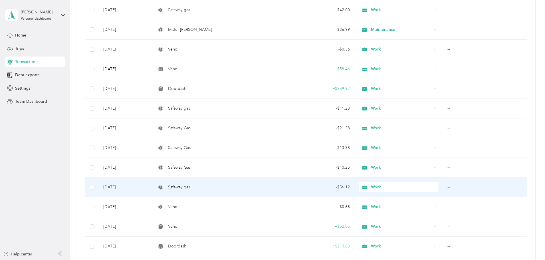
click at [443, 187] on td "--" at bounding box center [485, 187] width 84 height 20
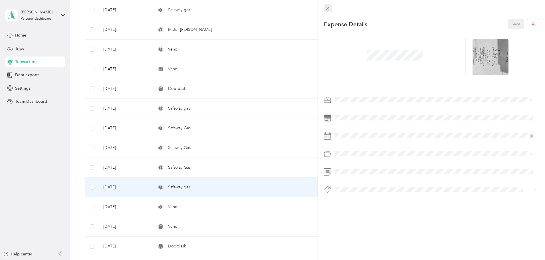
click at [328, 7] on icon at bounding box center [327, 8] width 5 height 5
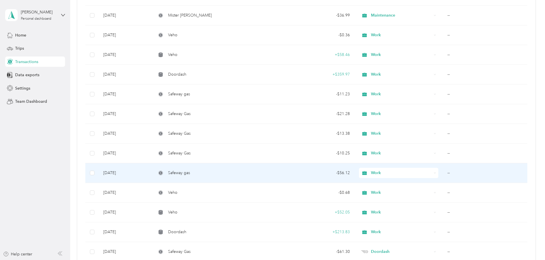
scroll to position [1969, 0]
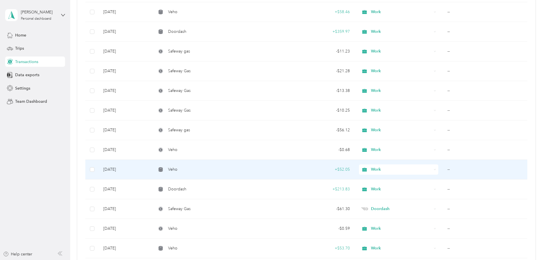
click at [443, 170] on td "--" at bounding box center [485, 170] width 84 height 20
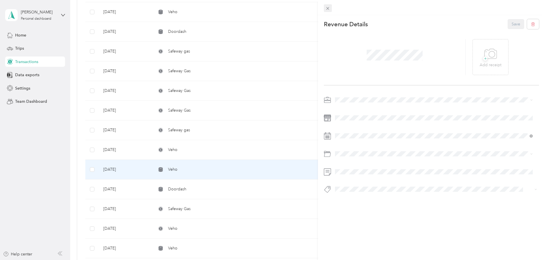
click at [327, 8] on icon at bounding box center [327, 8] width 3 height 3
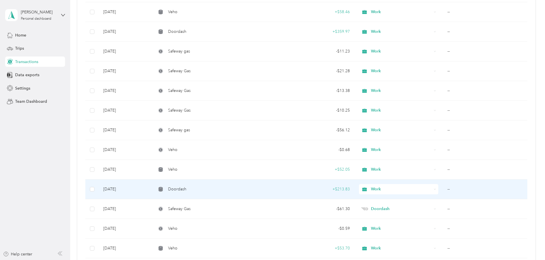
click at [443, 189] on td "--" at bounding box center [485, 189] width 84 height 20
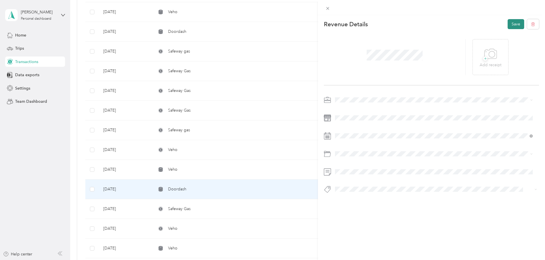
click at [509, 24] on button "Save" at bounding box center [516, 24] width 17 height 10
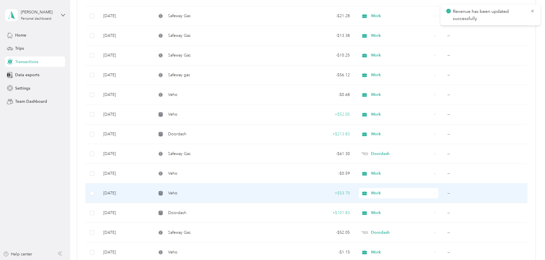
scroll to position [2026, 0]
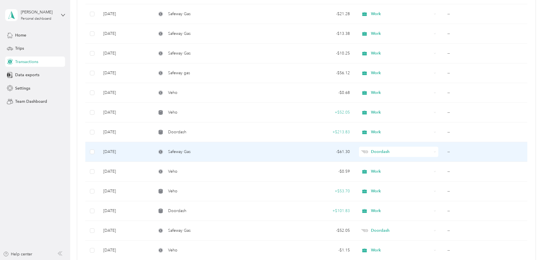
click at [443, 152] on td "--" at bounding box center [485, 152] width 84 height 20
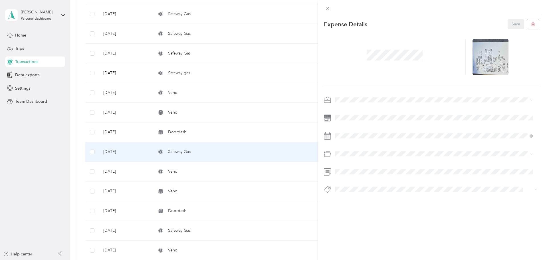
click at [348, 107] on div "Work" at bounding box center [434, 109] width 194 height 6
click at [508, 23] on button "Save" at bounding box center [516, 24] width 17 height 10
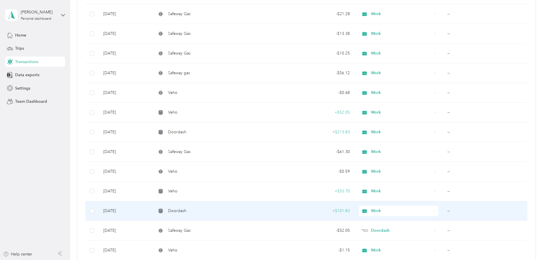
scroll to position [2055, 0]
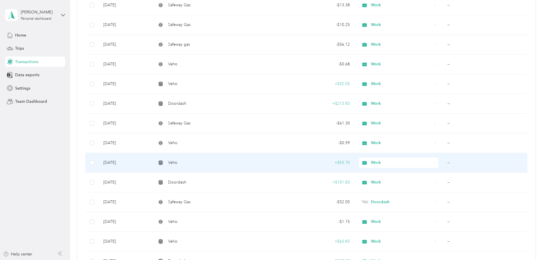
click at [443, 161] on td "--" at bounding box center [485, 163] width 84 height 20
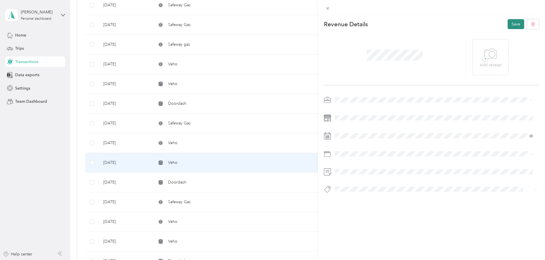
click at [510, 23] on button "Save" at bounding box center [516, 24] width 17 height 10
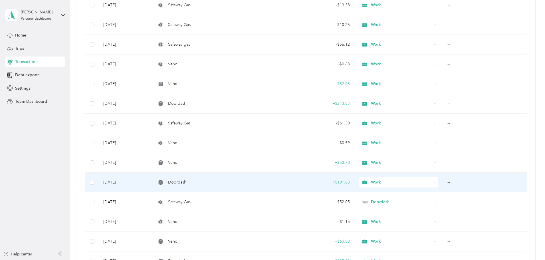
click at [443, 183] on td "--" at bounding box center [485, 183] width 84 height 20
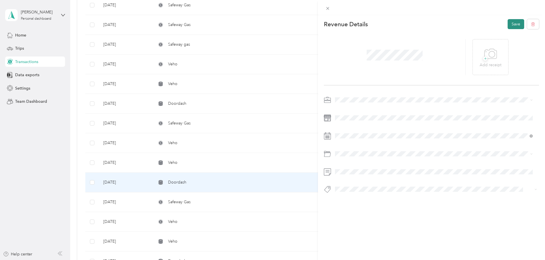
click at [515, 23] on button "Save" at bounding box center [516, 24] width 17 height 10
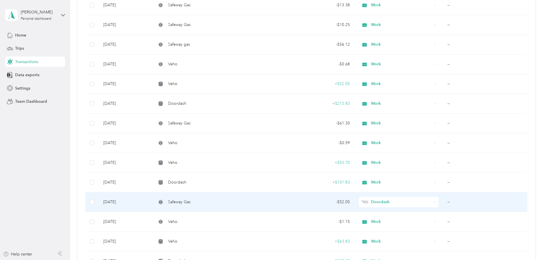
click at [443, 201] on td "--" at bounding box center [485, 202] width 84 height 20
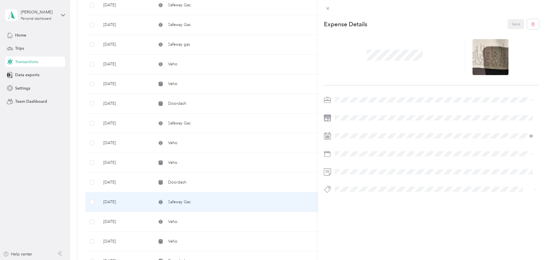
click at [351, 109] on div "Work" at bounding box center [434, 110] width 194 height 6
click at [515, 24] on button "Save" at bounding box center [516, 24] width 17 height 10
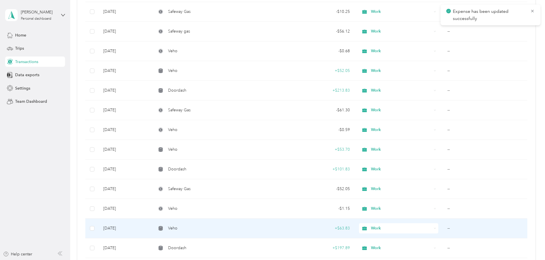
scroll to position [2112, 0]
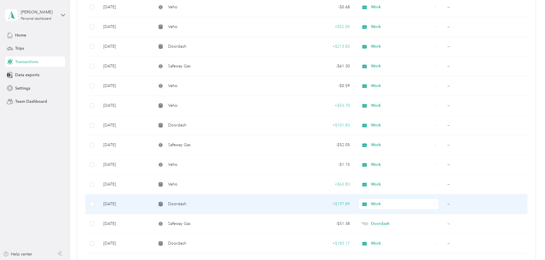
click at [443, 202] on td "--" at bounding box center [485, 204] width 84 height 20
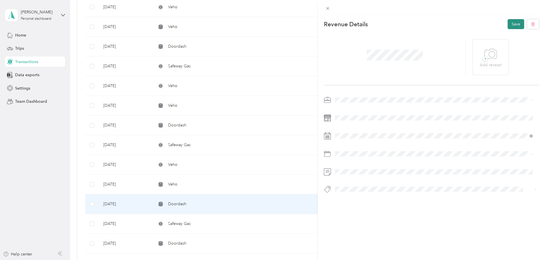
click at [514, 23] on button "Save" at bounding box center [516, 24] width 17 height 10
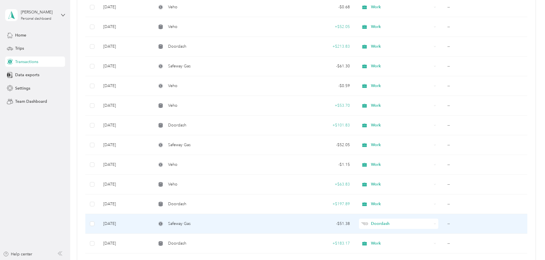
click at [443, 225] on td "--" at bounding box center [485, 224] width 84 height 20
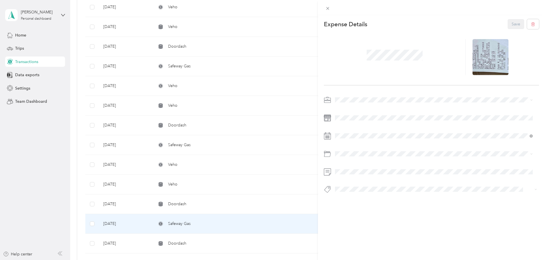
click at [354, 109] on div "Work" at bounding box center [434, 108] width 194 height 6
click at [512, 24] on button "Save" at bounding box center [516, 24] width 17 height 10
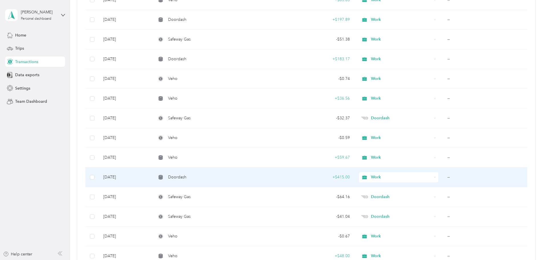
scroll to position [2311, 0]
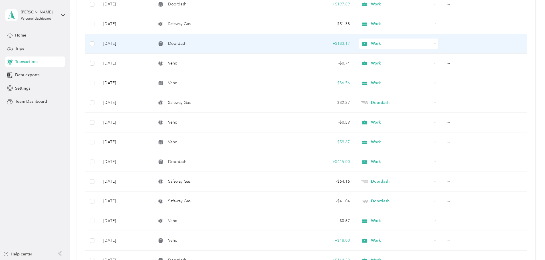
click at [443, 43] on td "--" at bounding box center [485, 44] width 84 height 20
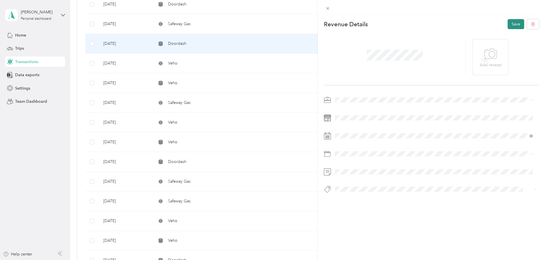
click at [508, 26] on button "Save" at bounding box center [516, 24] width 17 height 10
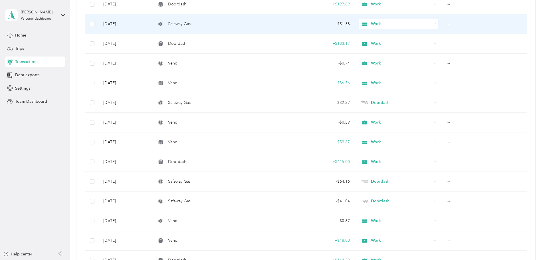
click at [443, 24] on td "--" at bounding box center [485, 24] width 84 height 20
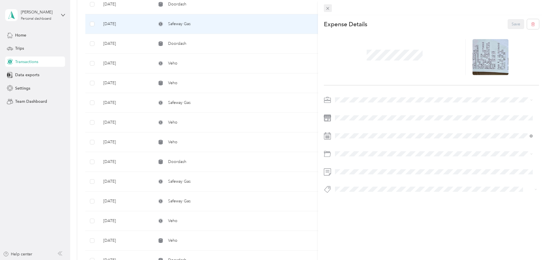
click at [328, 8] on icon at bounding box center [327, 8] width 5 height 5
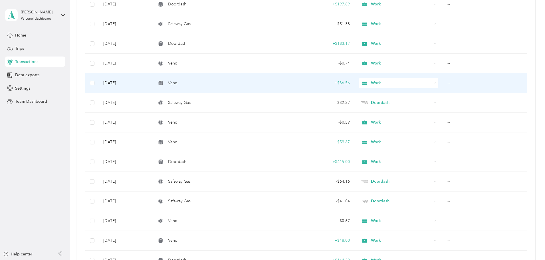
click at [443, 83] on td "--" at bounding box center [485, 83] width 84 height 20
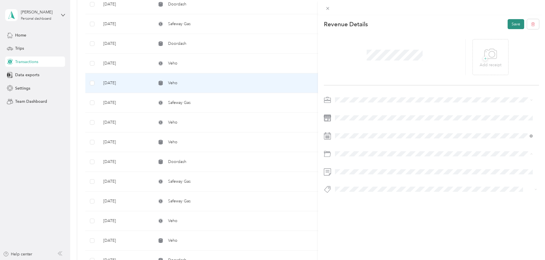
click at [515, 23] on button "Save" at bounding box center [516, 24] width 17 height 10
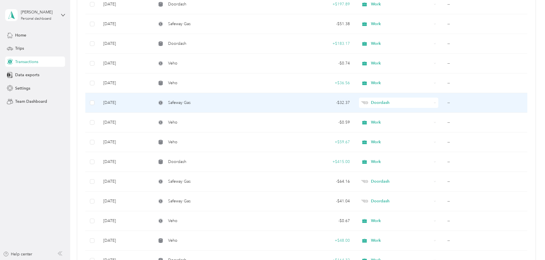
click at [443, 103] on td "--" at bounding box center [485, 103] width 84 height 20
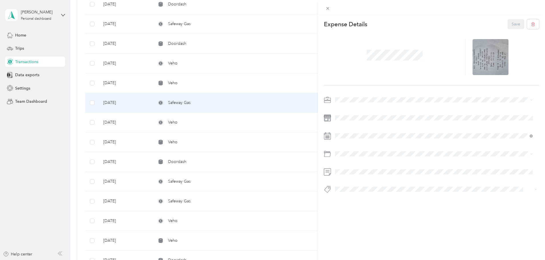
click at [344, 109] on span "Work" at bounding box center [342, 108] width 10 height 5
click at [515, 20] on button "Save" at bounding box center [516, 24] width 17 height 10
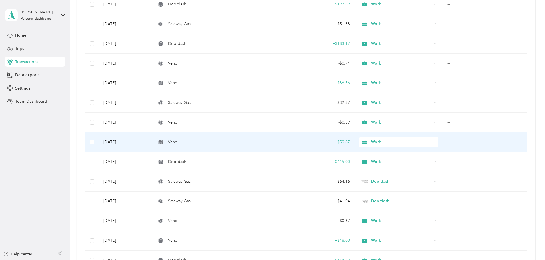
click at [443, 142] on td "--" at bounding box center [485, 142] width 84 height 20
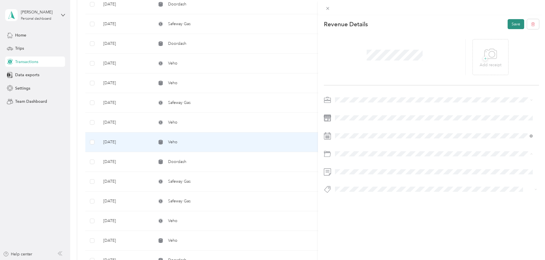
click at [512, 25] on button "Save" at bounding box center [516, 24] width 17 height 10
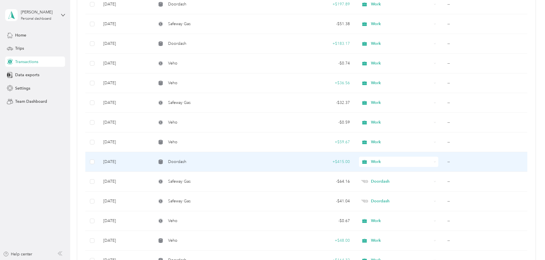
click at [443, 161] on td "--" at bounding box center [485, 162] width 84 height 20
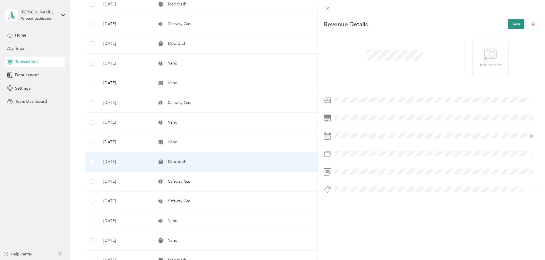
click at [508, 24] on button "Save" at bounding box center [516, 24] width 17 height 10
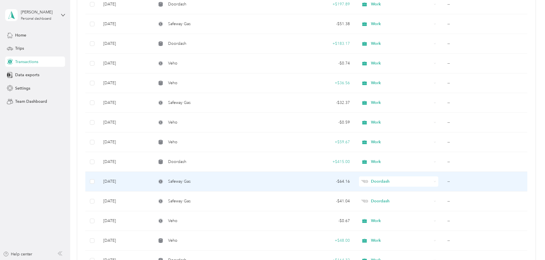
click at [443, 179] on td "--" at bounding box center [485, 182] width 84 height 20
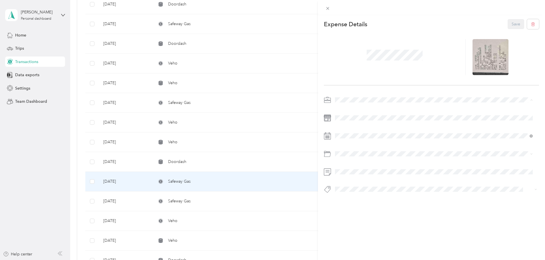
click at [355, 107] on div "Work" at bounding box center [434, 110] width 194 height 6
click at [508, 26] on button "Save" at bounding box center [516, 24] width 17 height 10
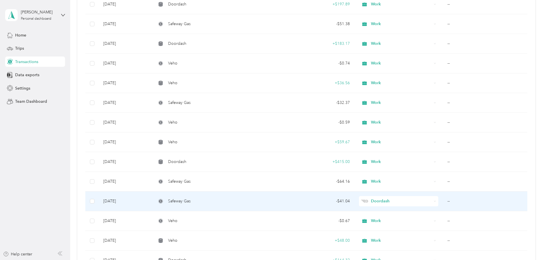
click at [443, 200] on td "--" at bounding box center [485, 201] width 84 height 20
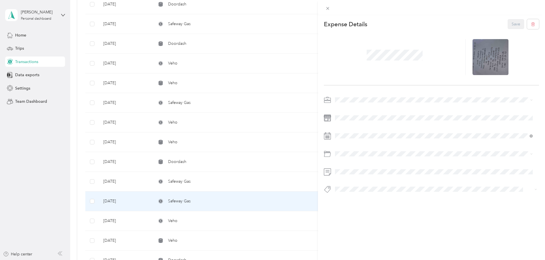
click at [351, 110] on div "Work" at bounding box center [434, 109] width 194 height 6
click at [513, 24] on button "Save" at bounding box center [516, 24] width 17 height 10
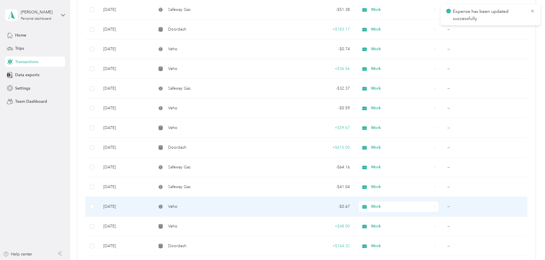
scroll to position [2368, 0]
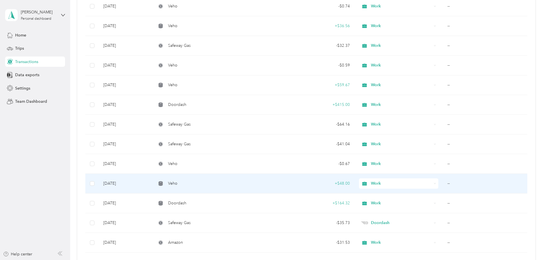
click at [443, 186] on td "--" at bounding box center [485, 184] width 84 height 20
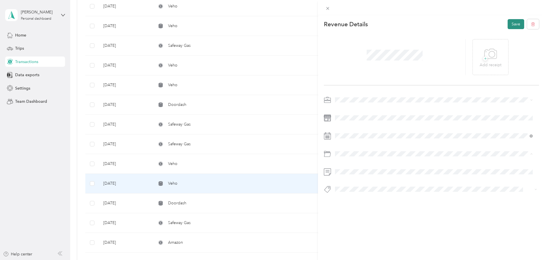
click at [510, 23] on button "Save" at bounding box center [516, 24] width 17 height 10
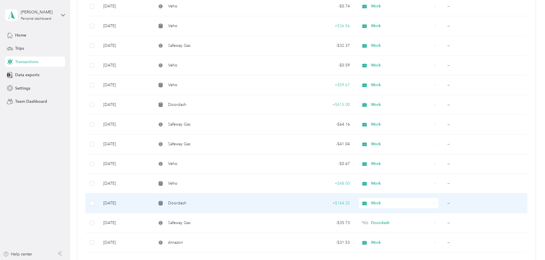
click at [443, 202] on td "--" at bounding box center [485, 203] width 84 height 20
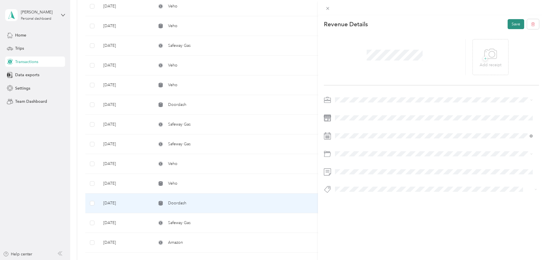
click at [515, 25] on button "Save" at bounding box center [516, 24] width 17 height 10
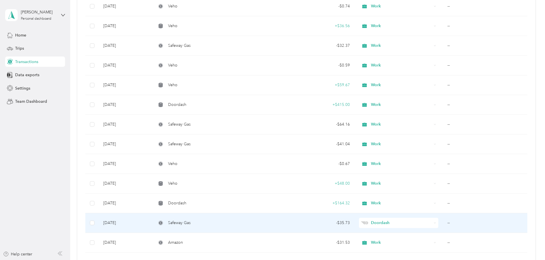
click at [443, 222] on td "--" at bounding box center [485, 223] width 84 height 20
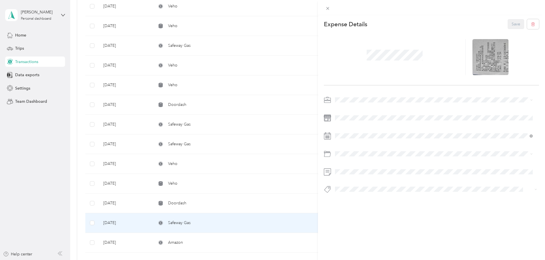
click at [352, 109] on div "Work" at bounding box center [434, 108] width 194 height 6
click at [508, 25] on button "Save" at bounding box center [516, 24] width 17 height 10
